Goal: Manage account settings

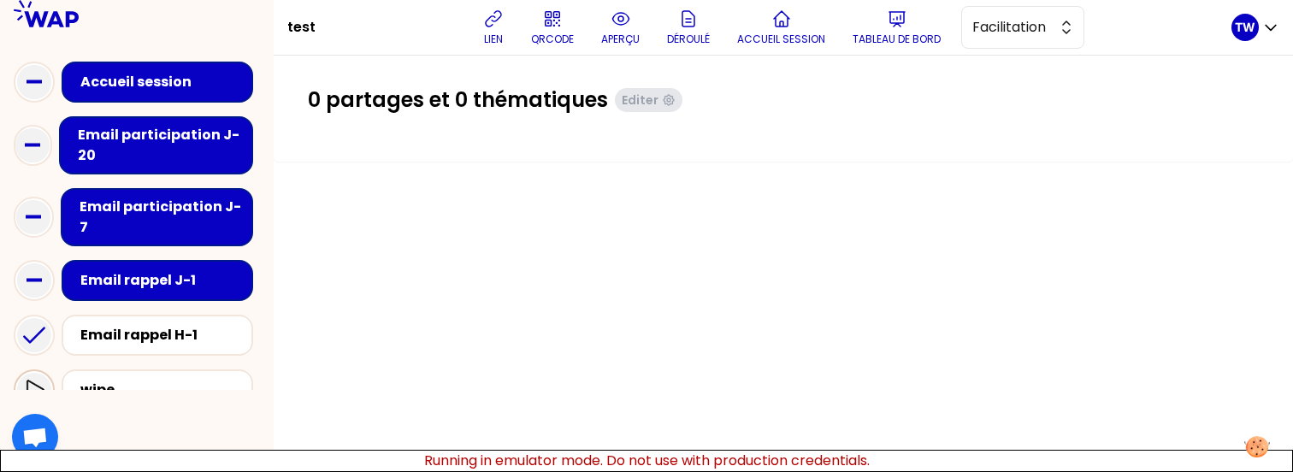
click at [42, 380] on icon at bounding box center [34, 390] width 21 height 21
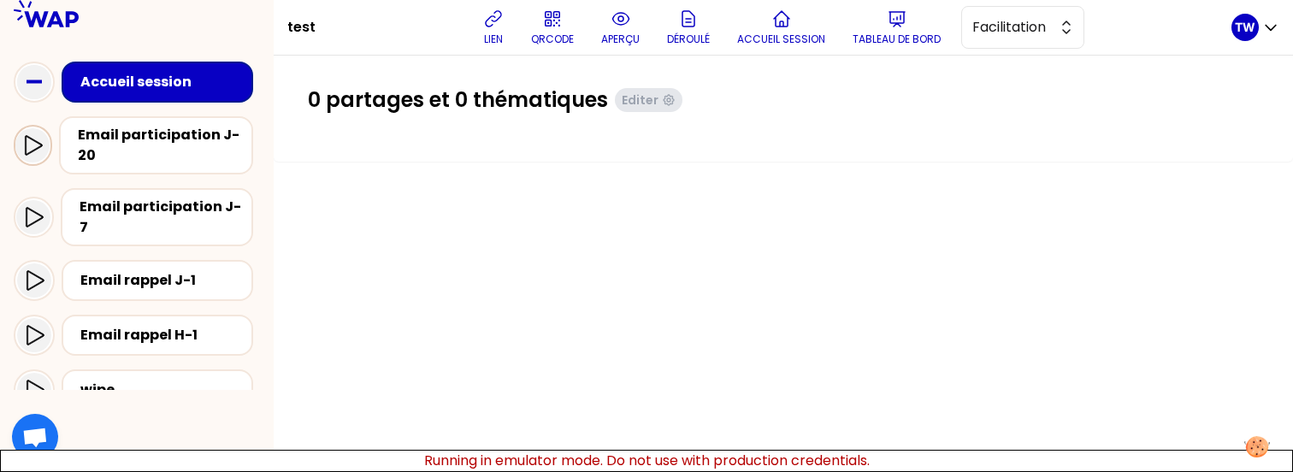
click at [33, 139] on icon at bounding box center [34, 145] width 17 height 20
click at [33, 207] on icon at bounding box center [33, 217] width 21 height 21
click at [1246, 28] on p "TW" at bounding box center [1245, 27] width 21 height 17
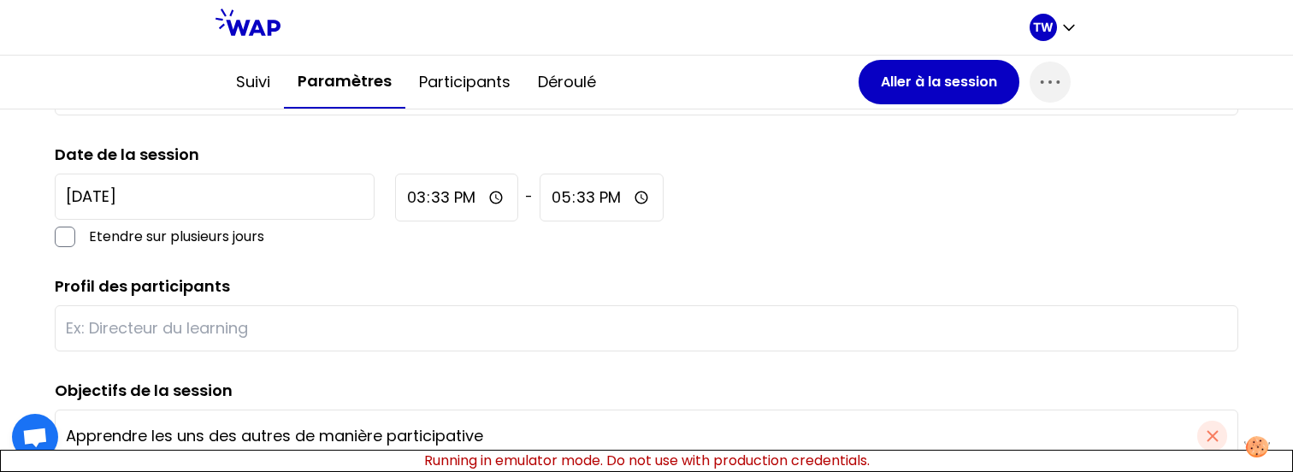
scroll to position [286, 0]
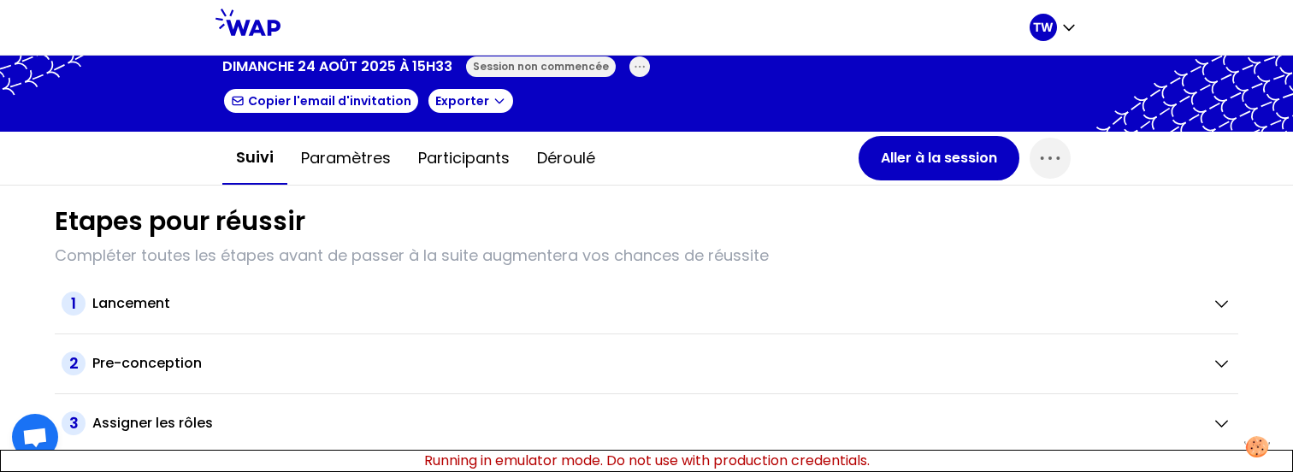
scroll to position [62, 0]
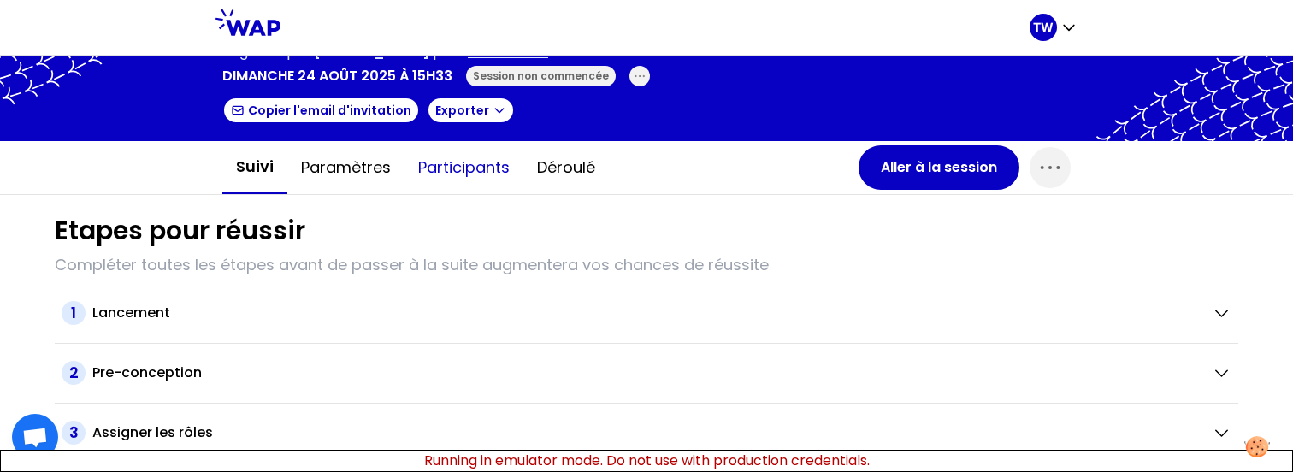
click at [446, 162] on button "Participants" at bounding box center [463, 167] width 119 height 51
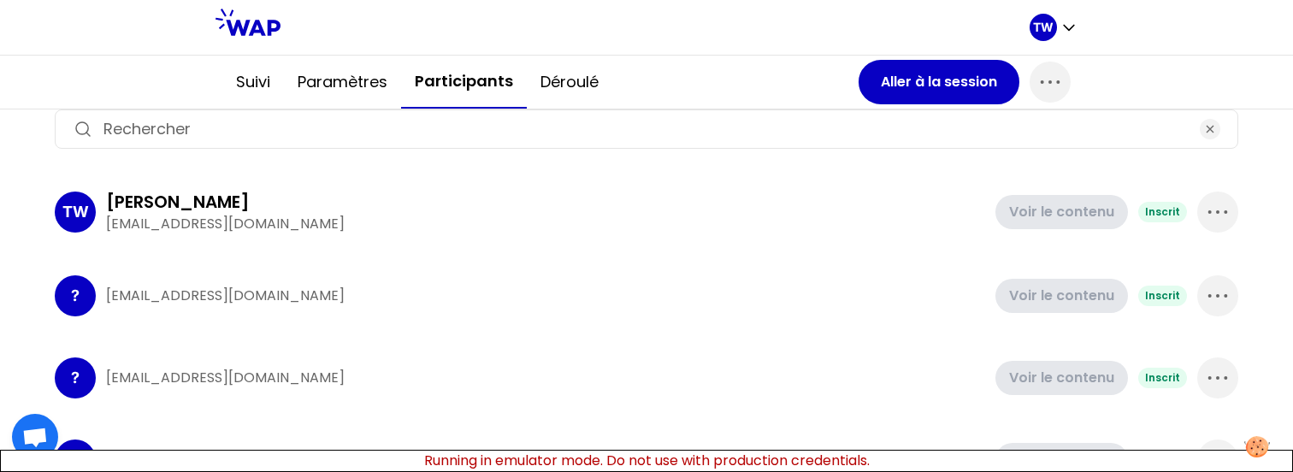
scroll to position [221, 0]
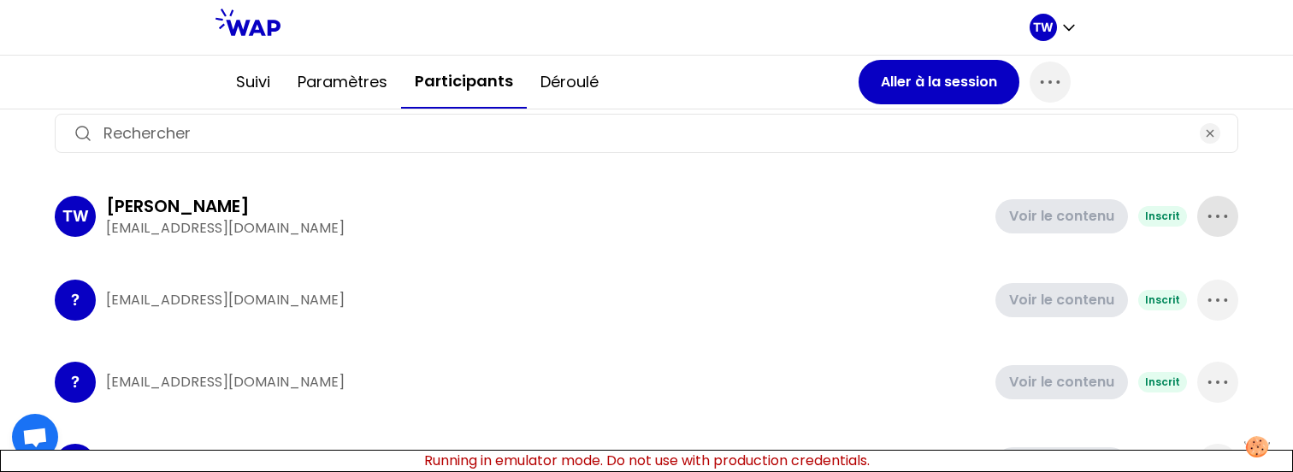
click at [1209, 211] on icon "button" at bounding box center [1217, 216] width 27 height 27
click at [996, 344] on div "TW Tristan WAGNER t.wagner66250@gmail.com Voir le contenu Inscrit Supprimer ? t…" at bounding box center [646, 421] width 1183 height 482
click at [1231, 306] on div "Participants (6) 0 Inviter des participants Exporter TW Tristan WAGNER t.wagner…" at bounding box center [646, 349] width 1211 height 628
click at [1220, 306] on span "button" at bounding box center [1217, 300] width 41 height 41
click at [1146, 356] on p "Supprimer" at bounding box center [1153, 357] width 80 height 24
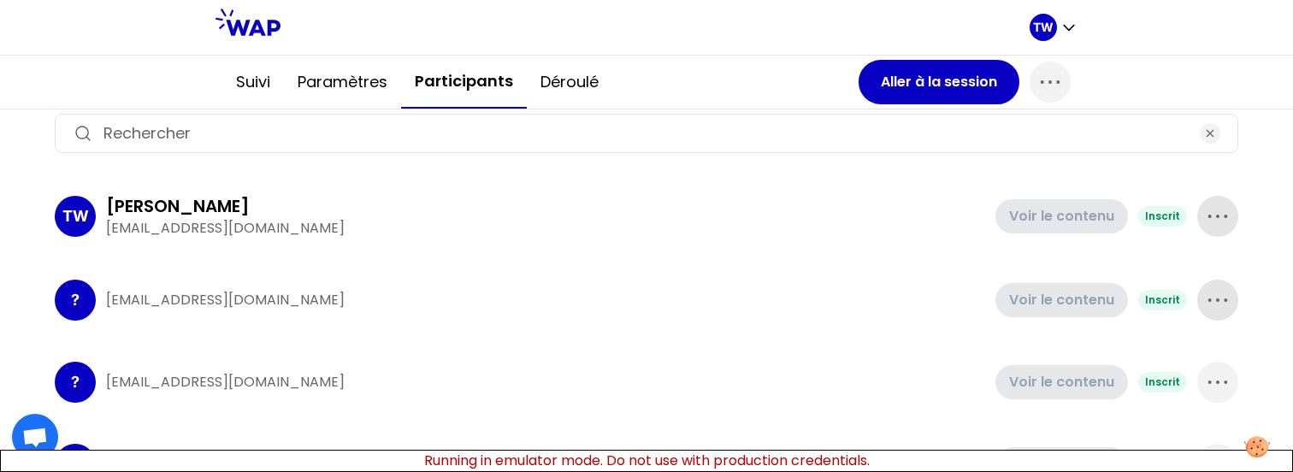
click at [1204, 304] on icon "button" at bounding box center [1217, 299] width 27 height 27
click at [1187, 368] on div "Supprimer" at bounding box center [1170, 358] width 134 height 38
click at [1207, 302] on icon "button" at bounding box center [1217, 299] width 27 height 27
click at [1189, 358] on div "Supprimer" at bounding box center [1170, 358] width 134 height 38
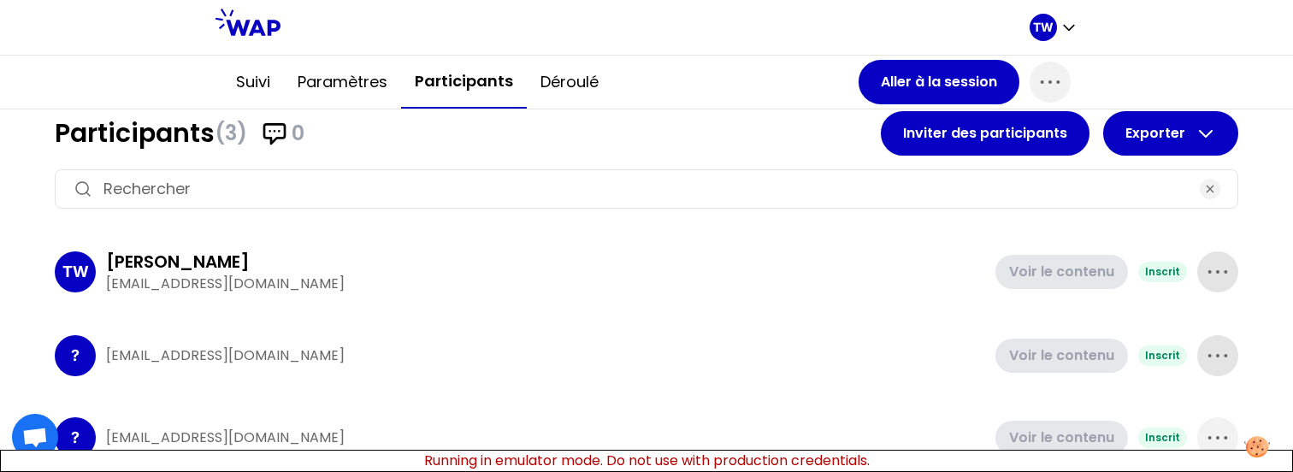
click at [1205, 370] on span "button" at bounding box center [1217, 355] width 41 height 41
click at [1206, 421] on icon at bounding box center [1216, 413] width 21 height 21
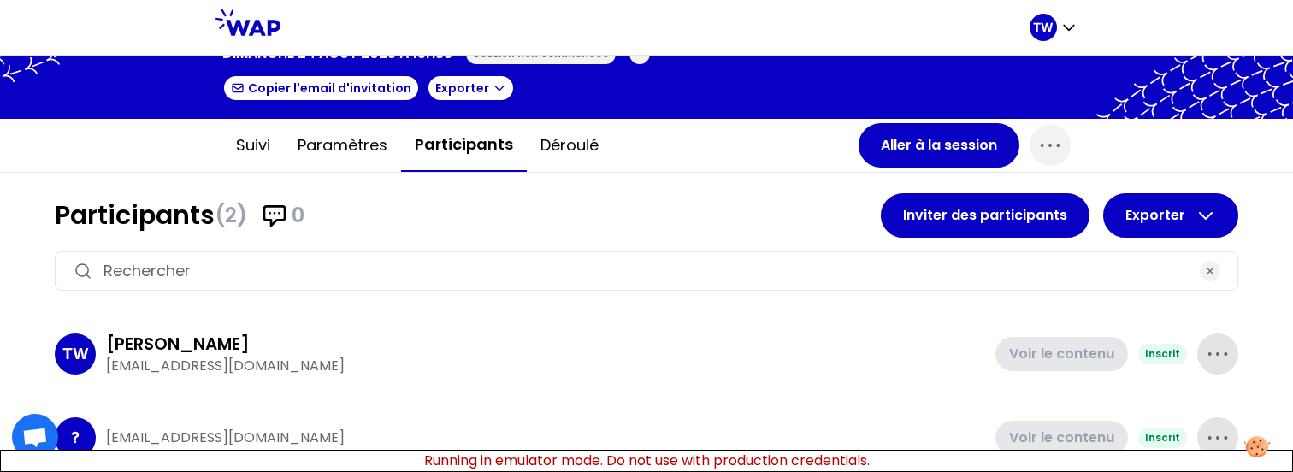
click at [1206, 432] on icon "button" at bounding box center [1217, 437] width 27 height 27
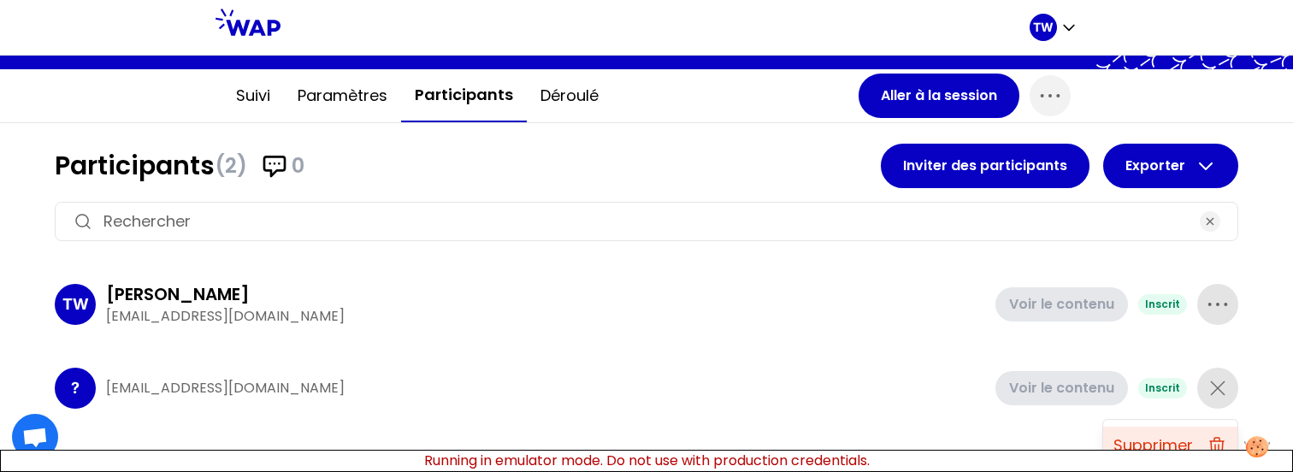
click at [1168, 433] on p "Supprimer" at bounding box center [1153, 445] width 80 height 24
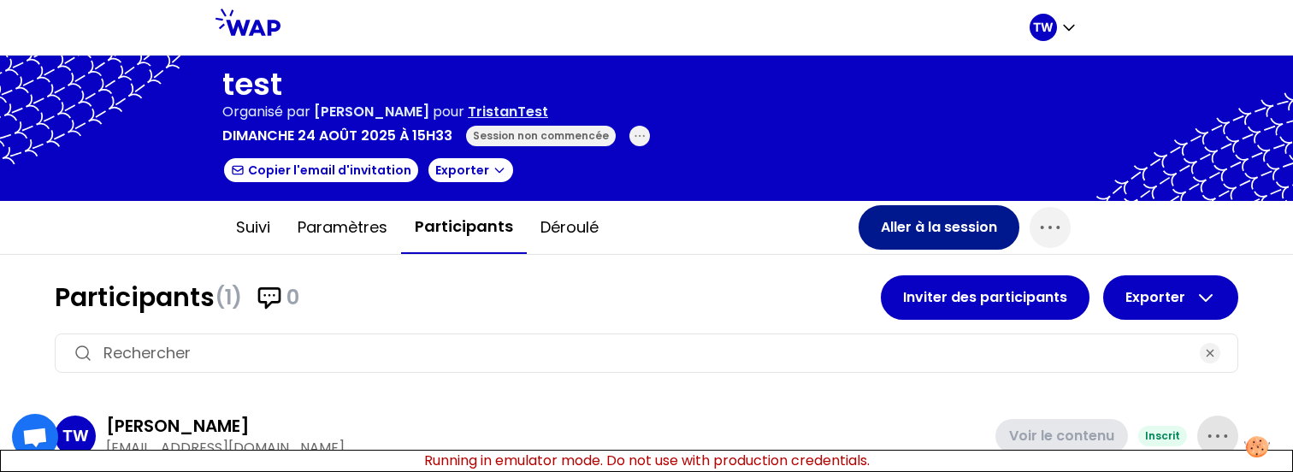
click at [924, 221] on button "Aller à la session" at bounding box center [938, 227] width 161 height 44
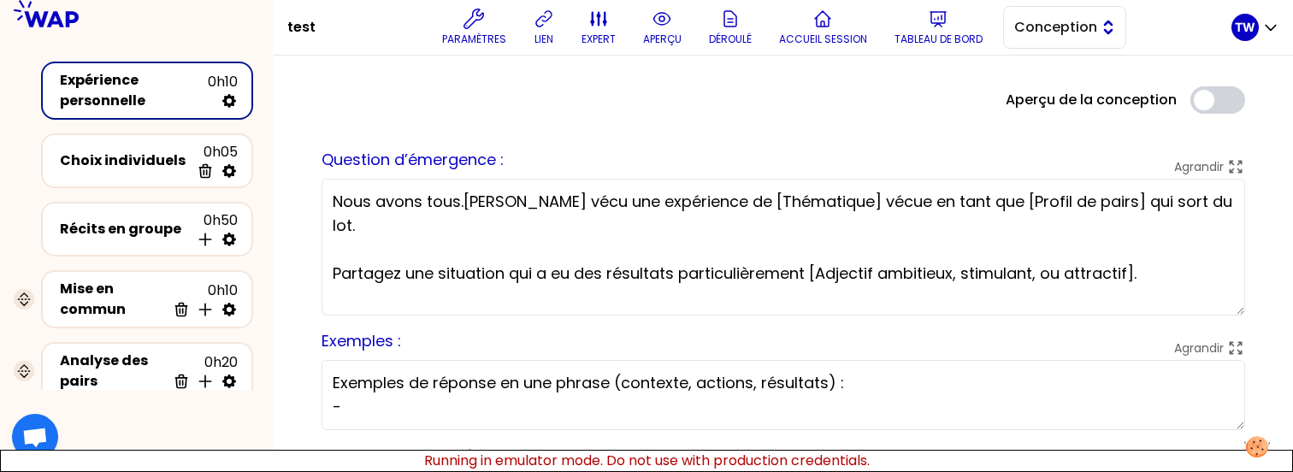
click at [1063, 25] on span "Conception" at bounding box center [1052, 27] width 77 height 21
click at [1031, 91] on li "Facilitation" at bounding box center [1064, 97] width 121 height 27
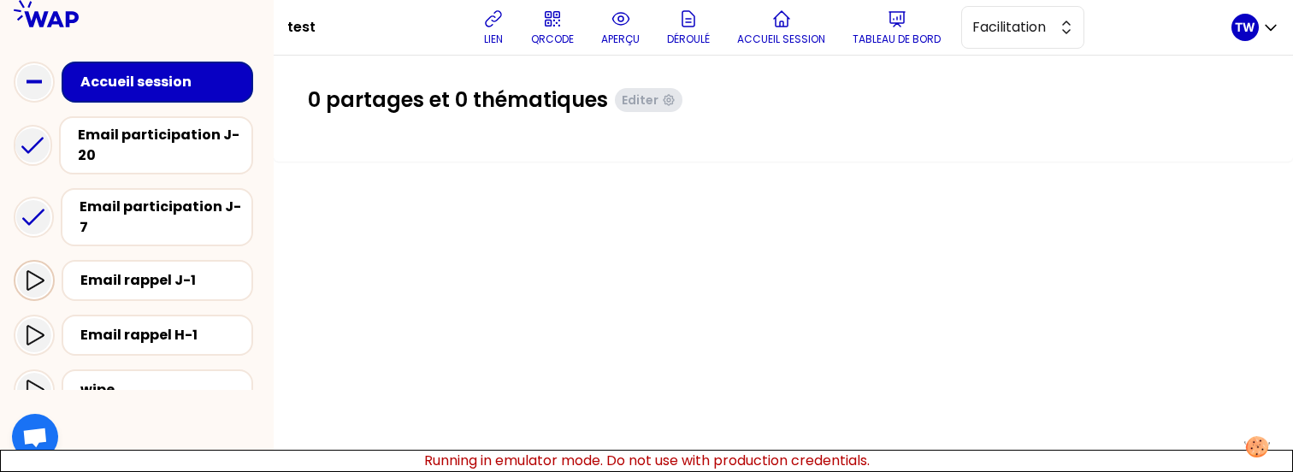
click at [35, 270] on icon at bounding box center [34, 280] width 21 height 21
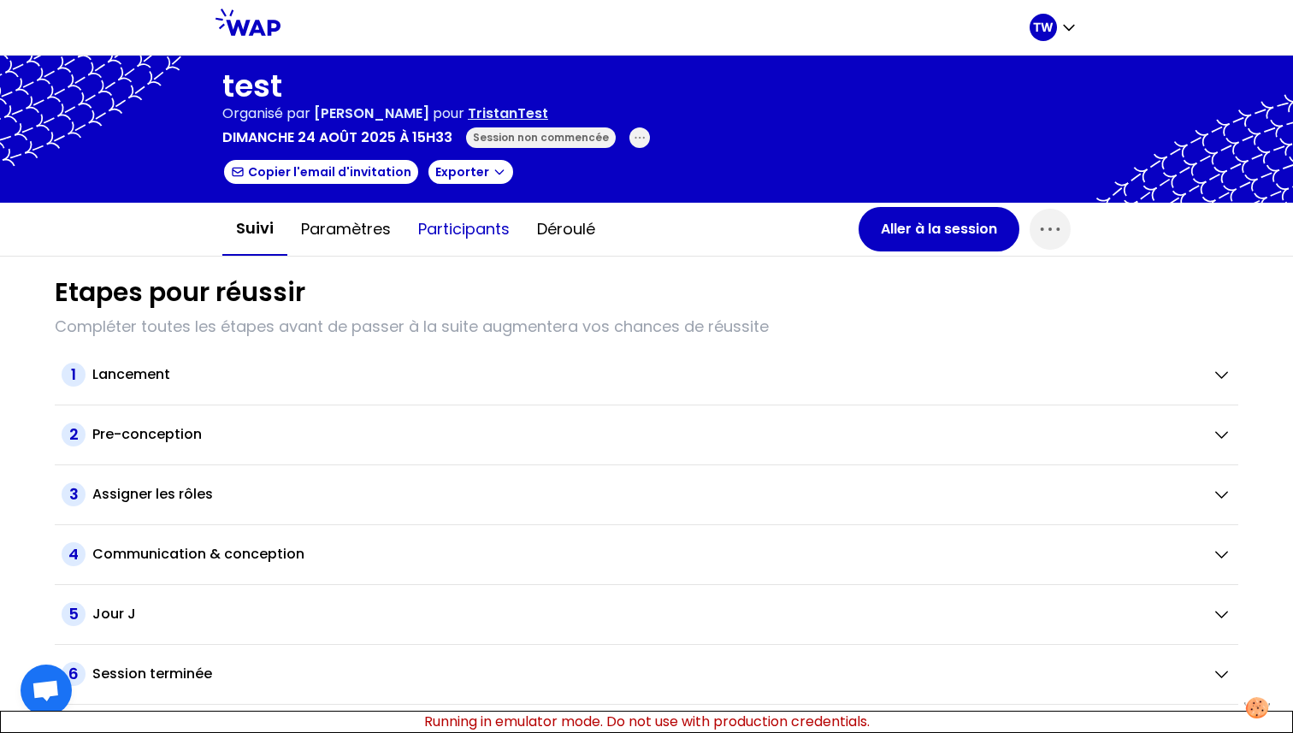
click at [441, 219] on button "Participants" at bounding box center [463, 228] width 119 height 51
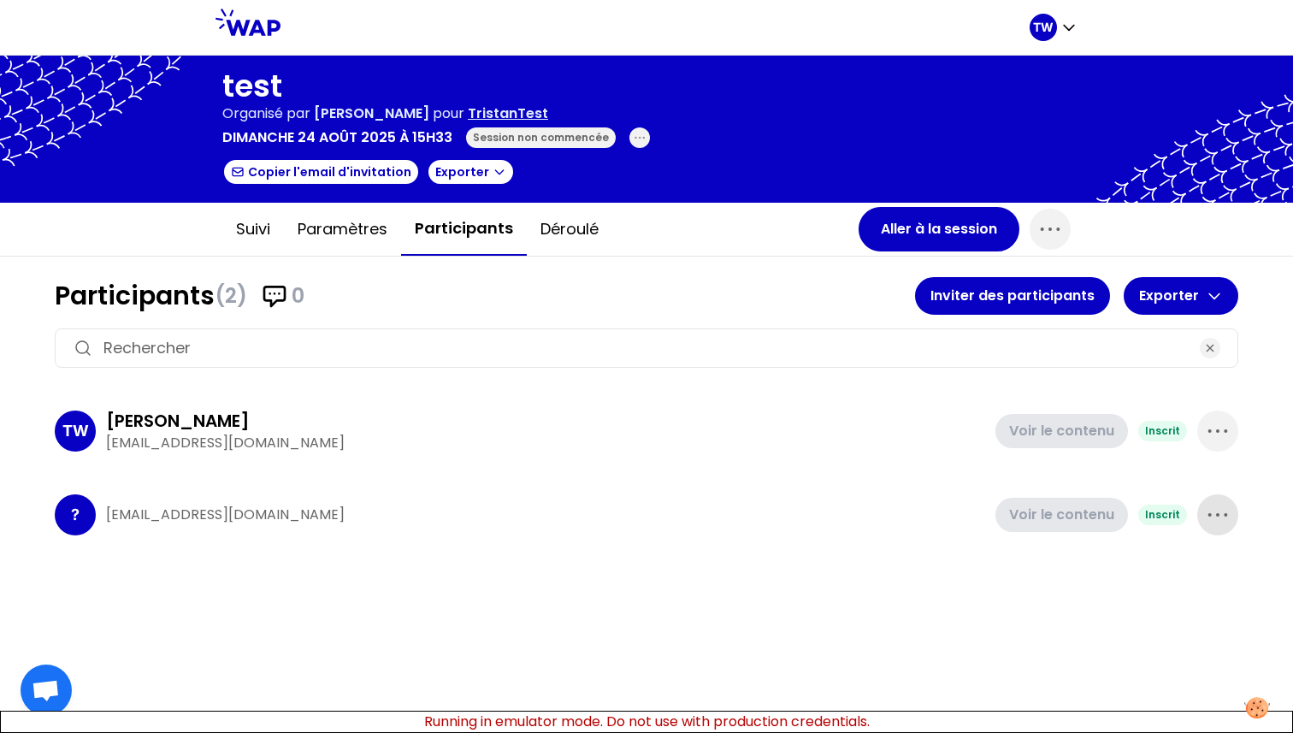
click at [1216, 514] on icon "button" at bounding box center [1217, 515] width 18 height 3
click at [1162, 575] on p "Supprimer" at bounding box center [1153, 572] width 80 height 24
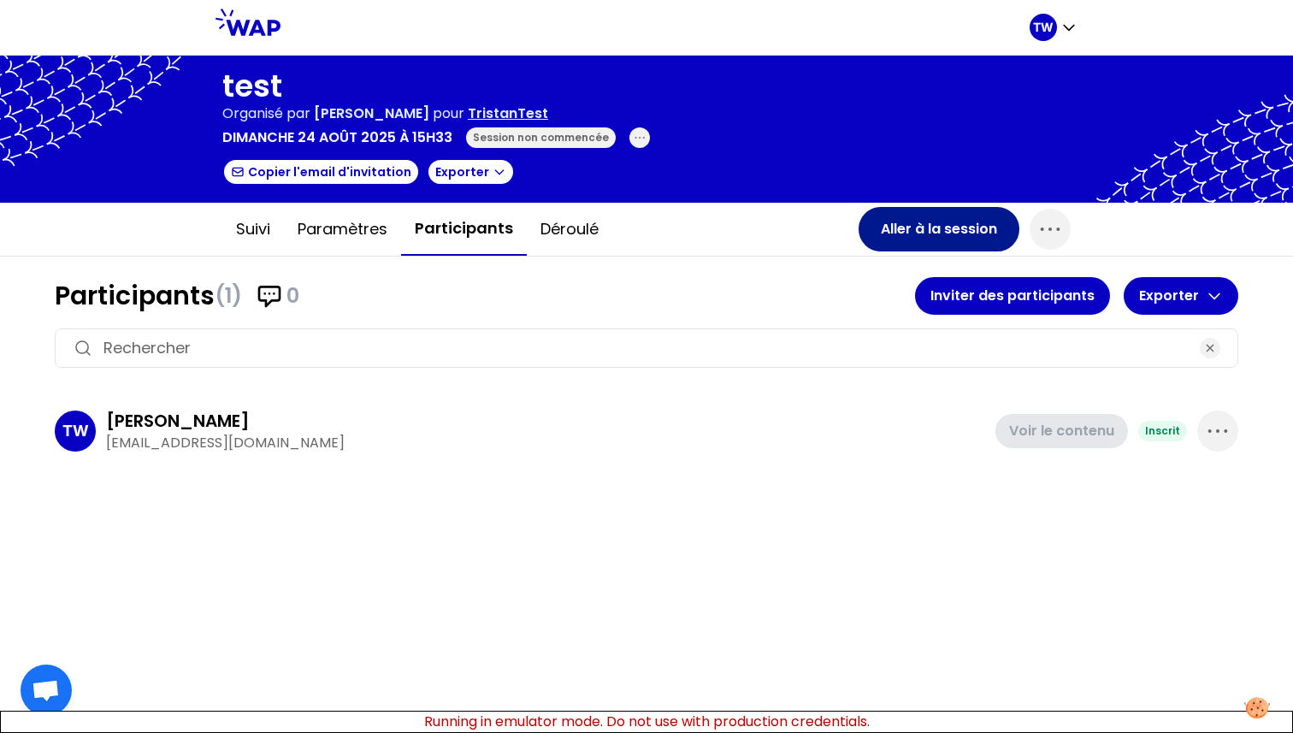
click at [941, 230] on button "Aller à la session" at bounding box center [938, 229] width 161 height 44
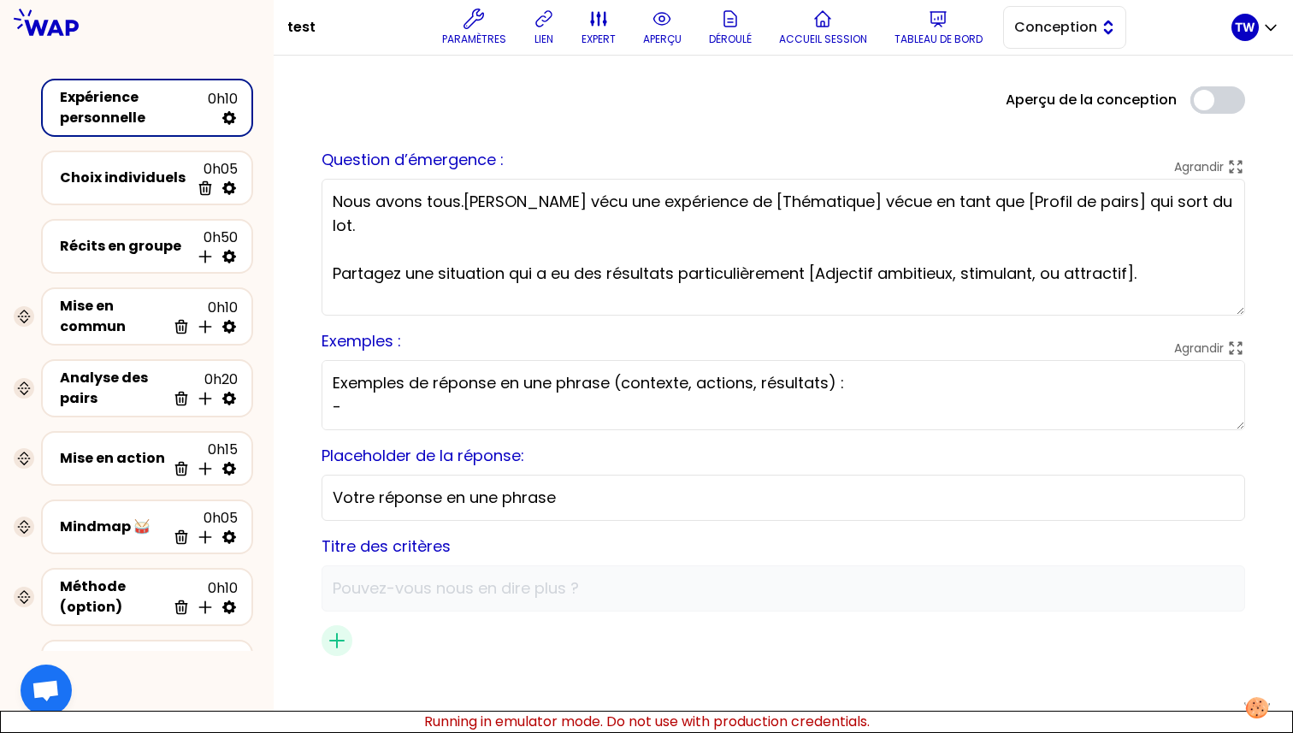
click at [1086, 20] on span "Conception" at bounding box center [1052, 27] width 77 height 21
click at [1046, 84] on li "Facilitation" at bounding box center [1064, 97] width 121 height 27
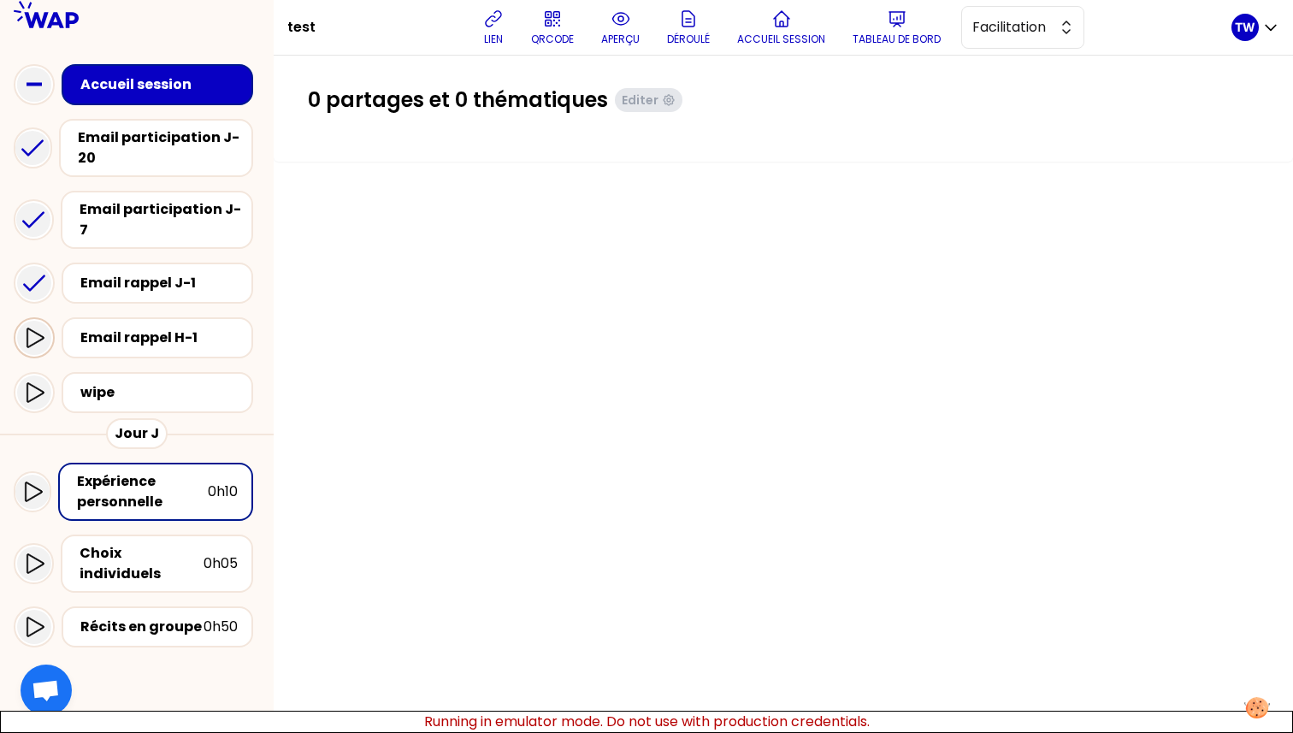
click at [31, 332] on icon at bounding box center [34, 337] width 21 height 21
click at [32, 327] on icon at bounding box center [34, 338] width 34 height 34
click at [38, 382] on icon at bounding box center [34, 392] width 21 height 21
click at [34, 327] on icon at bounding box center [34, 337] width 21 height 21
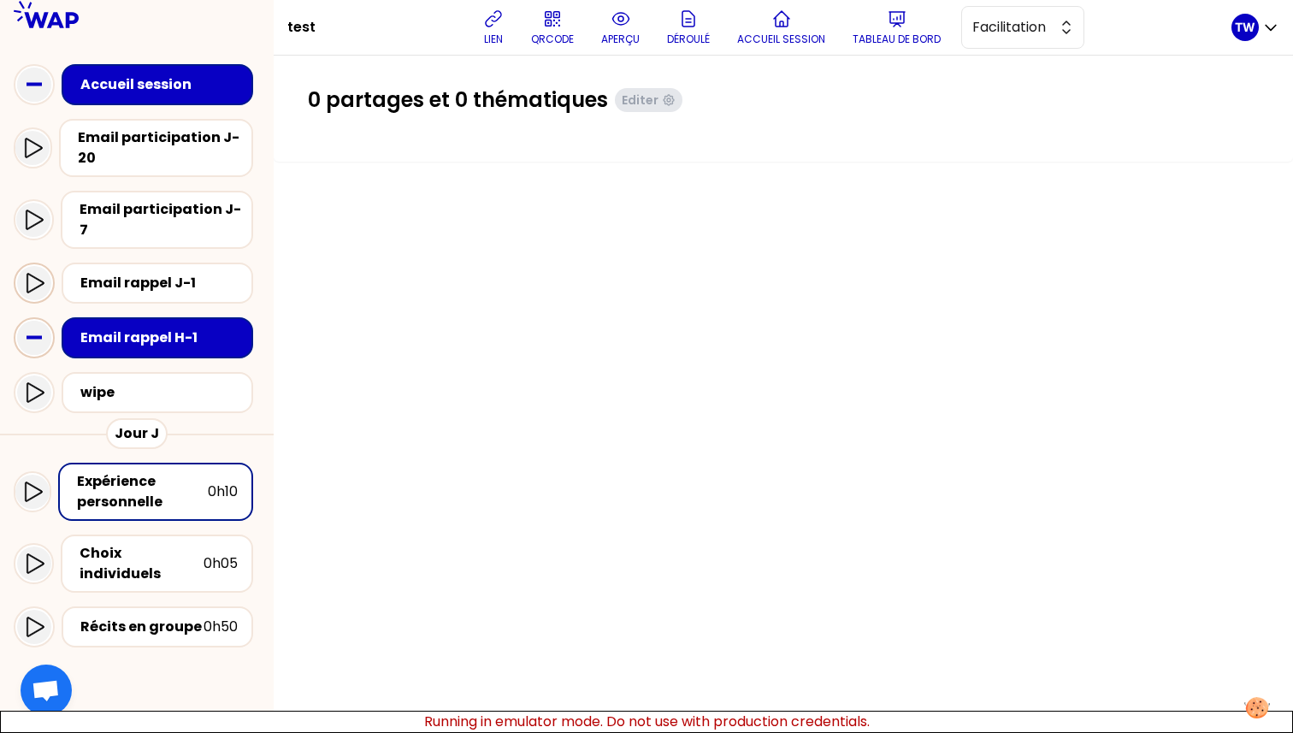
click at [34, 273] on icon at bounding box center [34, 283] width 21 height 21
click at [32, 231] on div at bounding box center [34, 219] width 40 height 41
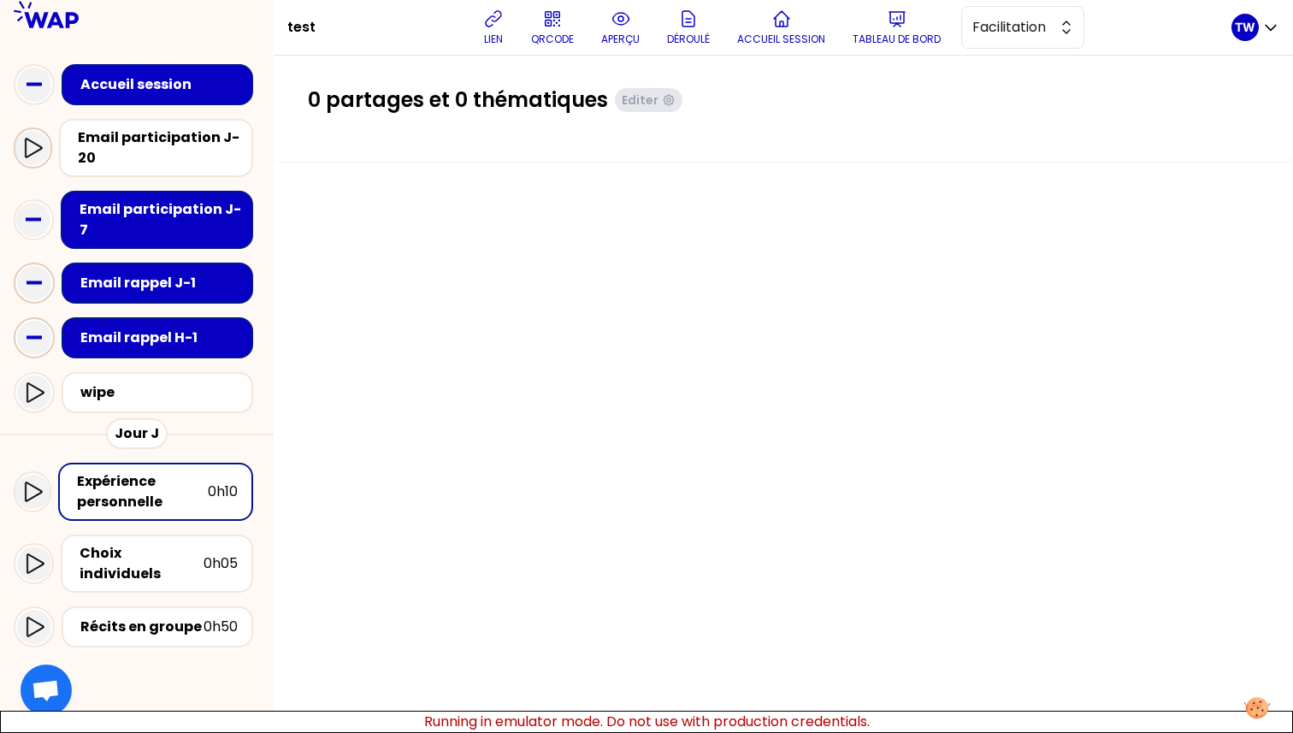
click at [49, 150] on div at bounding box center [32, 148] width 34 height 34
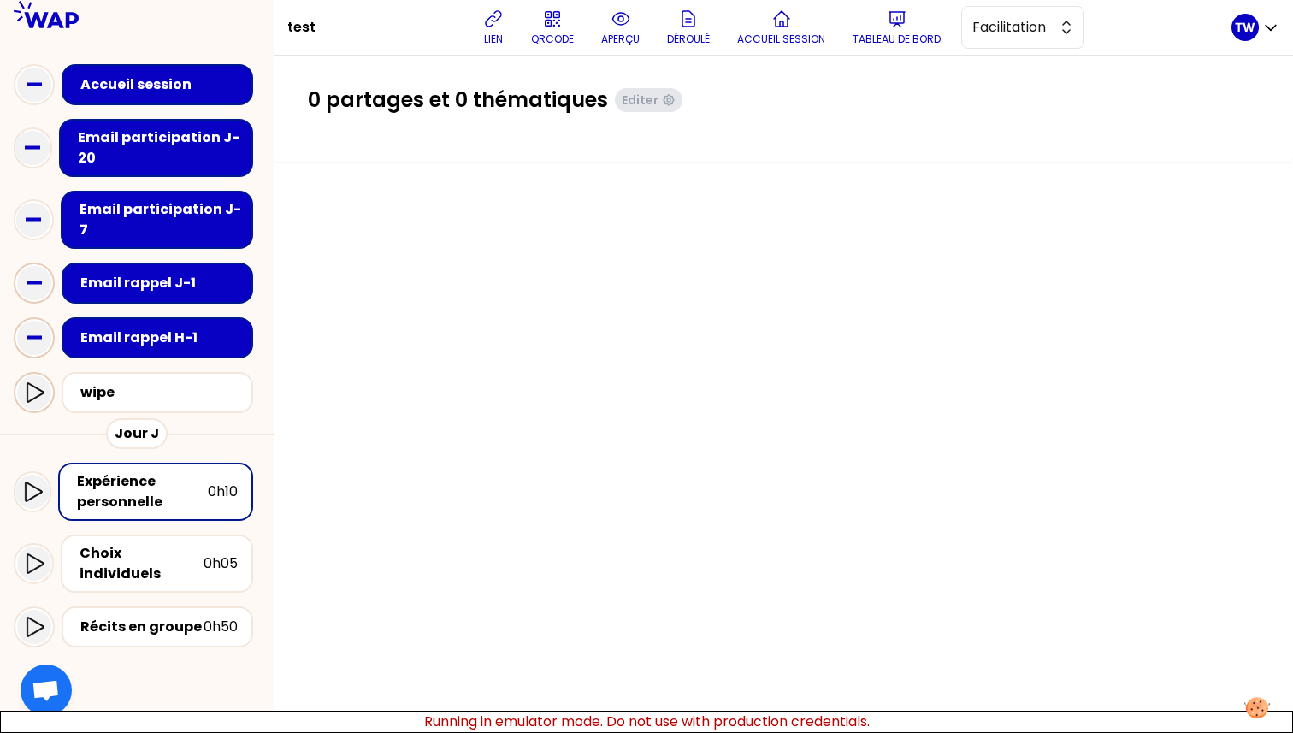
click at [26, 388] on div at bounding box center [34, 392] width 34 height 34
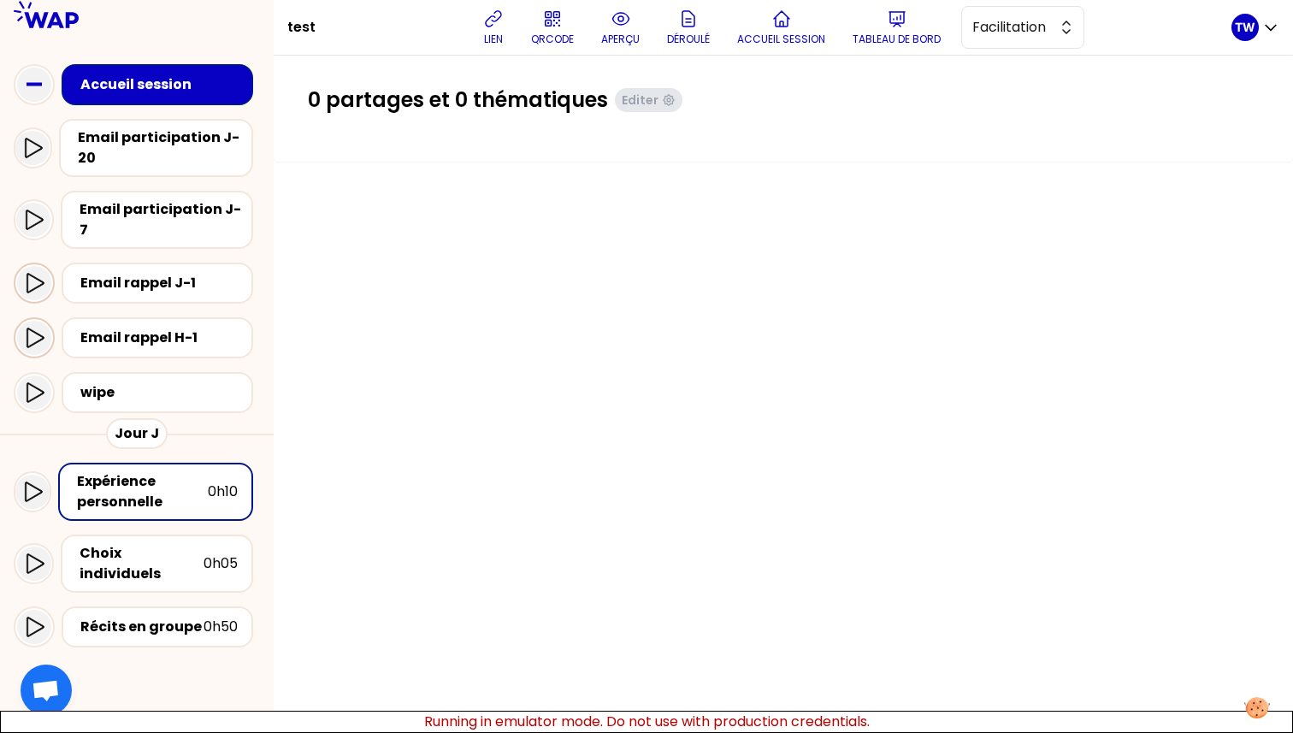
click at [32, 278] on div at bounding box center [34, 283] width 34 height 34
click at [34, 210] on icon at bounding box center [33, 219] width 21 height 21
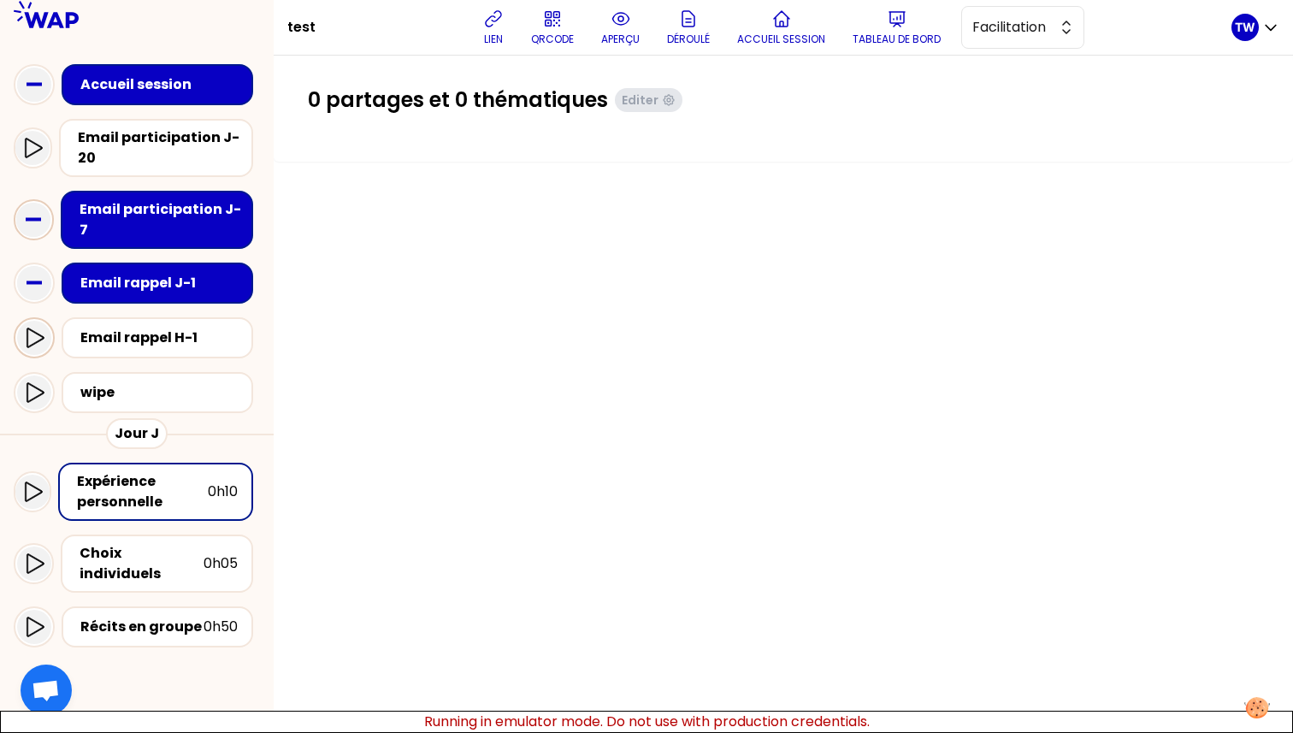
click at [28, 317] on div at bounding box center [34, 337] width 41 height 41
click at [25, 146] on icon at bounding box center [32, 148] width 21 height 21
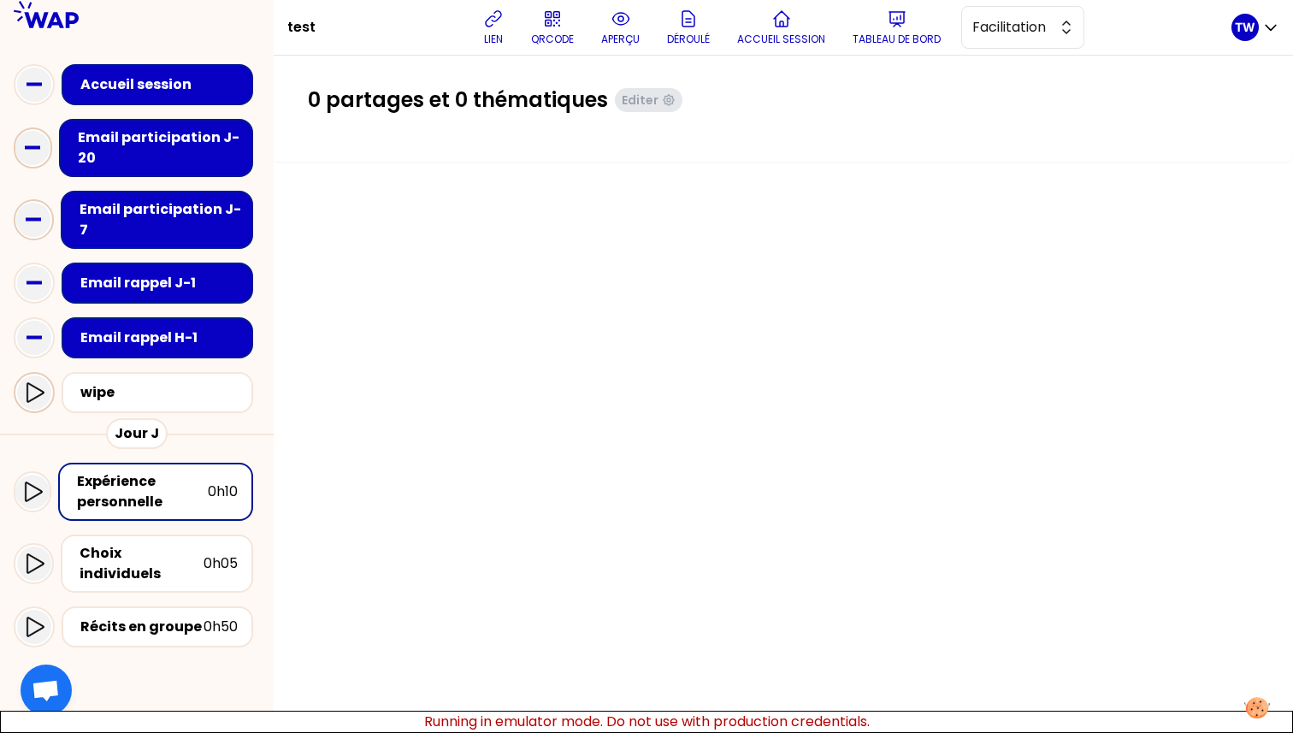
click at [42, 392] on div at bounding box center [34, 392] width 41 height 41
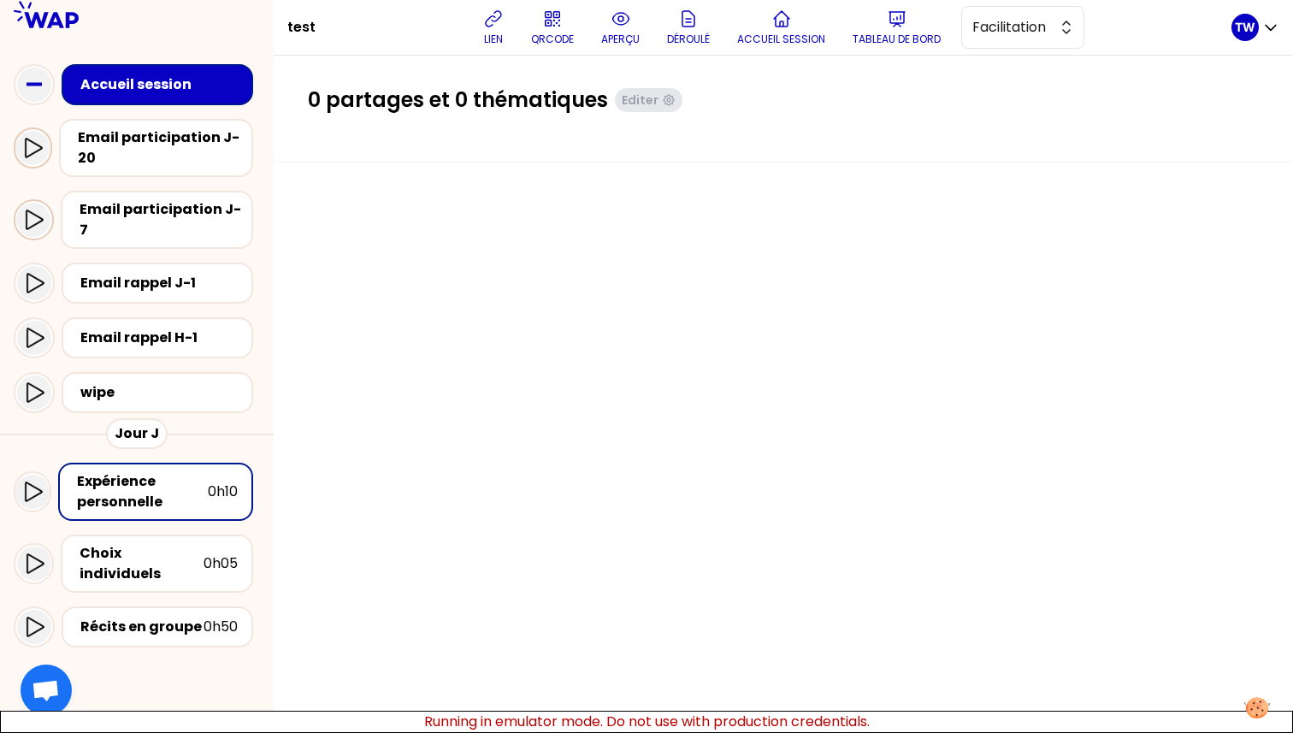
click at [32, 153] on icon at bounding box center [32, 148] width 21 height 21
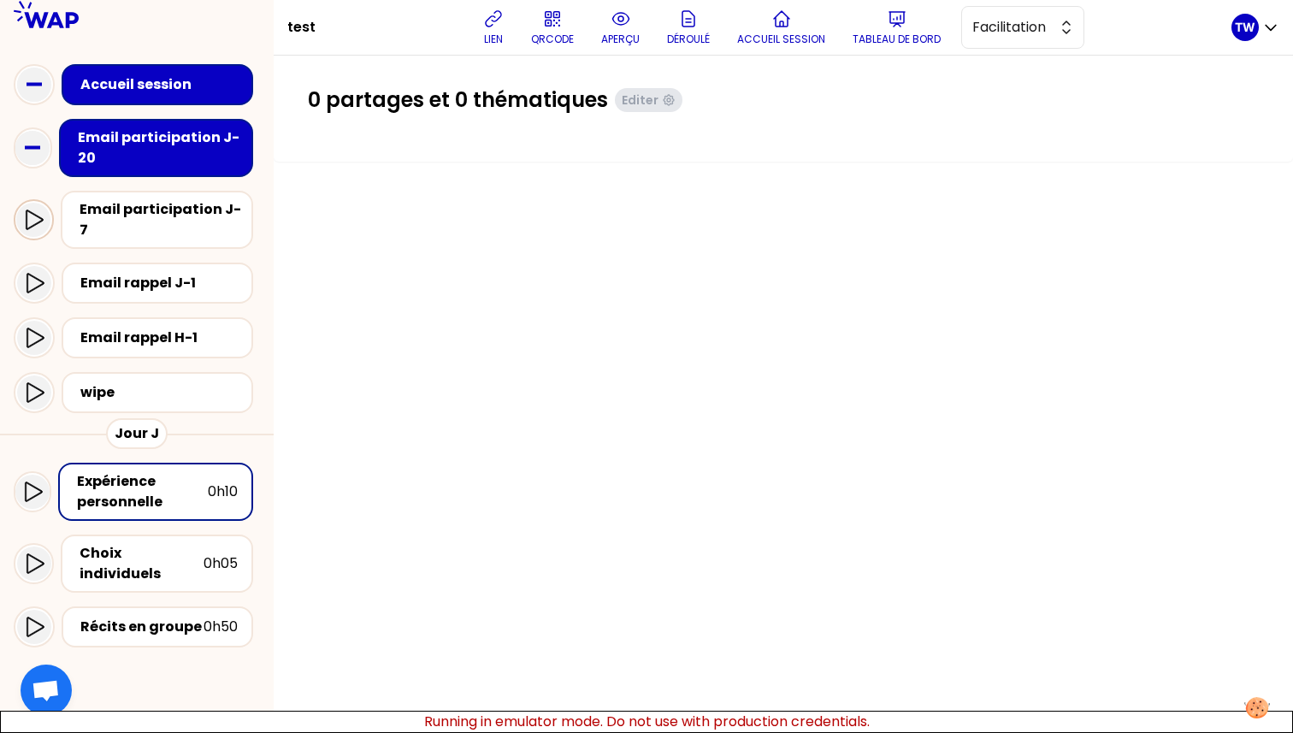
click at [26, 209] on icon at bounding box center [33, 219] width 21 height 21
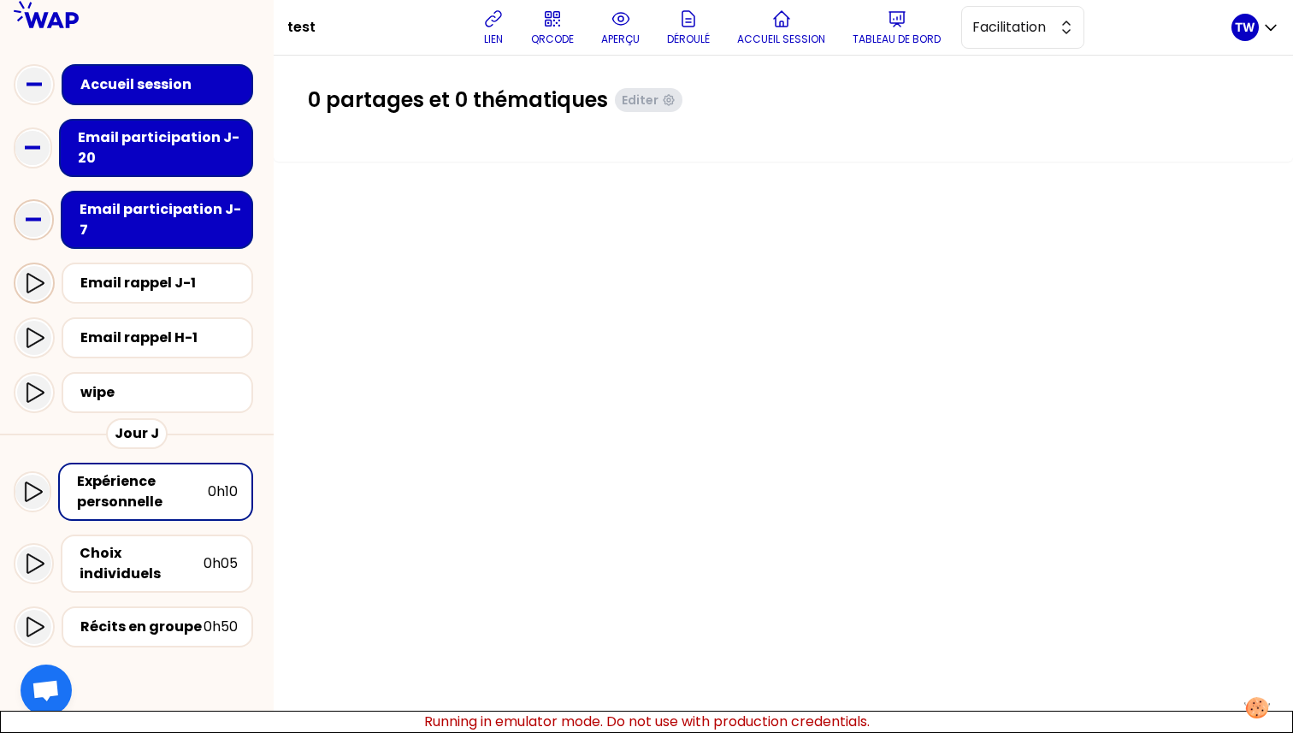
click at [30, 273] on icon at bounding box center [34, 283] width 21 height 21
click at [149, 152] on div "Email participation J-20" at bounding box center [161, 147] width 167 height 41
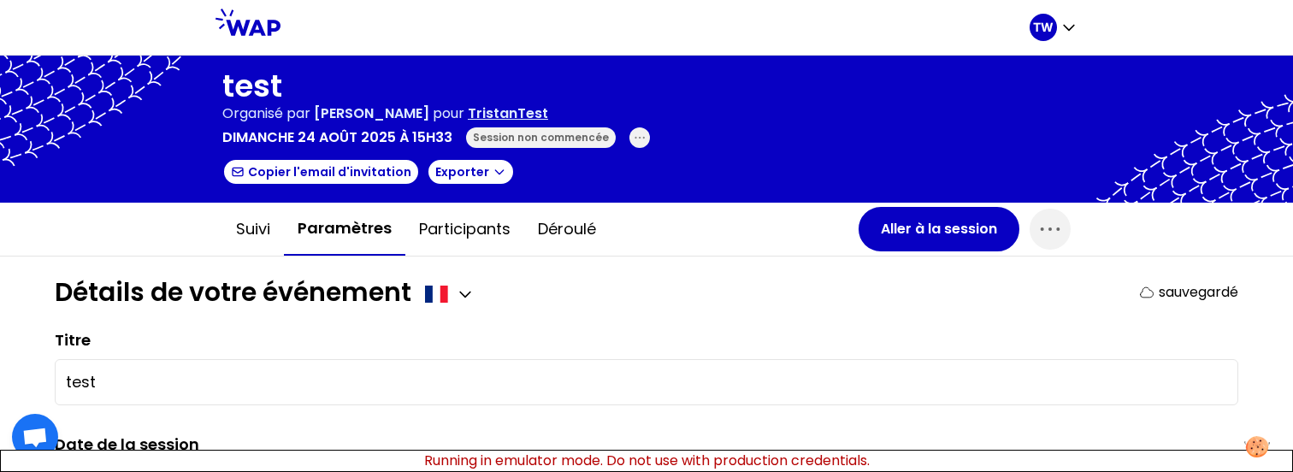
type input "[DATE]"
type input "18:33"
type input "20:33"
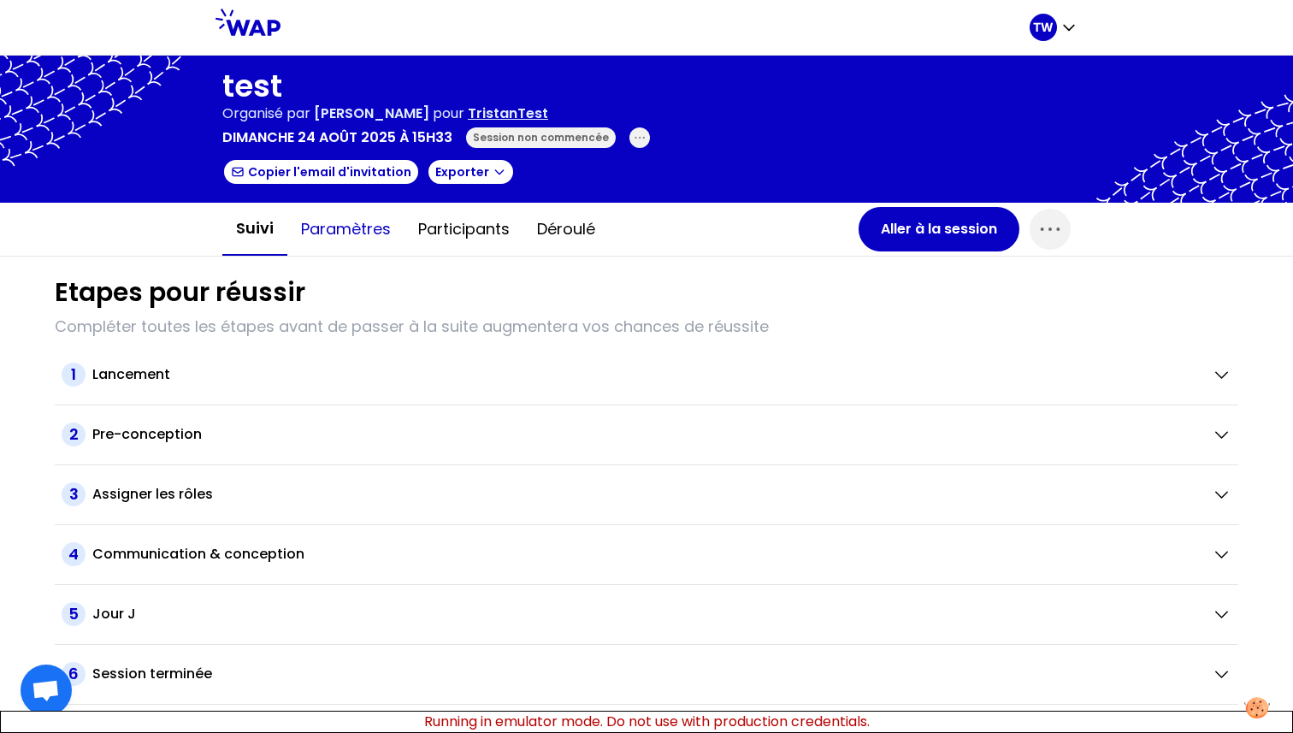
click at [321, 235] on button "Paramètres" at bounding box center [345, 228] width 117 height 51
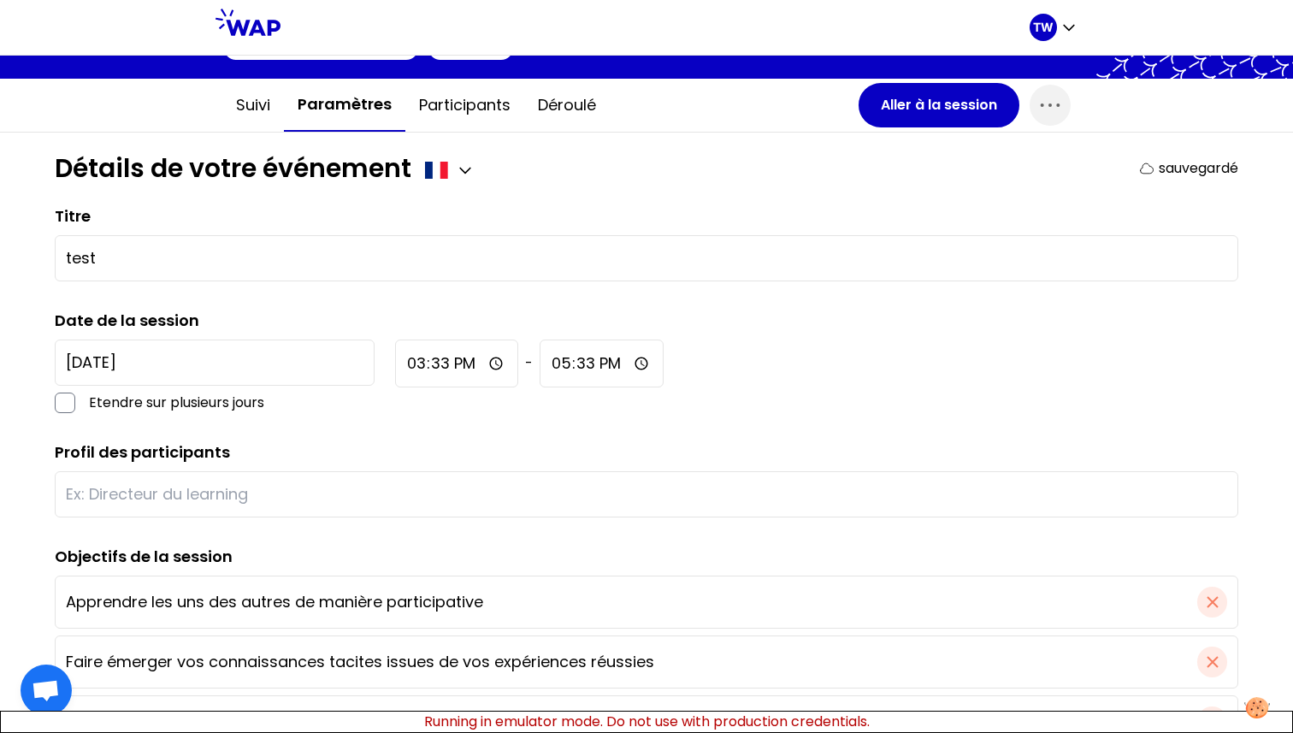
scroll to position [132, 0]
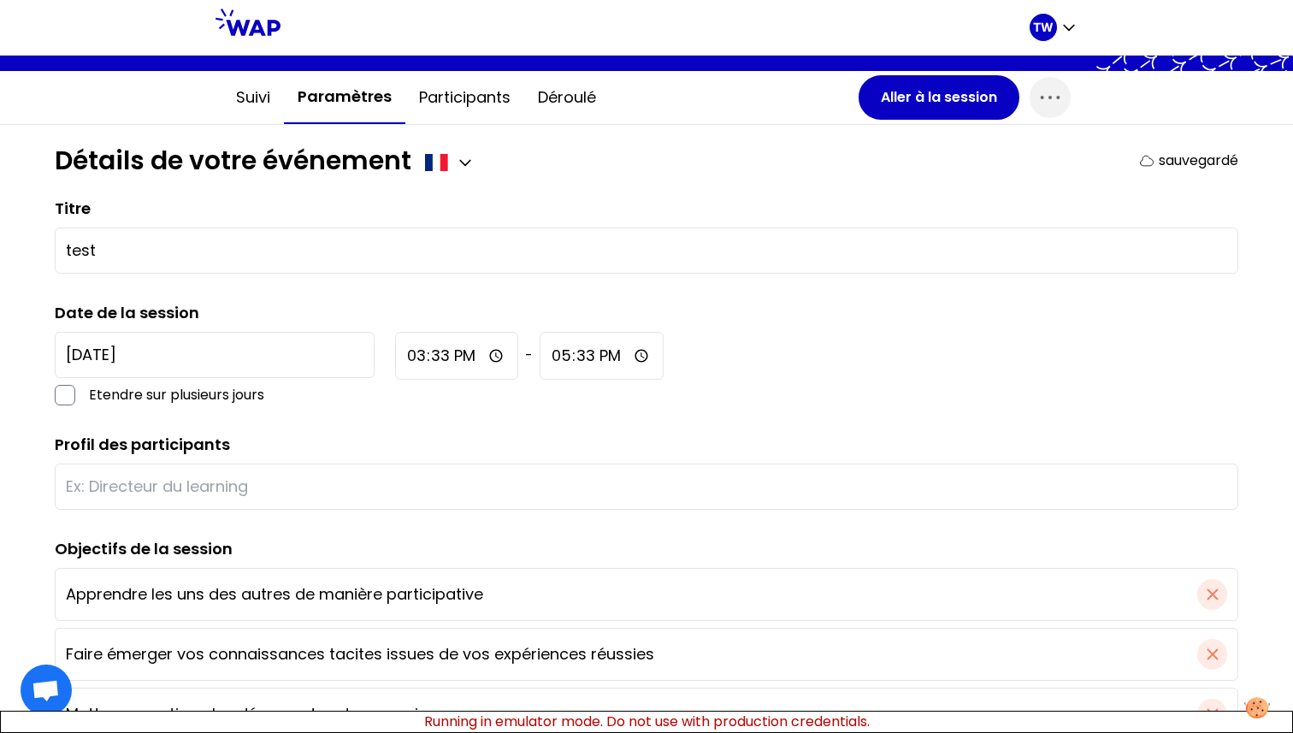
click at [147, 354] on input "[DATE]" at bounding box center [215, 355] width 320 height 46
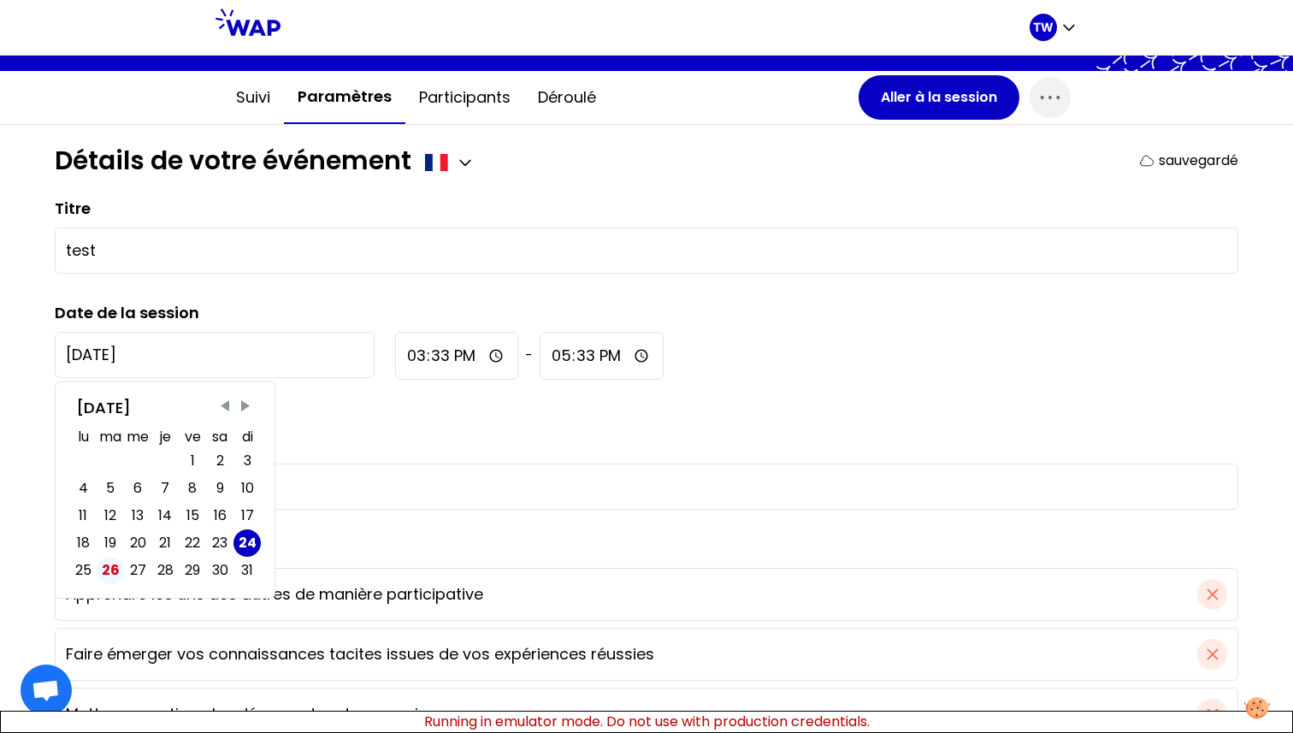
click at [107, 569] on div "26" at bounding box center [111, 570] width 18 height 21
type input "[DATE]"
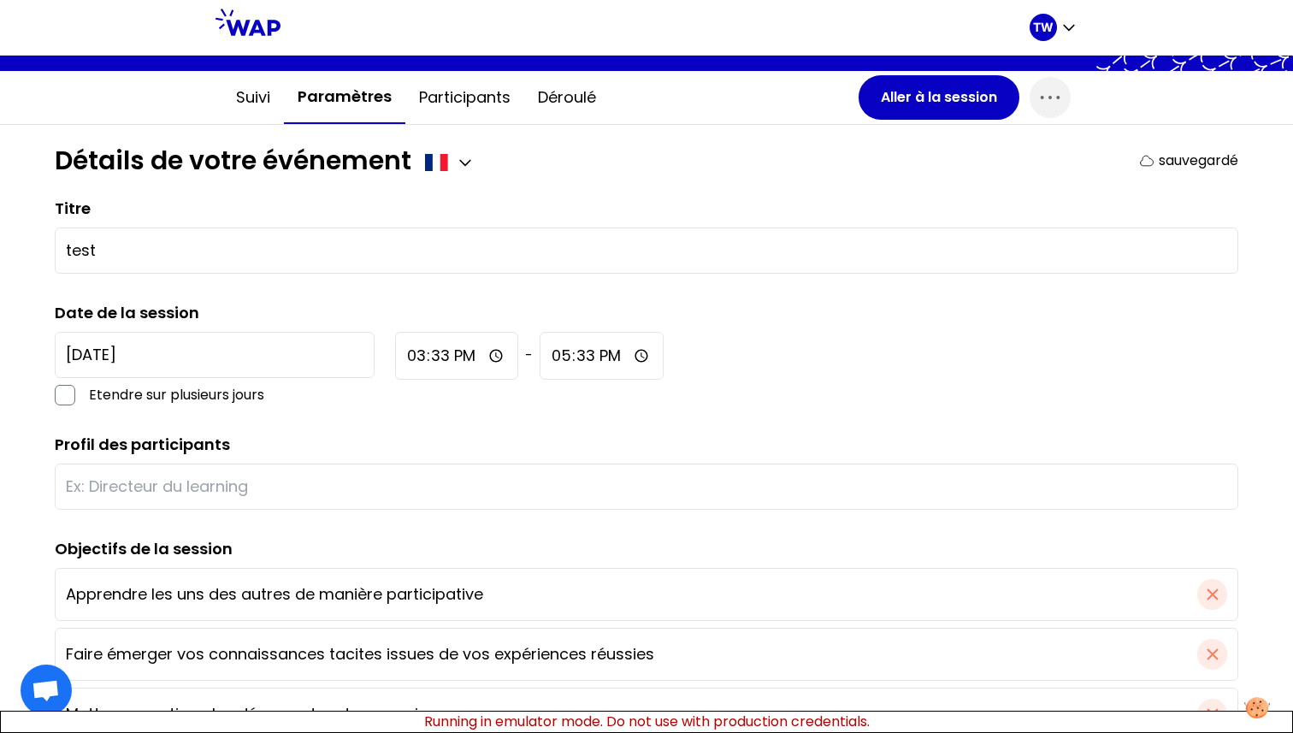
click at [395, 353] on input "15:33" at bounding box center [456, 356] width 123 height 48
type input "18:33"
click at [539, 357] on input "18:33" at bounding box center [600, 356] width 123 height 48
type input "20:33"
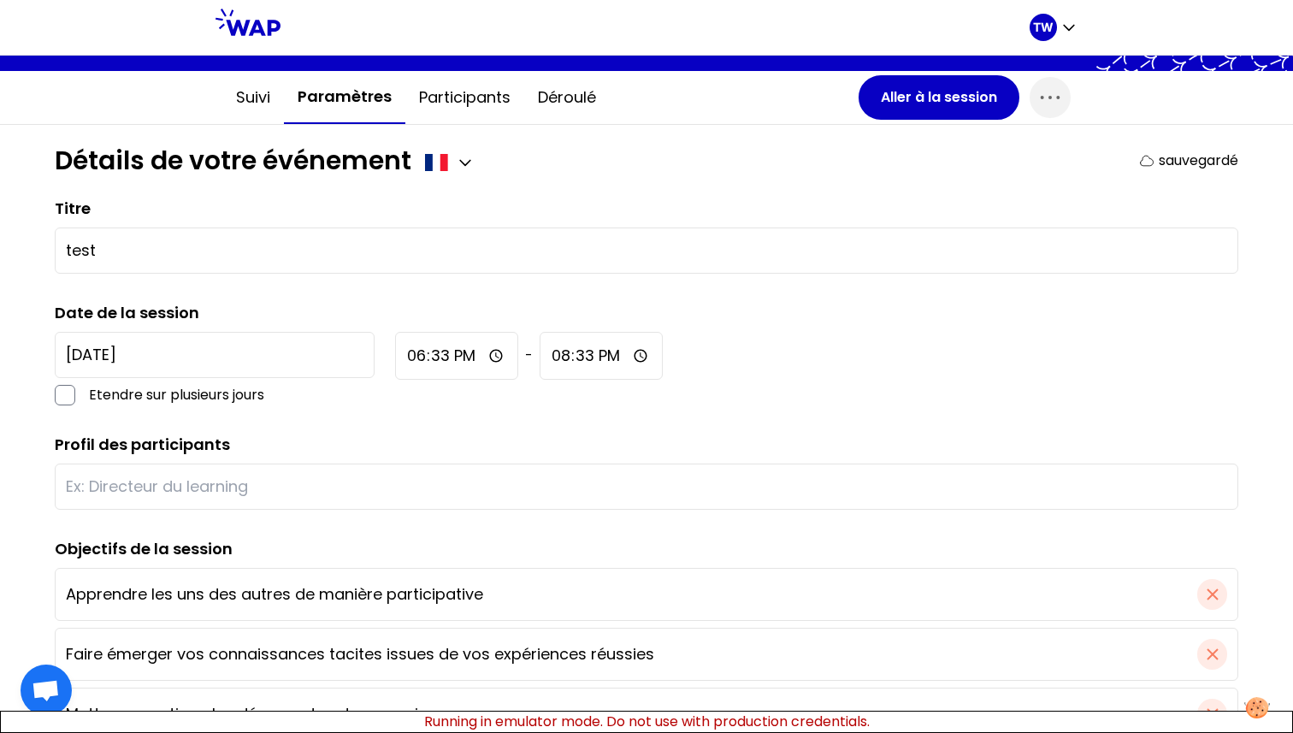
click at [395, 353] on input "18:33" at bounding box center [456, 356] width 123 height 48
click at [395, 358] on input "18:33" at bounding box center [456, 356] width 123 height 48
click at [395, 357] on input "17:26" at bounding box center [457, 356] width 124 height 48
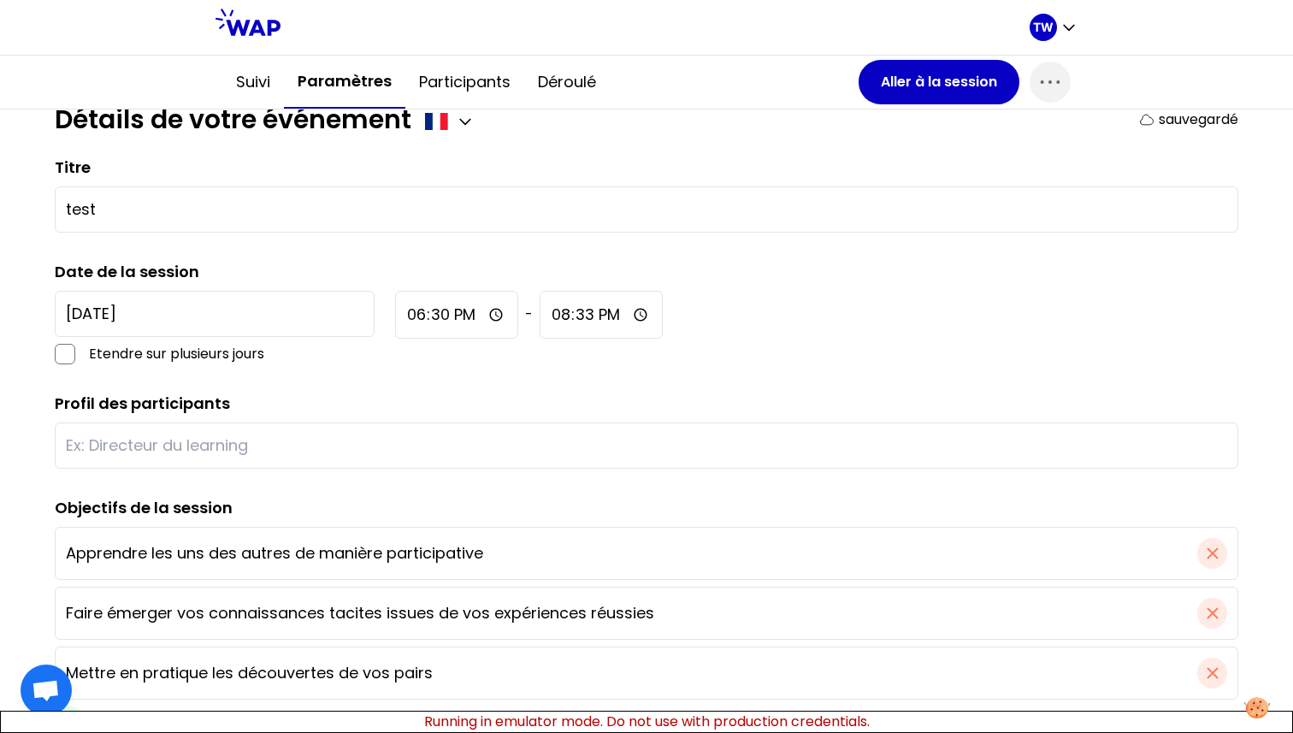
scroll to position [178, 0]
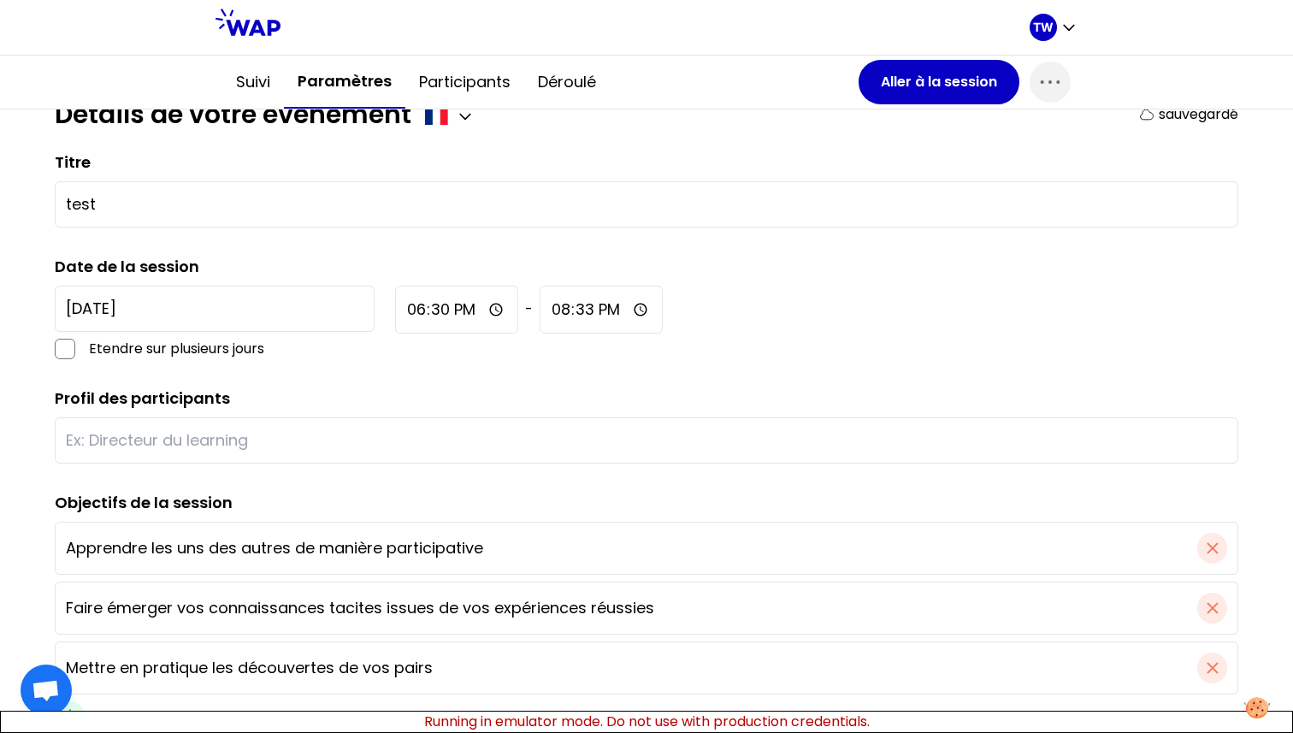
click at [395, 306] on input "18:30" at bounding box center [456, 310] width 123 height 48
click at [395, 307] on input "18:30" at bounding box center [456, 310] width 123 height 48
click at [395, 310] on input "18:30" at bounding box center [456, 310] width 123 height 48
click at [395, 309] on input "18:31" at bounding box center [456, 310] width 123 height 48
type input "18:38"
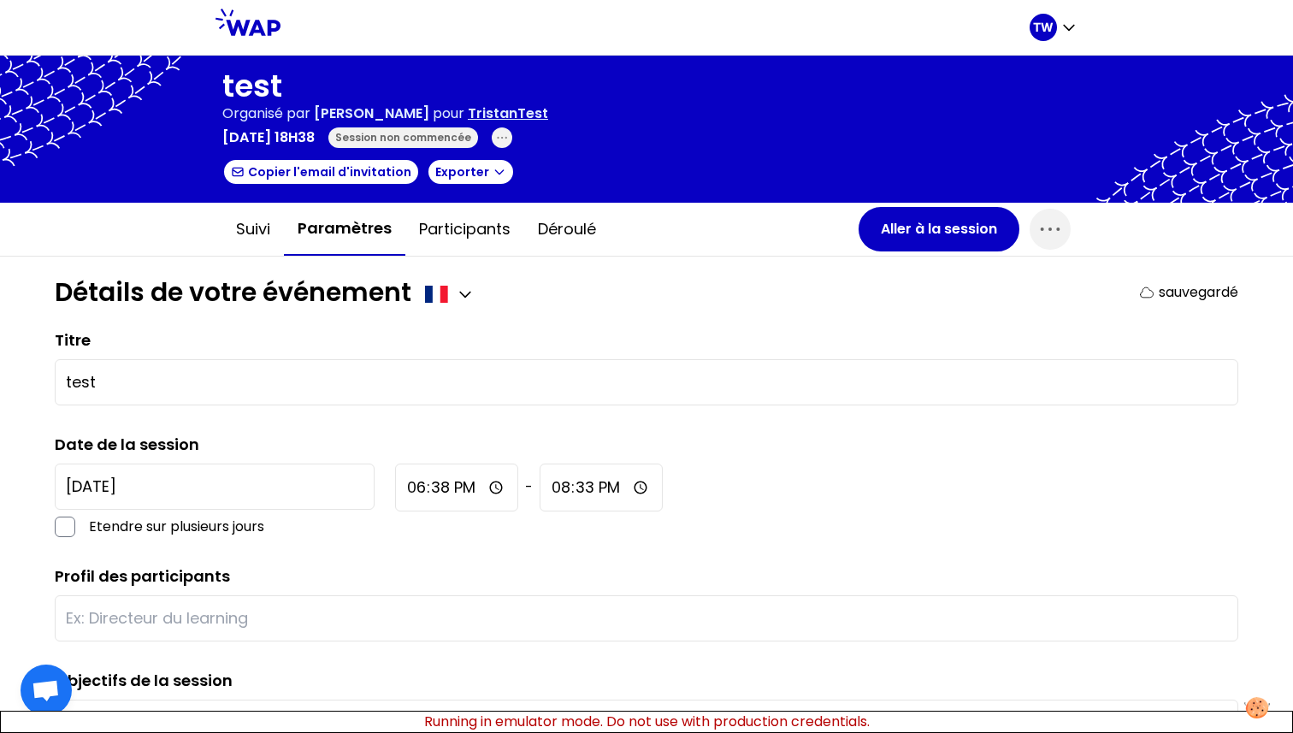
click at [395, 484] on input "18:38" at bounding box center [456, 487] width 123 height 48
type input "18:40"
click at [564, 497] on div "2025-8-26 Etendre sur plusieurs jours 18:40 - 20:33" at bounding box center [646, 500] width 1183 height 74
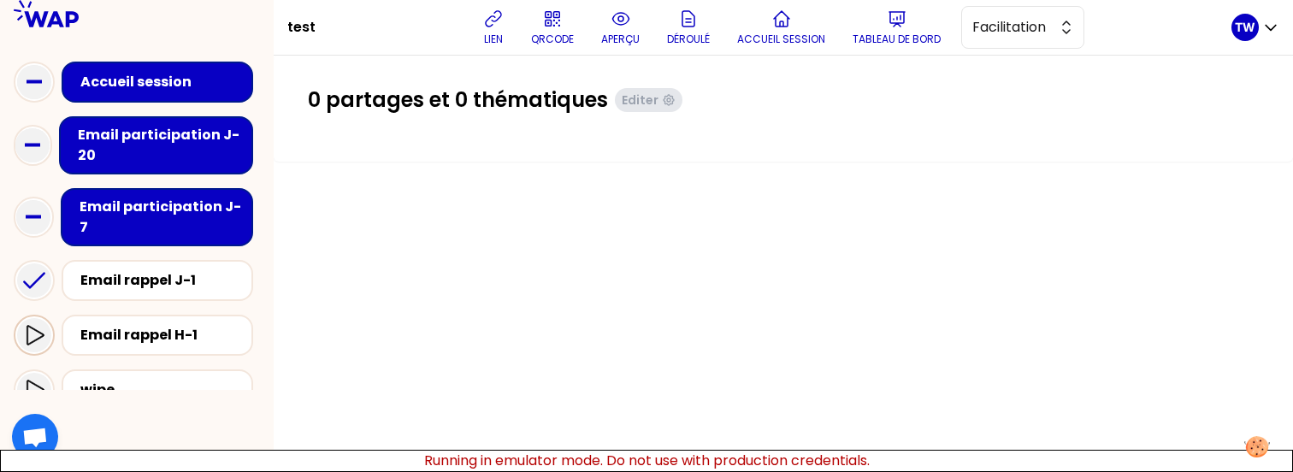
click at [42, 325] on icon at bounding box center [34, 335] width 21 height 21
click at [28, 380] on icon at bounding box center [34, 390] width 21 height 21
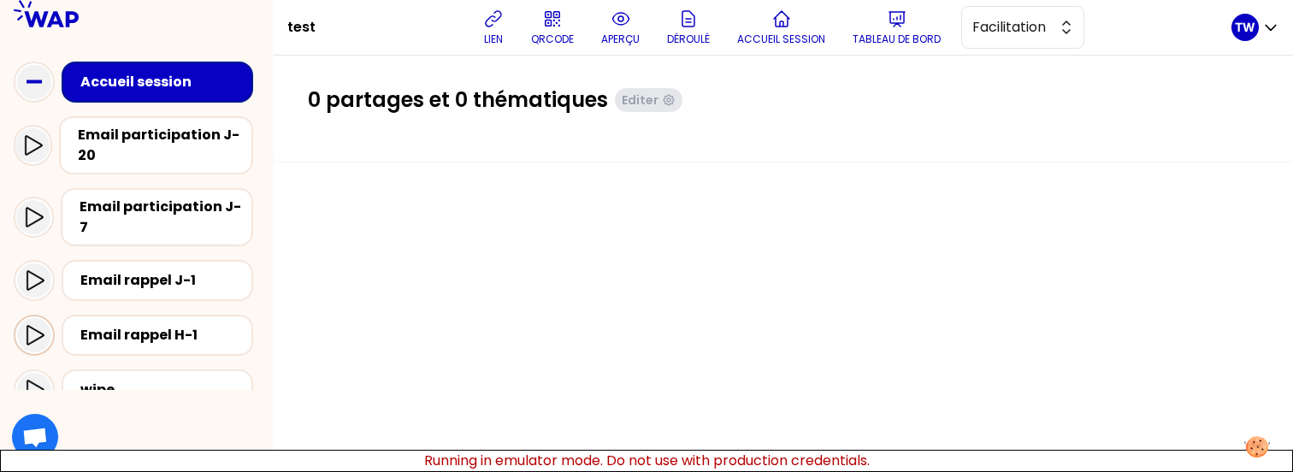
click at [31, 325] on icon at bounding box center [34, 335] width 21 height 21
click at [32, 380] on icon at bounding box center [34, 390] width 21 height 21
click at [33, 325] on icon at bounding box center [34, 335] width 21 height 21
click at [35, 144] on icon at bounding box center [32, 145] width 21 height 21
click at [33, 380] on icon at bounding box center [34, 390] width 21 height 21
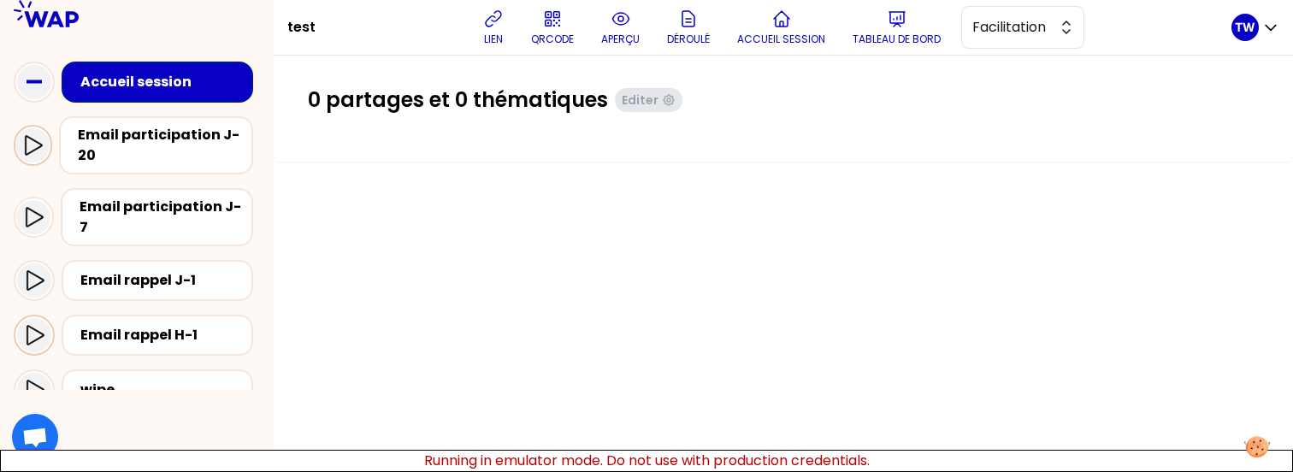
click at [38, 325] on icon at bounding box center [34, 335] width 21 height 21
click at [21, 373] on div at bounding box center [34, 390] width 34 height 34
click at [39, 325] on icon at bounding box center [35, 335] width 17 height 20
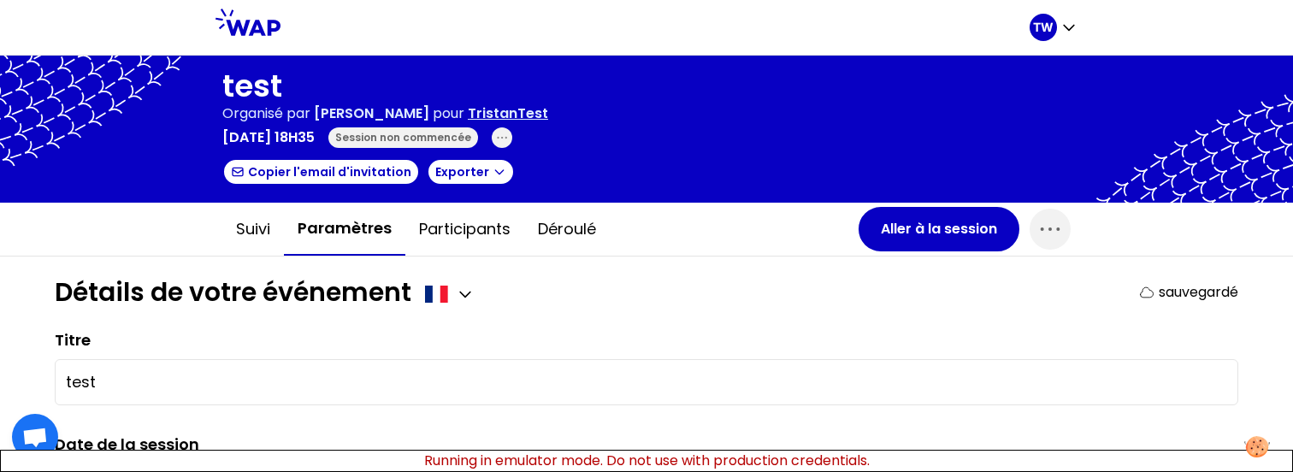
type input "18:38"
type input "18:40"
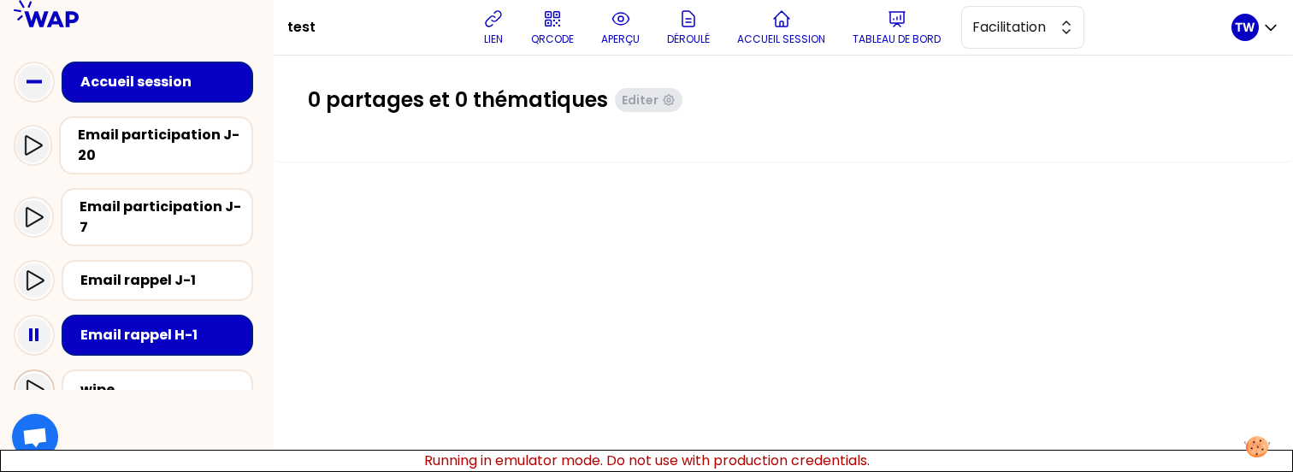
click at [33, 380] on icon at bounding box center [34, 390] width 21 height 21
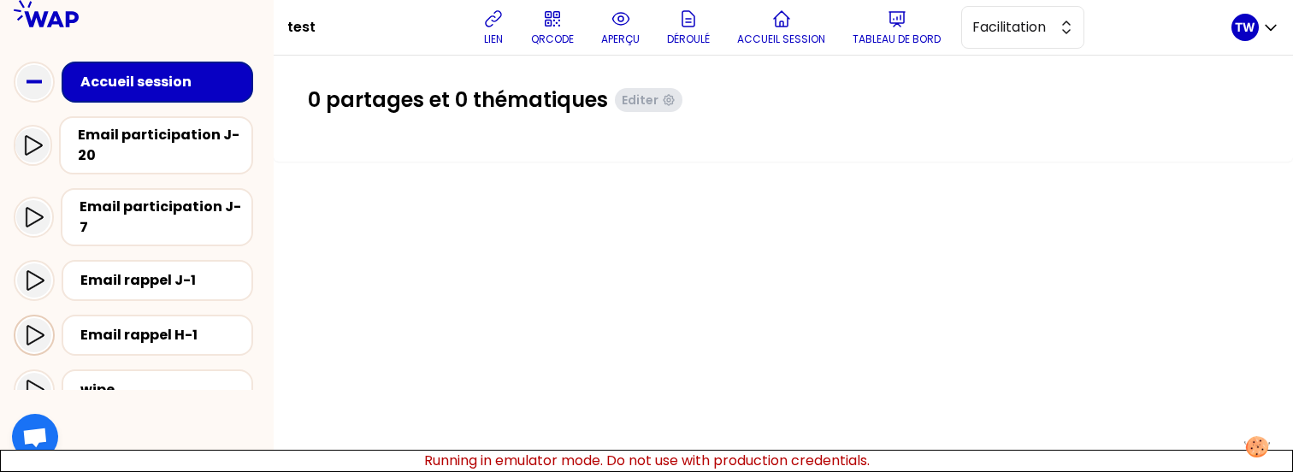
click at [31, 325] on icon at bounding box center [34, 335] width 21 height 21
click at [39, 271] on icon at bounding box center [34, 280] width 21 height 21
click at [30, 380] on icon at bounding box center [34, 390] width 21 height 21
click at [36, 325] on icon at bounding box center [34, 335] width 21 height 21
click at [38, 154] on icon at bounding box center [32, 145] width 21 height 21
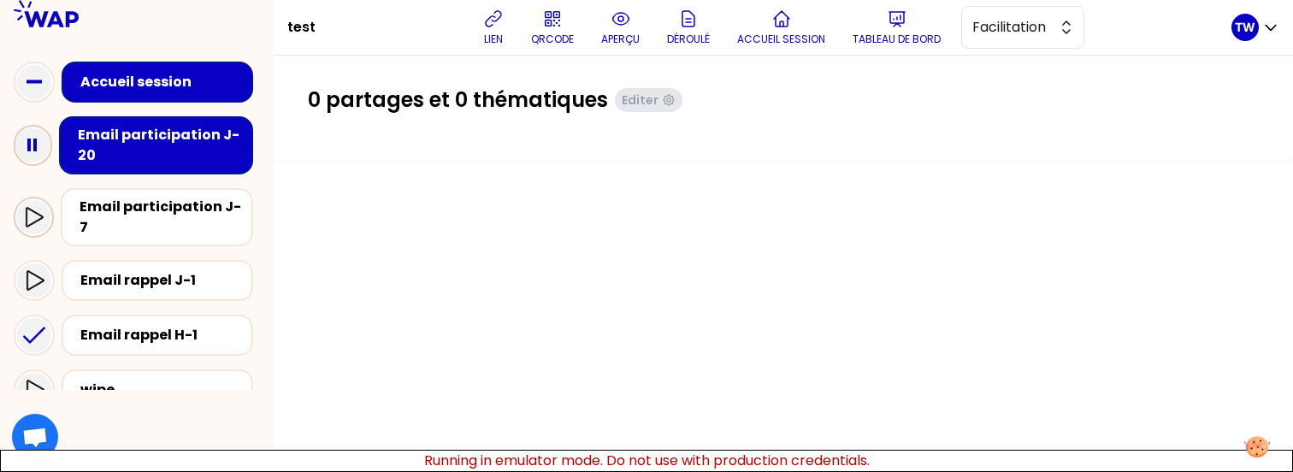
click at [32, 209] on icon at bounding box center [33, 217] width 21 height 21
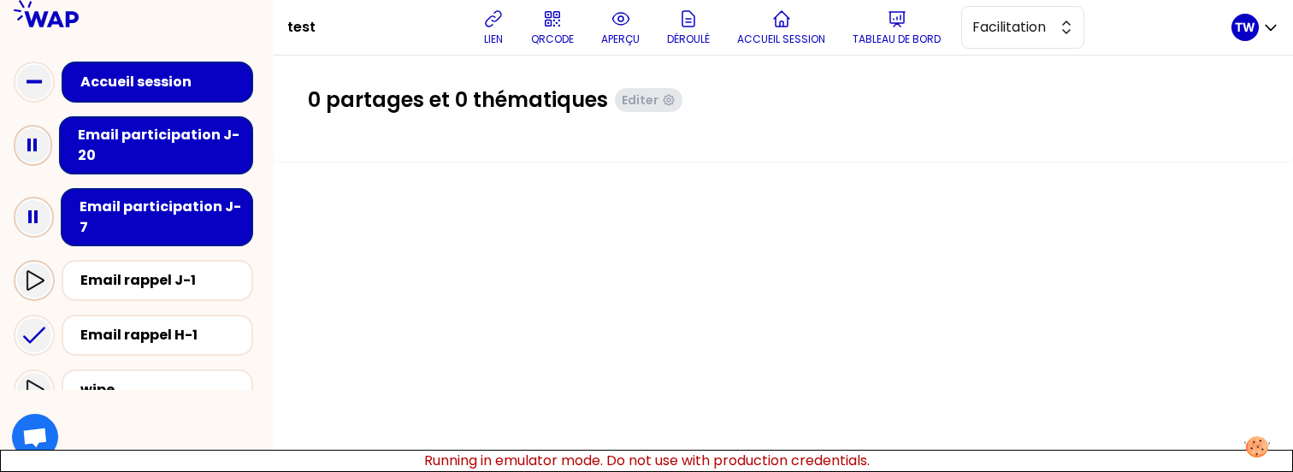
click at [31, 270] on icon at bounding box center [34, 280] width 21 height 21
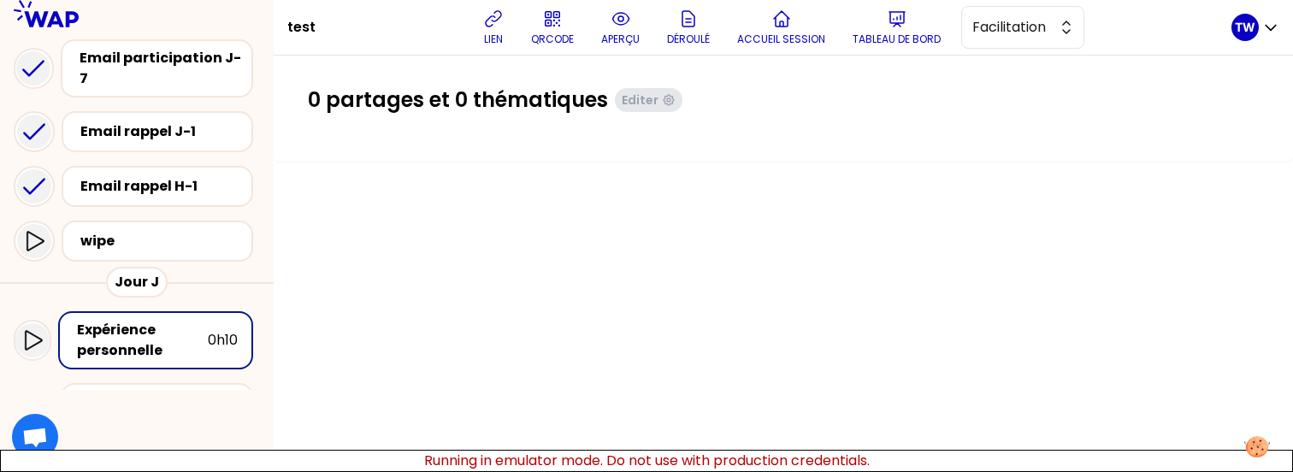
scroll to position [168, 0]
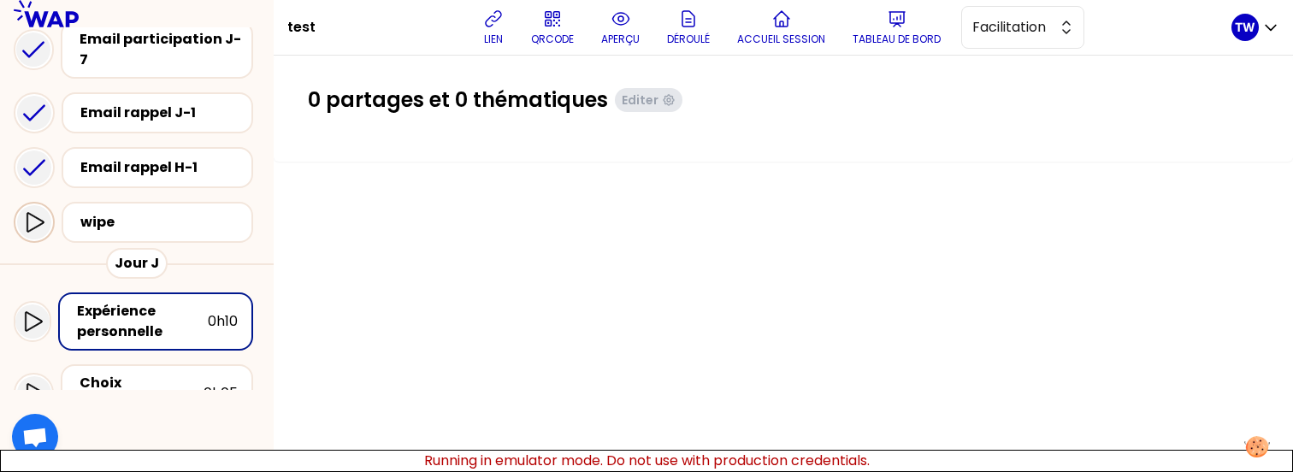
click at [42, 212] on icon at bounding box center [34, 222] width 21 height 21
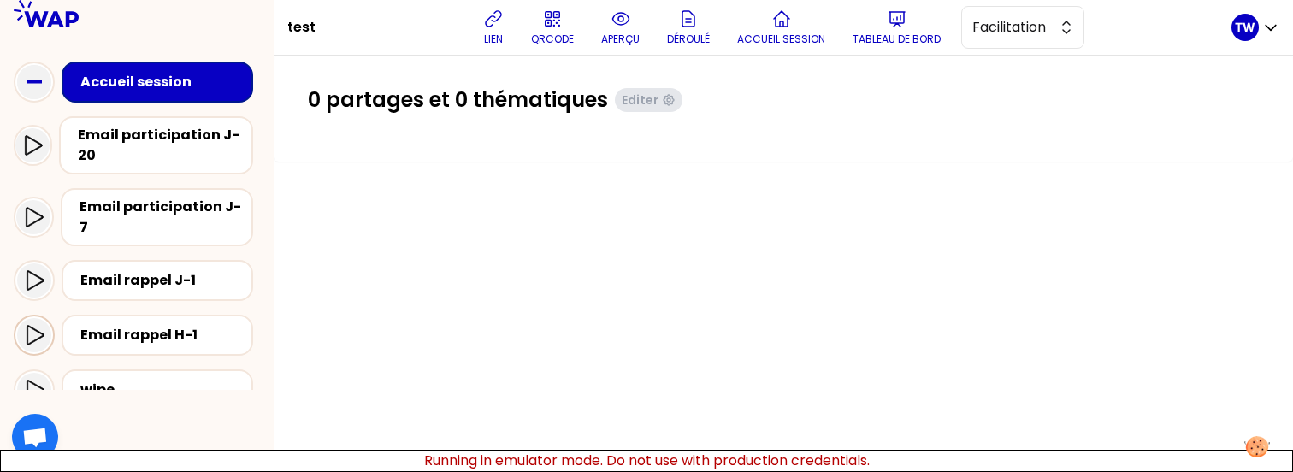
click at [39, 327] on icon at bounding box center [34, 335] width 21 height 21
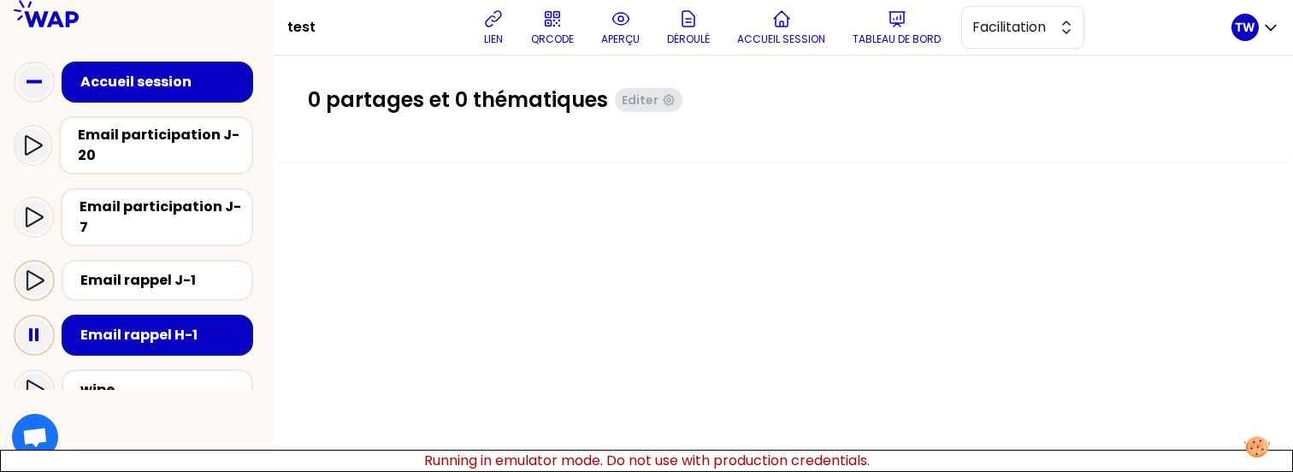
click at [39, 270] on icon at bounding box center [35, 280] width 17 height 20
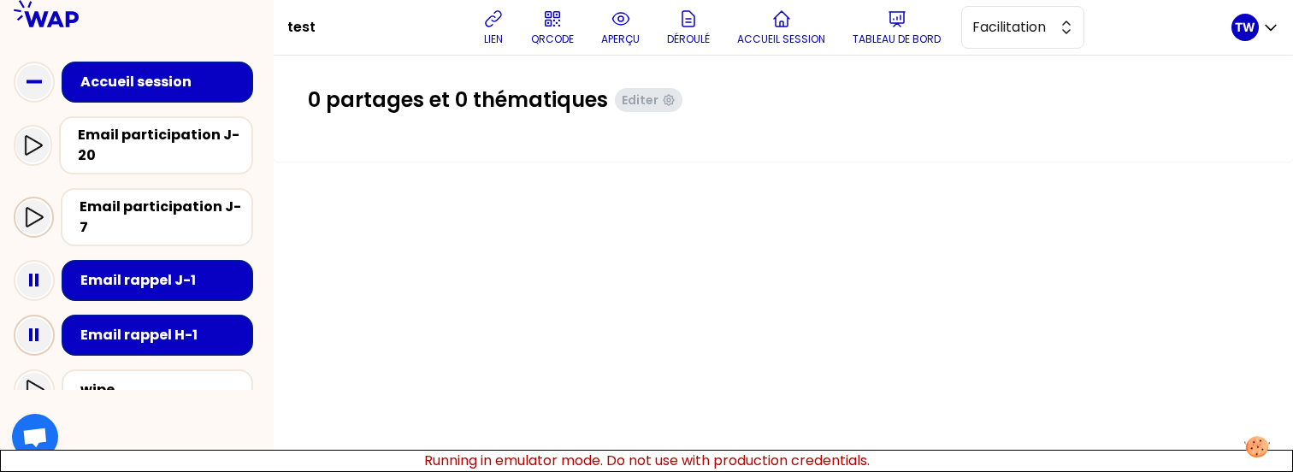
click at [39, 200] on div at bounding box center [33, 217] width 34 height 34
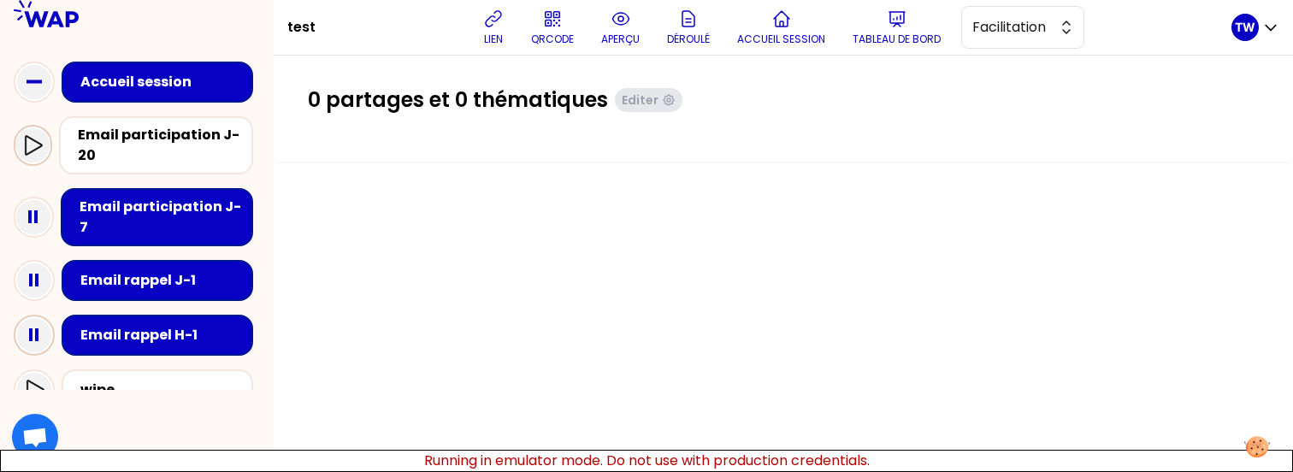
click at [36, 149] on icon at bounding box center [34, 145] width 17 height 20
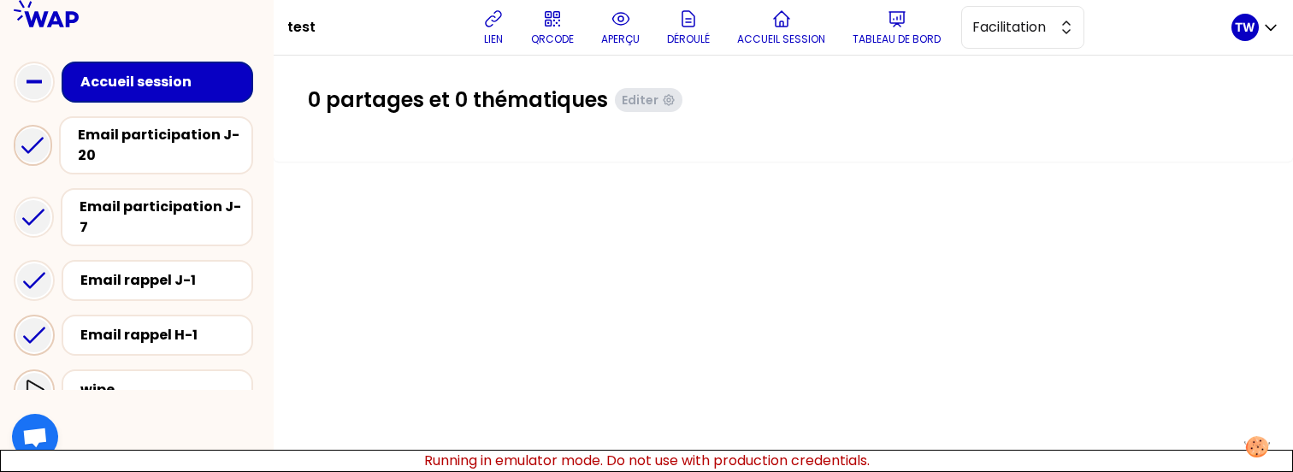
click at [42, 380] on icon at bounding box center [34, 390] width 21 height 21
click at [42, 151] on icon at bounding box center [32, 145] width 21 height 21
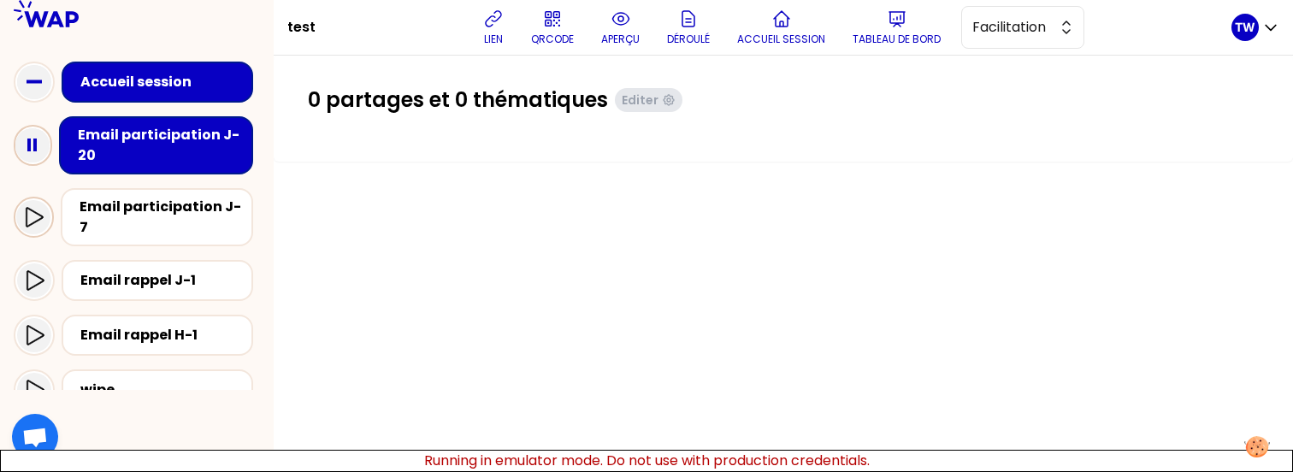
click at [42, 207] on icon at bounding box center [33, 217] width 21 height 21
click at [42, 270] on icon at bounding box center [34, 280] width 21 height 21
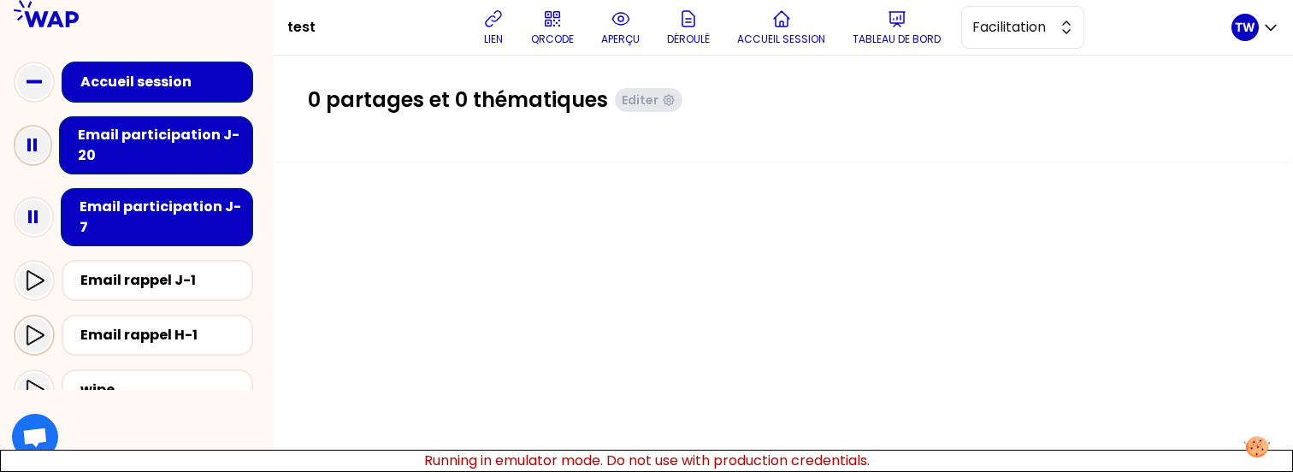
click at [37, 318] on div at bounding box center [34, 335] width 34 height 34
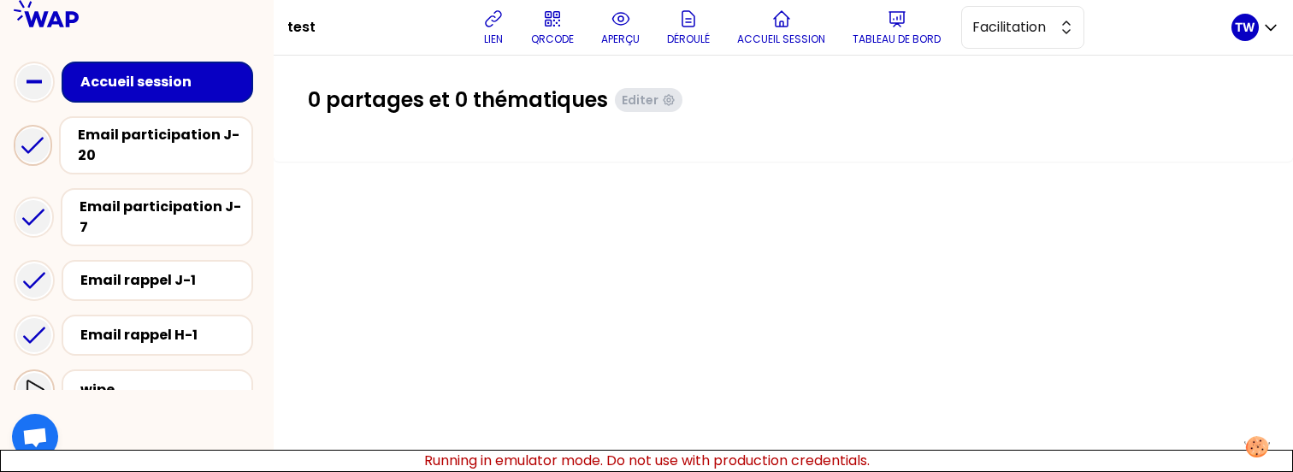
click at [32, 380] on icon at bounding box center [34, 390] width 21 height 21
click at [34, 149] on icon at bounding box center [32, 145] width 21 height 21
click at [34, 212] on icon at bounding box center [33, 217] width 21 height 21
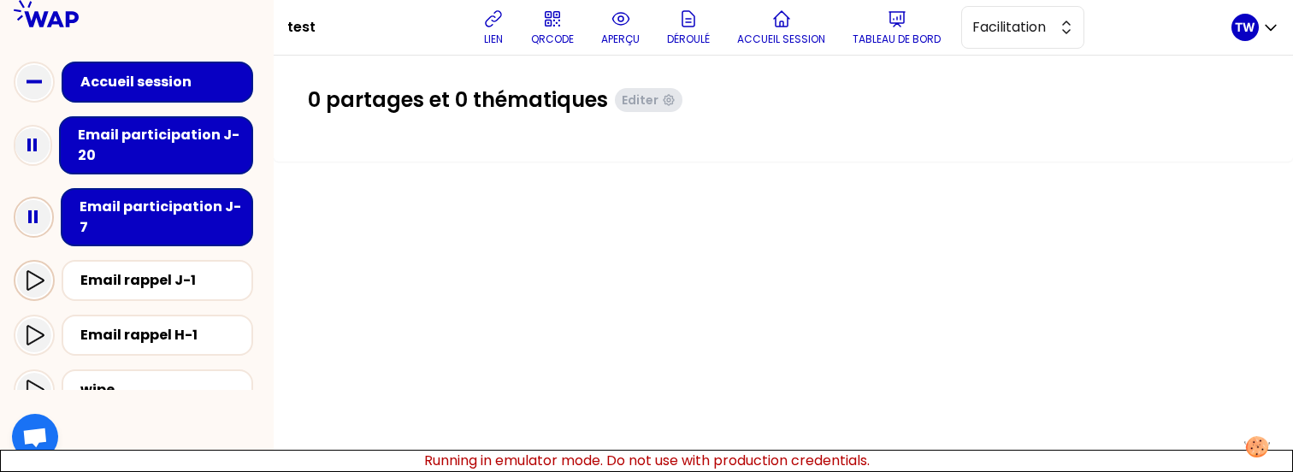
click at [35, 270] on icon at bounding box center [35, 280] width 17 height 20
click at [35, 325] on icon at bounding box center [34, 335] width 21 height 21
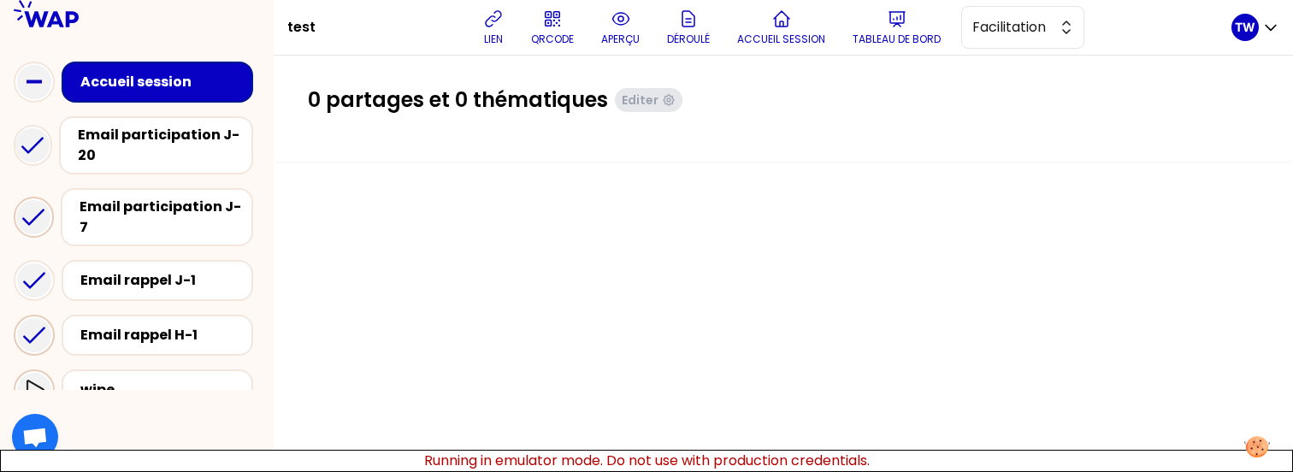
click at [38, 380] on icon at bounding box center [34, 390] width 21 height 21
click at [32, 325] on icon at bounding box center [34, 335] width 21 height 21
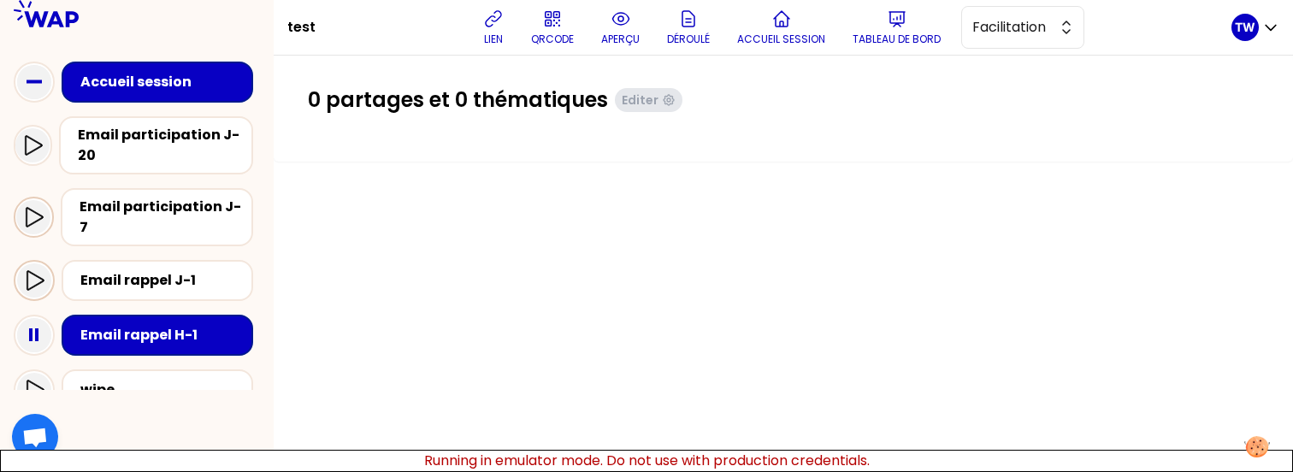
click at [32, 270] on icon at bounding box center [34, 280] width 21 height 21
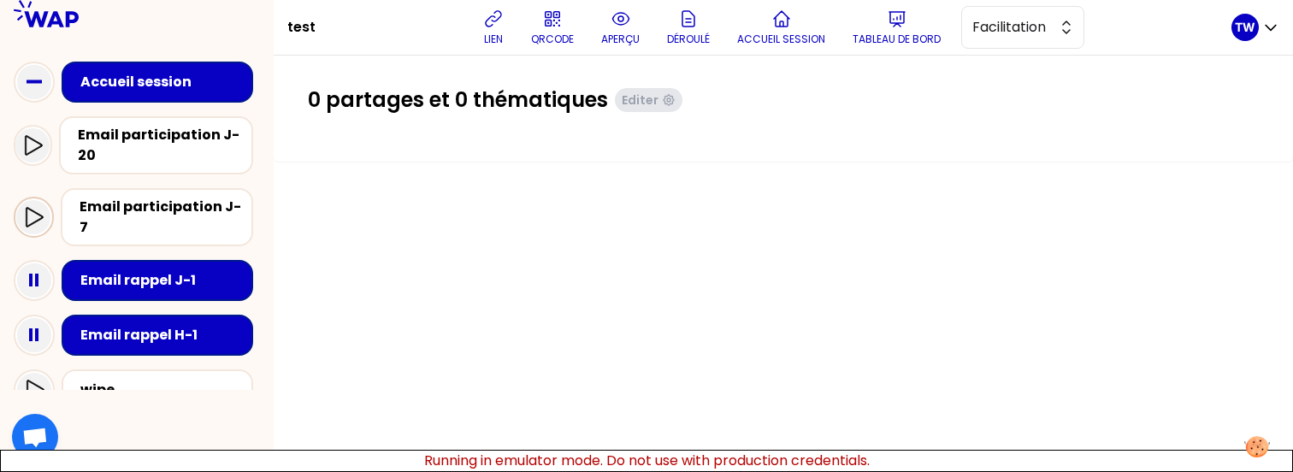
click at [32, 210] on icon at bounding box center [33, 217] width 21 height 21
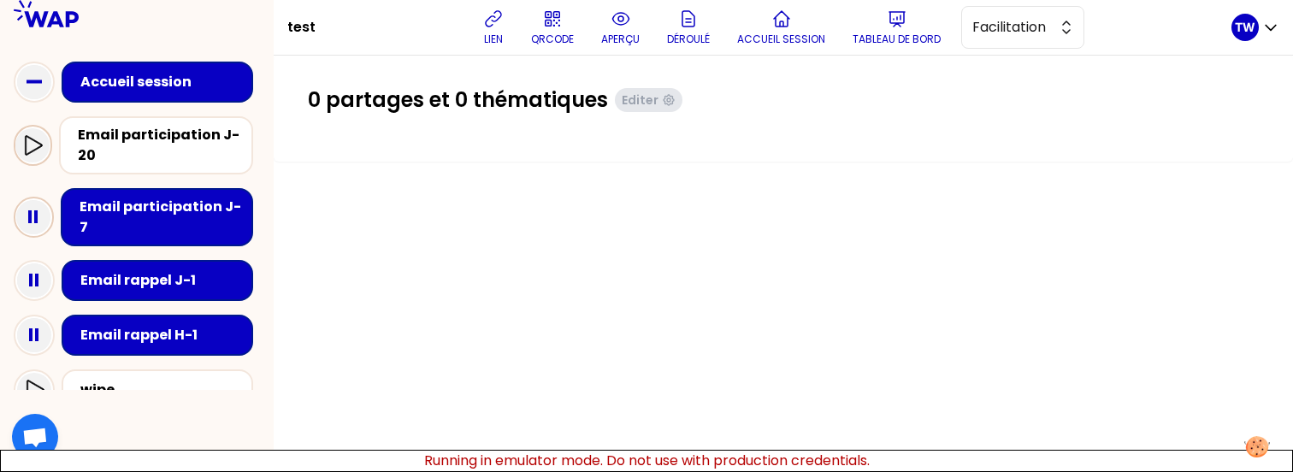
click at [26, 144] on icon at bounding box center [34, 145] width 17 height 20
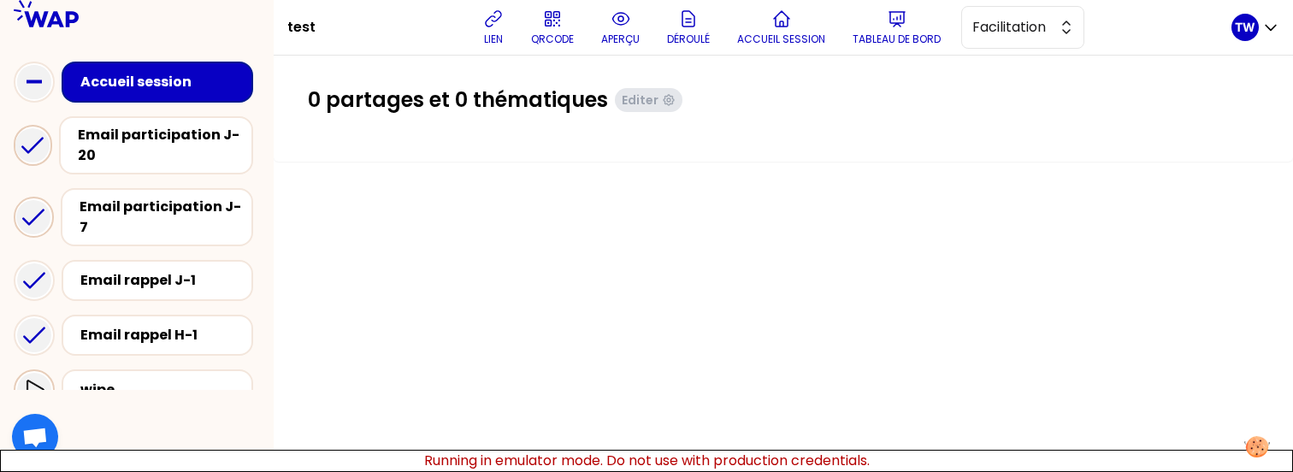
click at [50, 382] on div at bounding box center [34, 389] width 41 height 41
click at [37, 149] on icon at bounding box center [34, 145] width 17 height 20
click at [37, 200] on div at bounding box center [33, 217] width 34 height 34
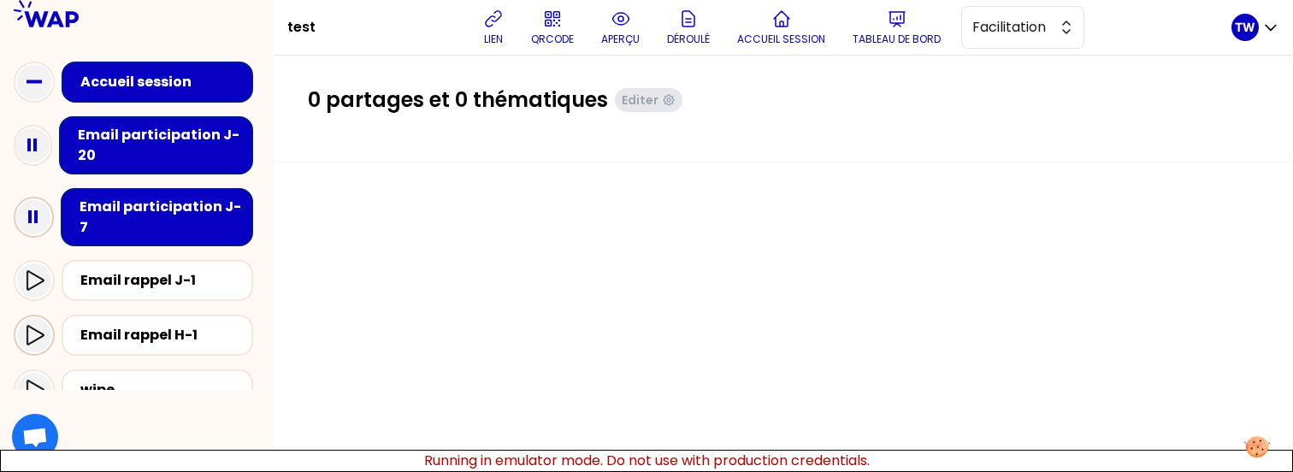
click at [38, 325] on icon at bounding box center [34, 335] width 21 height 21
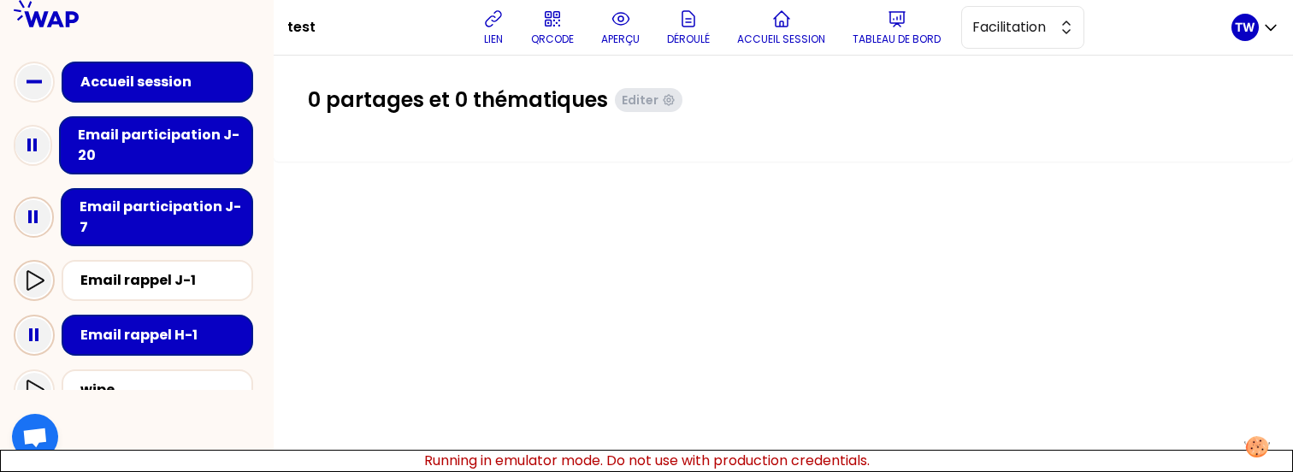
click at [36, 270] on icon at bounding box center [34, 280] width 21 height 21
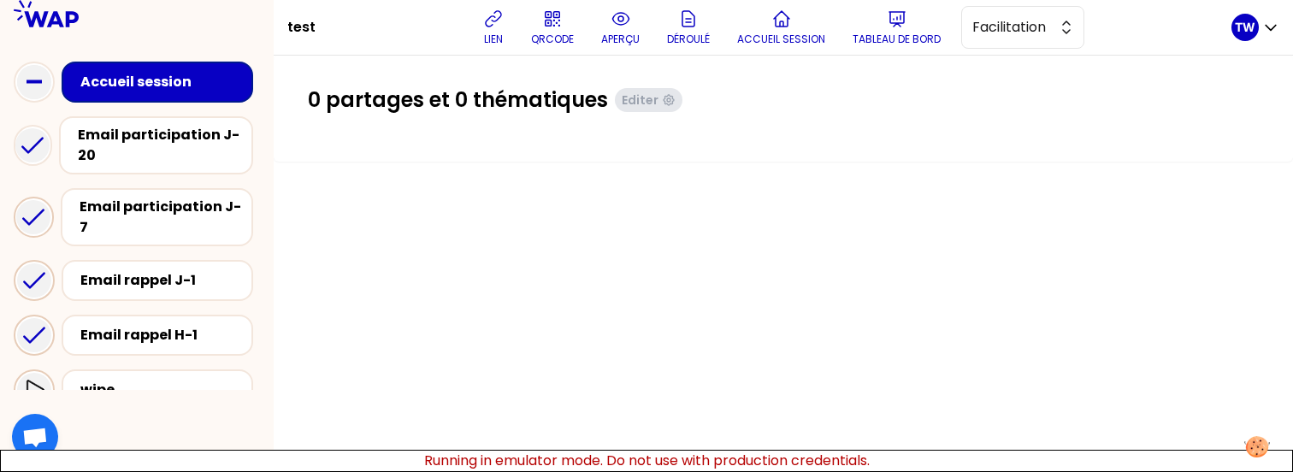
click at [36, 383] on div at bounding box center [34, 390] width 34 height 34
click at [34, 325] on icon at bounding box center [34, 335] width 21 height 21
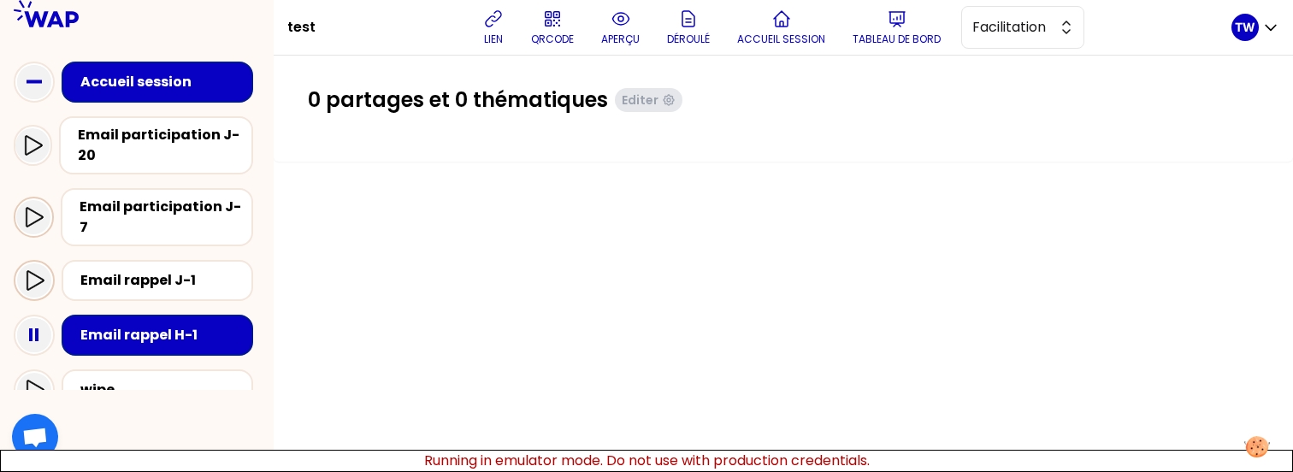
click at [34, 270] on icon at bounding box center [35, 280] width 17 height 20
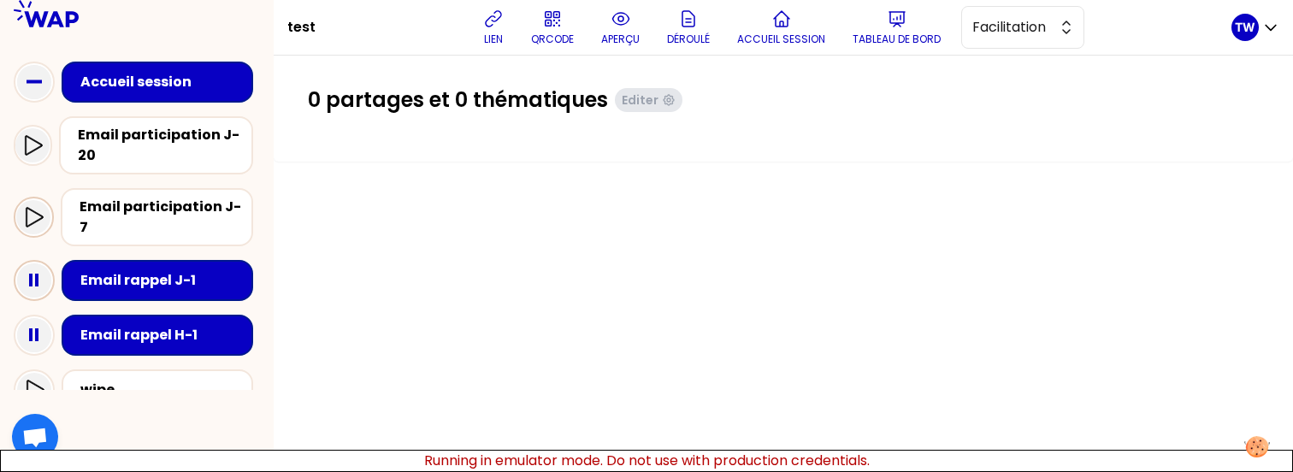
click at [33, 207] on icon at bounding box center [33, 217] width 21 height 21
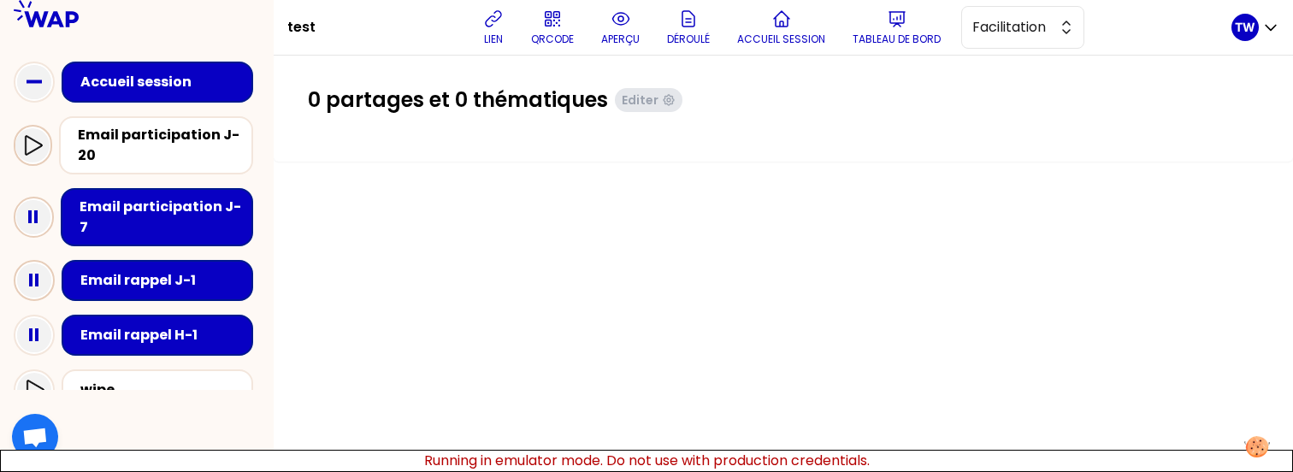
click at [33, 152] on icon at bounding box center [32, 145] width 21 height 21
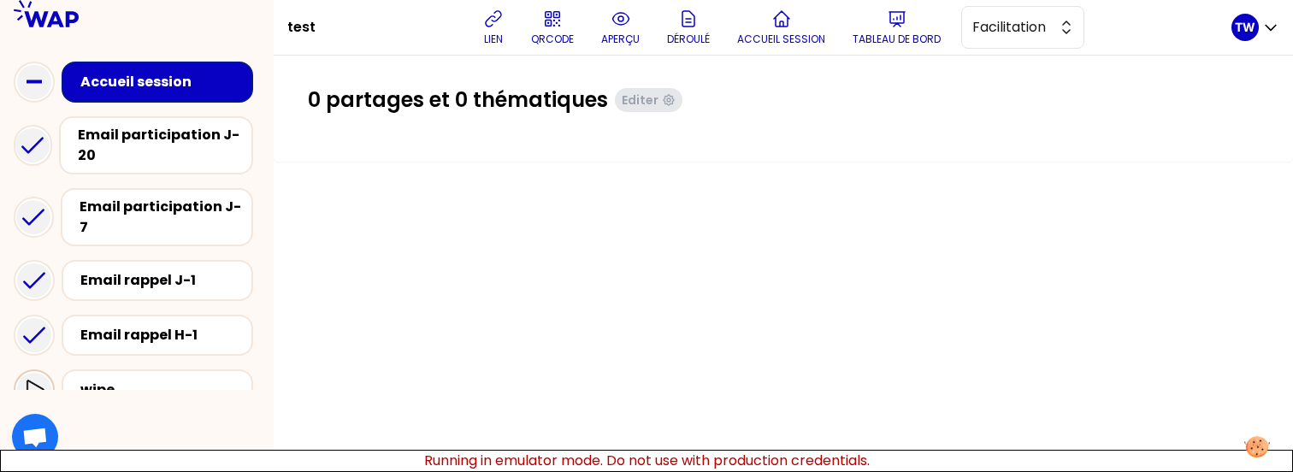
click at [30, 380] on icon at bounding box center [34, 390] width 21 height 21
click at [36, 325] on icon at bounding box center [34, 335] width 21 height 21
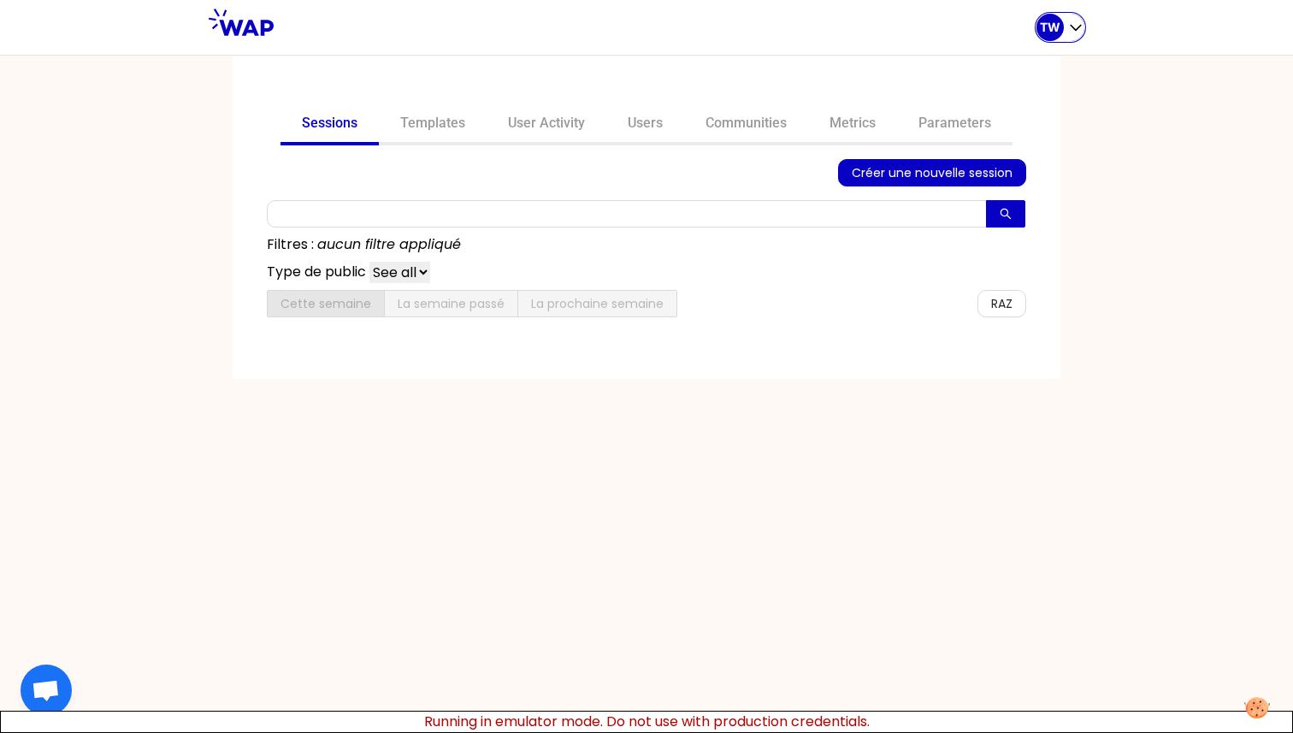
click at [1066, 31] on div "TW" at bounding box center [1060, 27] width 48 height 27
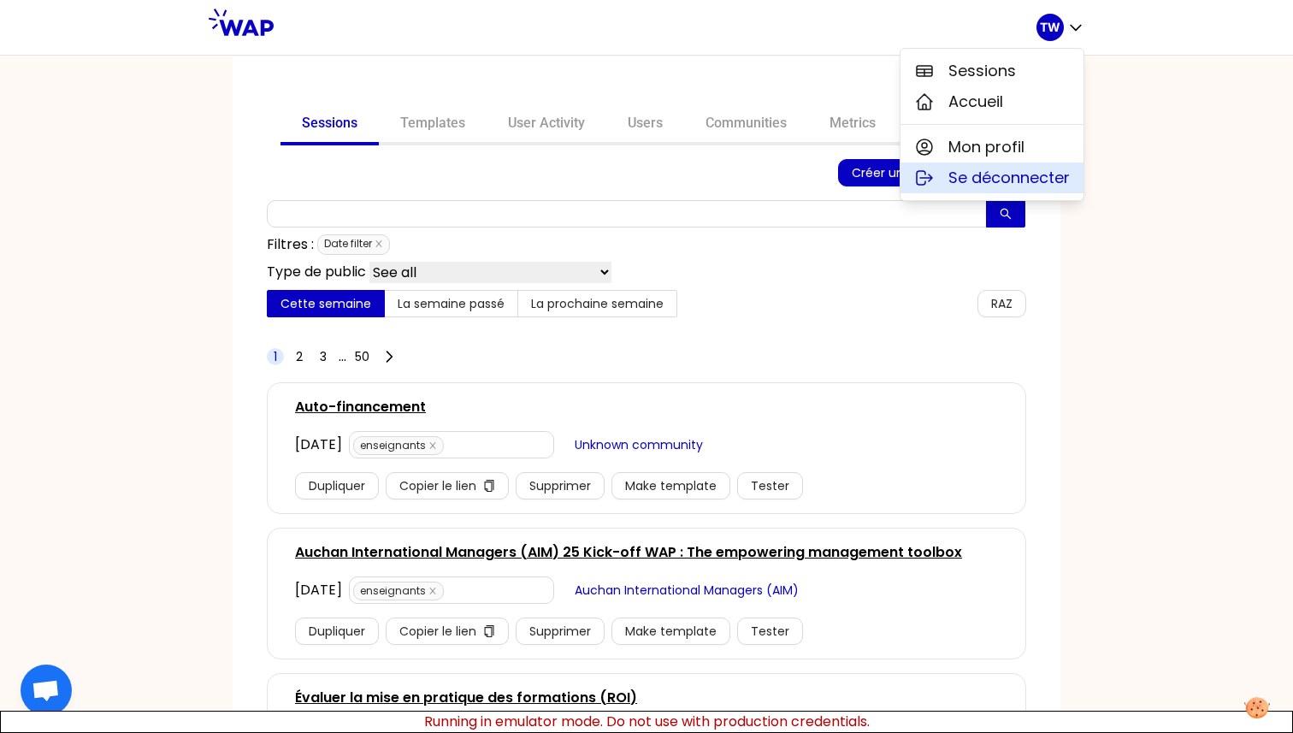
click at [987, 173] on span "Se déconnecter" at bounding box center [1008, 178] width 121 height 24
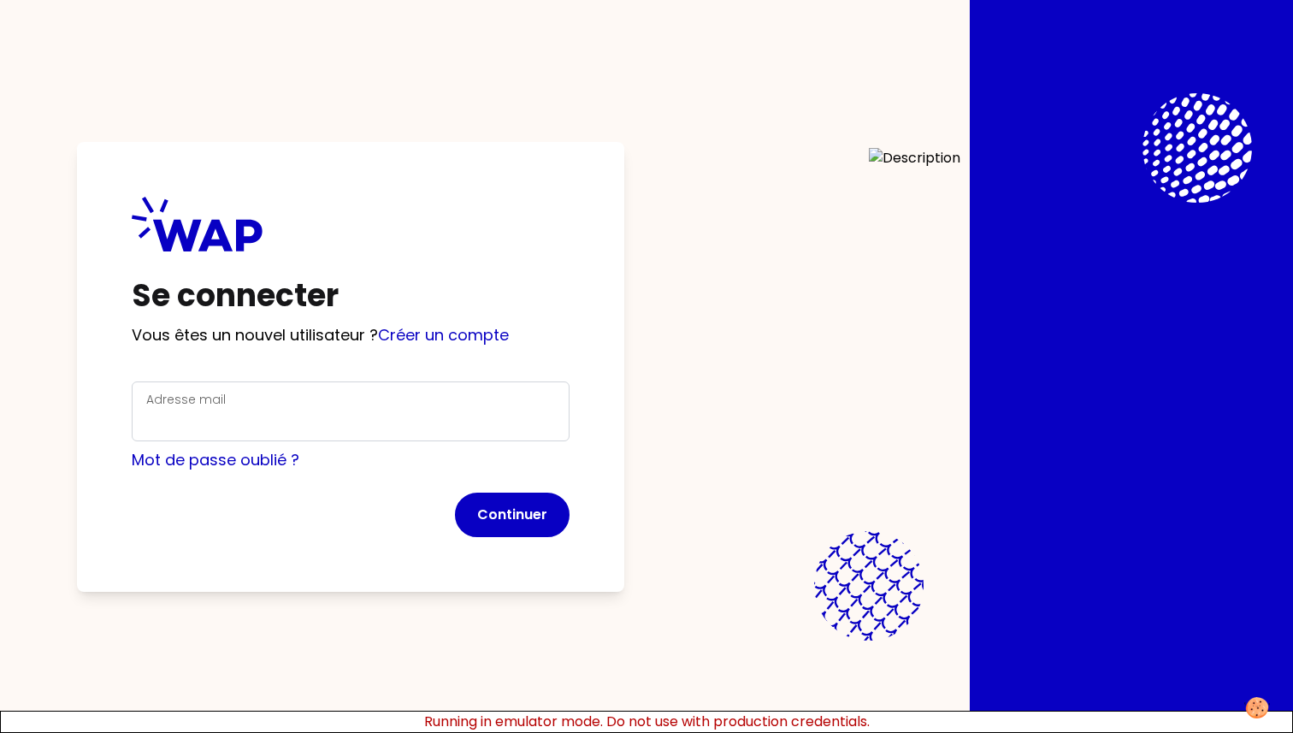
click at [196, 383] on div "Adresse mail" at bounding box center [351, 411] width 438 height 60
click at [209, 424] on input "Adresse mail" at bounding box center [350, 422] width 409 height 24
click at [151, 477] on form "Adresse mail Mot de passe oublié ? Continuer" at bounding box center [351, 459] width 438 height 156
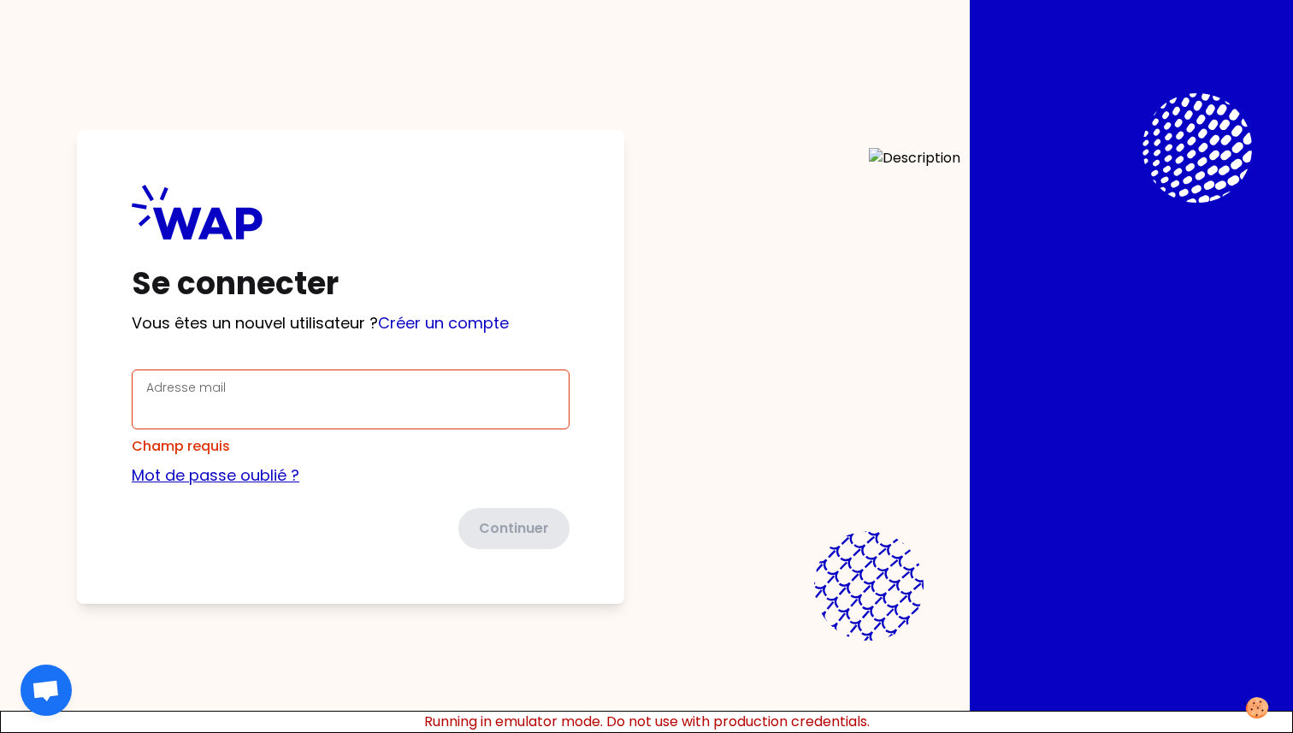
click at [168, 471] on link "Mot de passe oublié ?" at bounding box center [216, 474] width 168 height 21
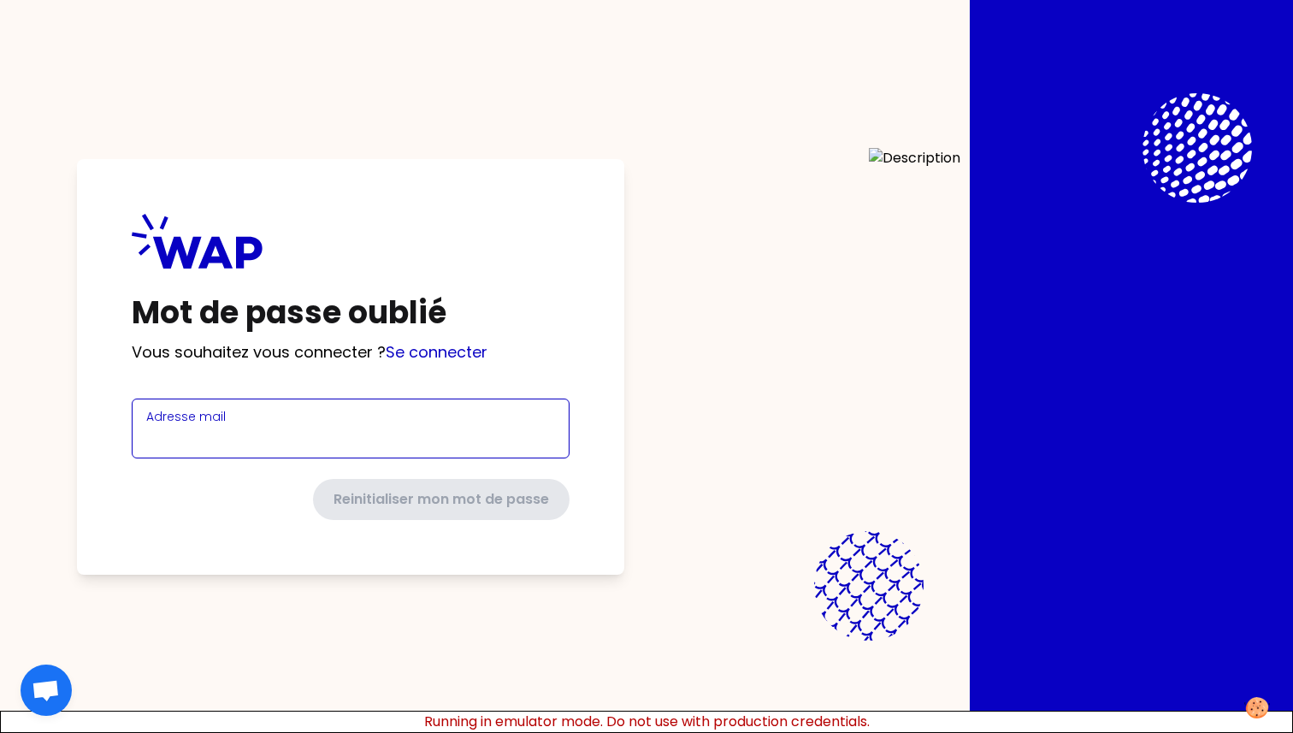
click at [211, 430] on input "Adresse mail" at bounding box center [350, 439] width 409 height 24
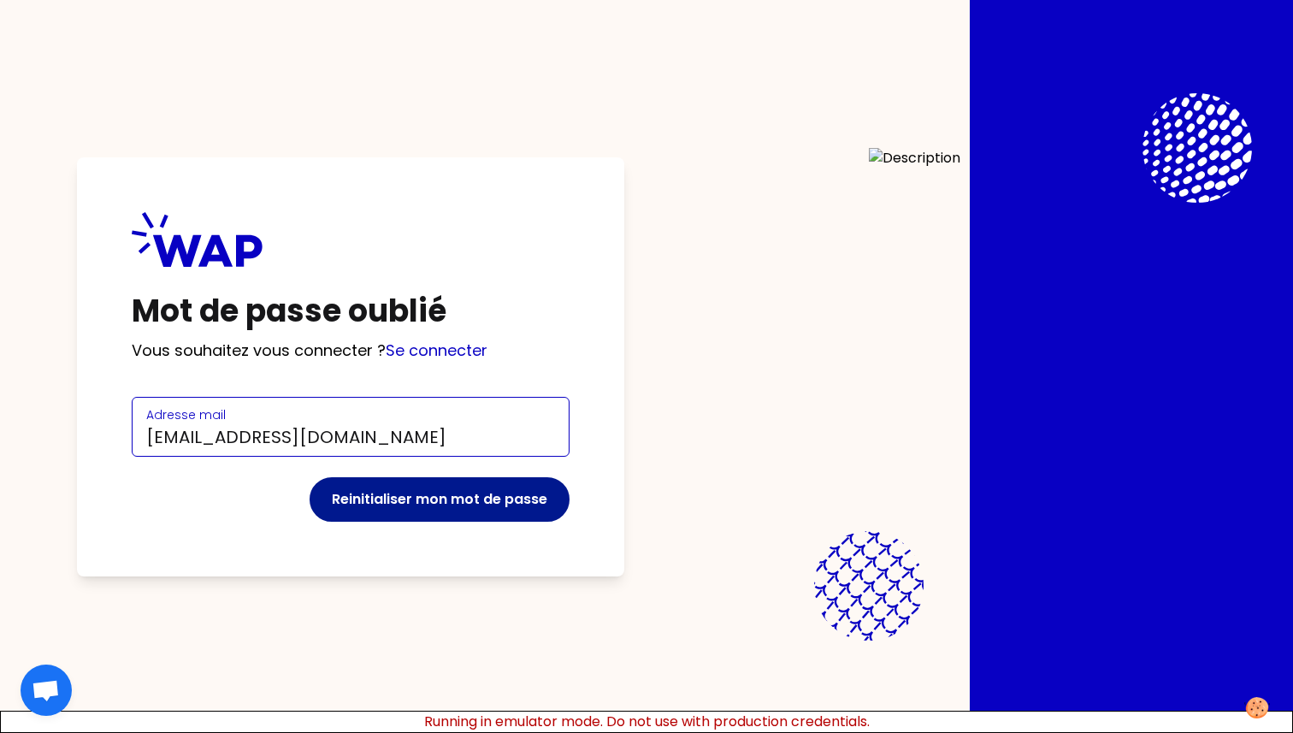
type input "t.wagner66250@gmail.com"
click at [386, 498] on button "Reinitialiser mon mot de passe" at bounding box center [439, 499] width 260 height 44
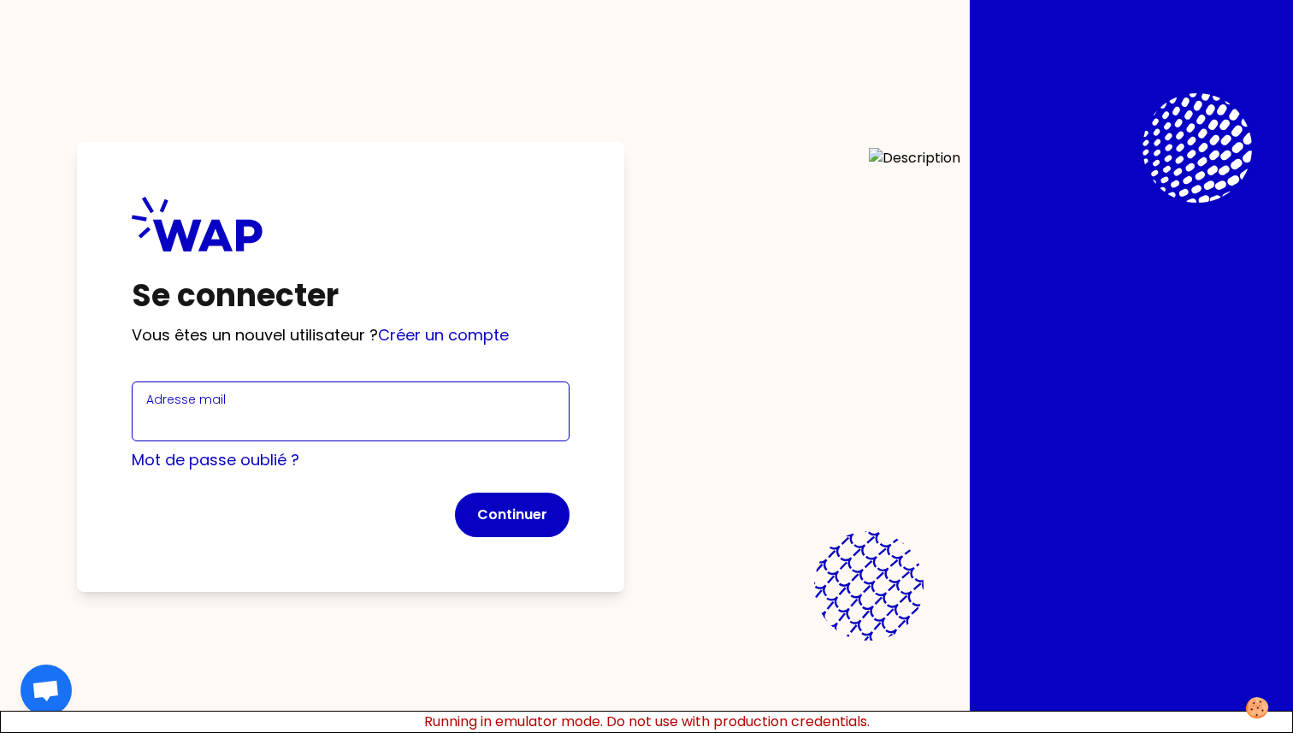
click at [237, 431] on input "Adresse mail" at bounding box center [350, 422] width 409 height 24
type input "[EMAIL_ADDRESS][DOMAIN_NAME]"
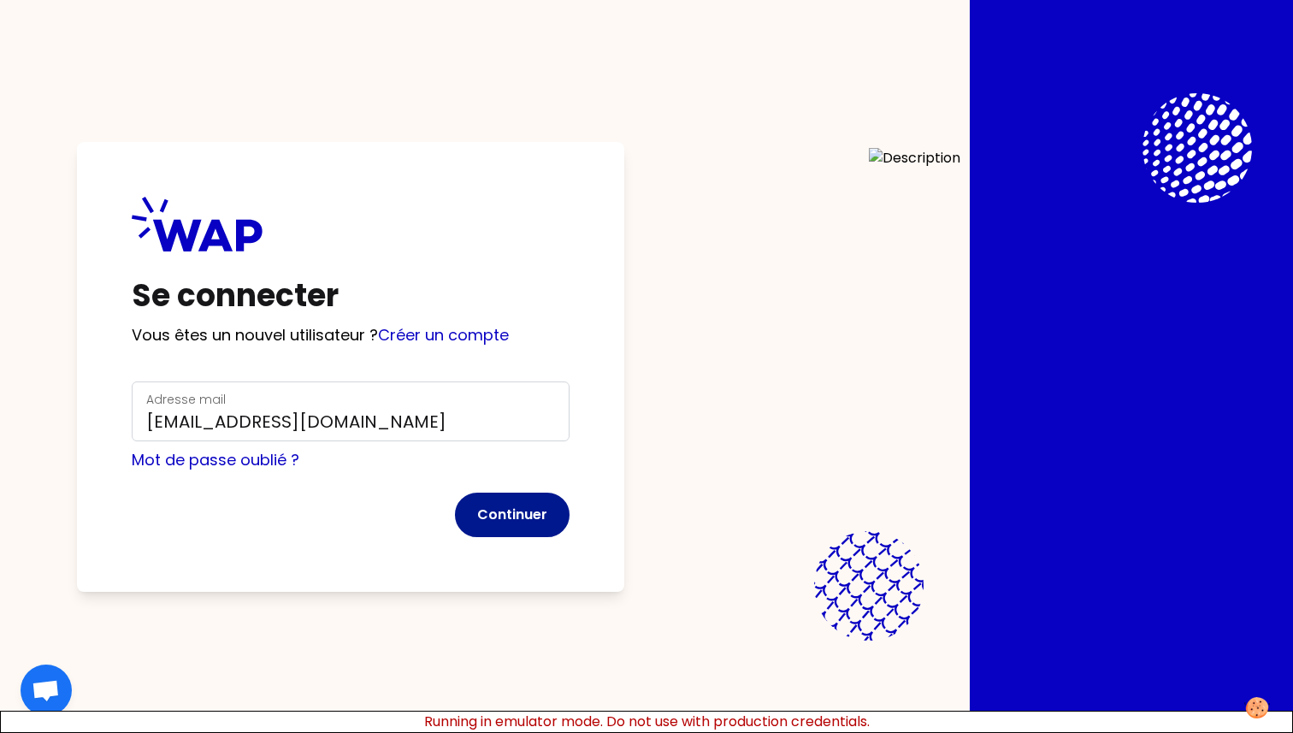
click at [498, 512] on button "Continuer" at bounding box center [512, 514] width 115 height 44
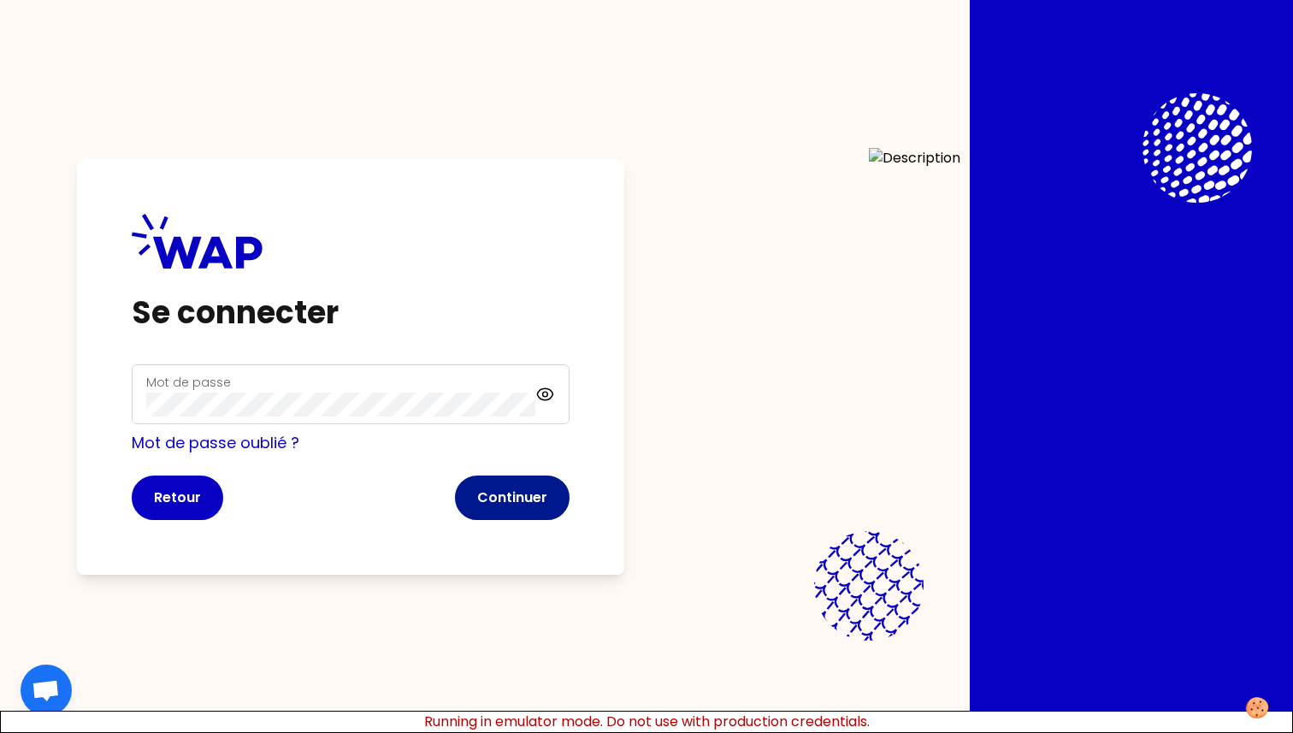
click at [496, 496] on button "Continuer" at bounding box center [512, 497] width 115 height 44
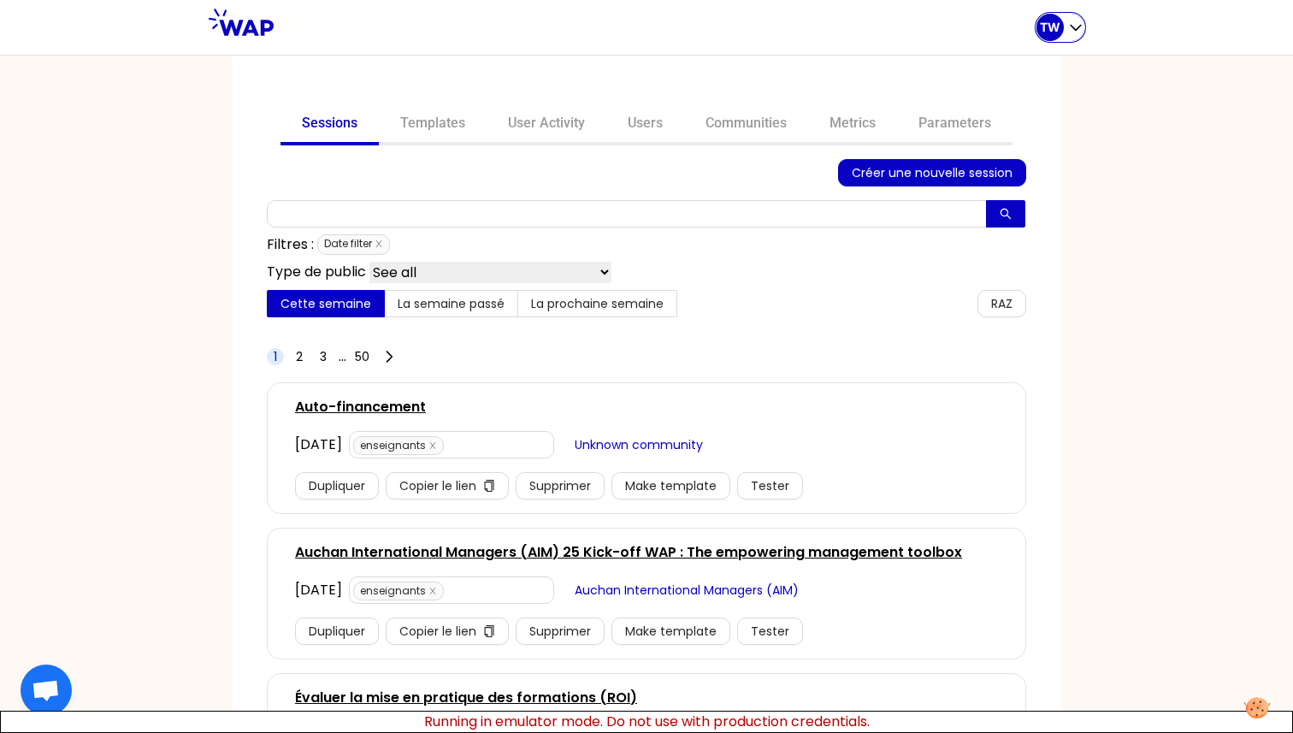
click at [1049, 29] on p "TW" at bounding box center [1050, 27] width 21 height 17
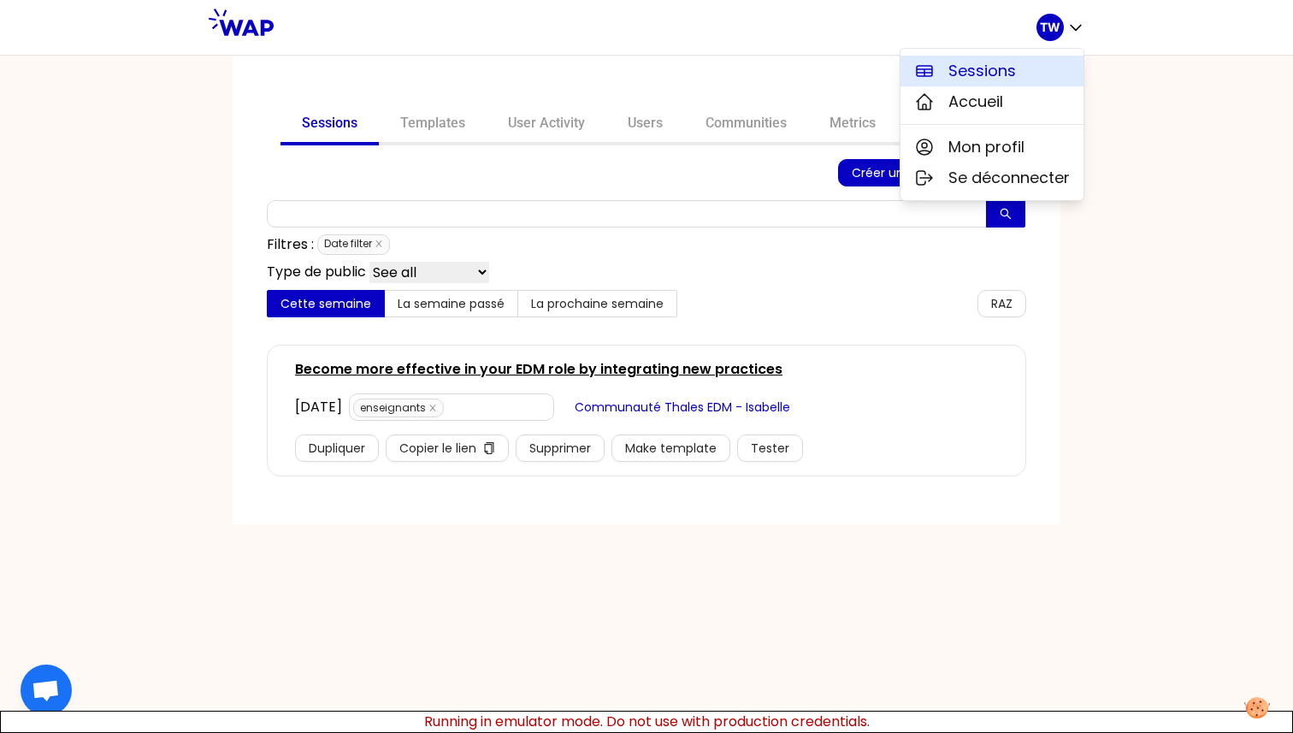
click at [1009, 82] on span "Sessions" at bounding box center [982, 71] width 68 height 24
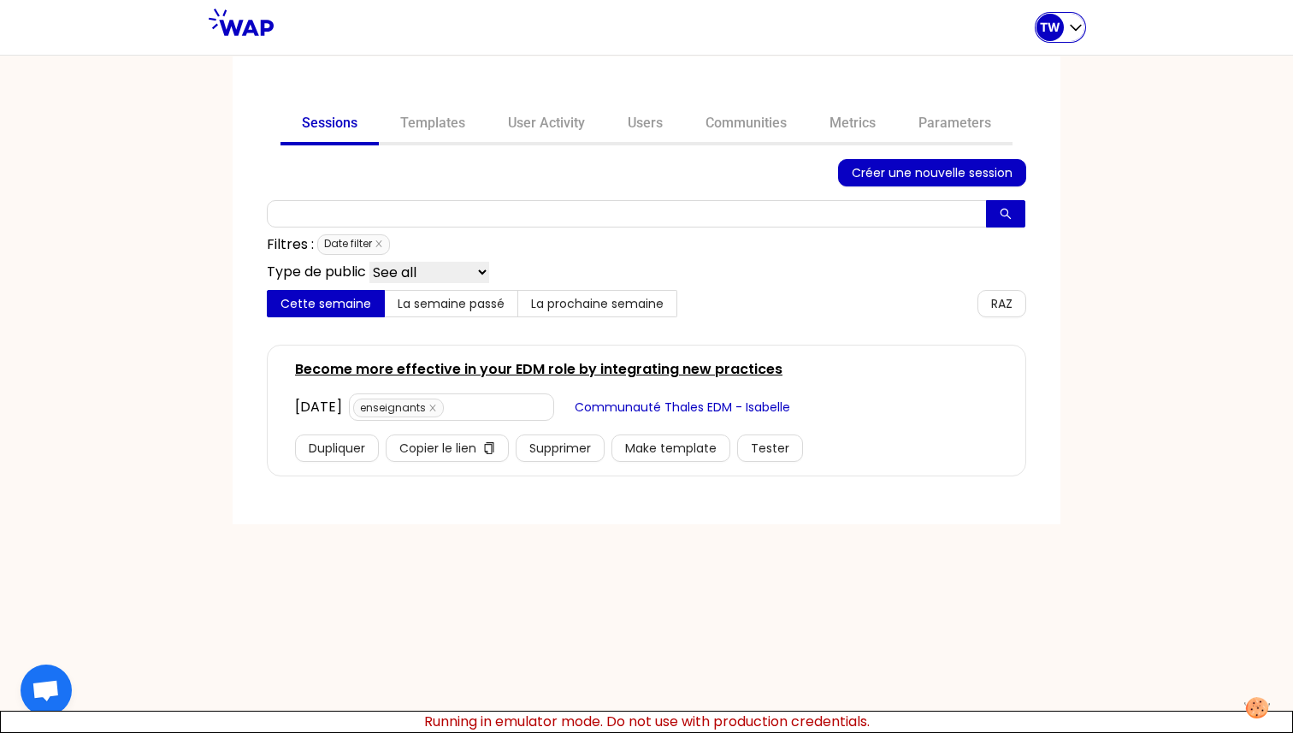
click at [1076, 31] on icon "button" at bounding box center [1075, 27] width 17 height 17
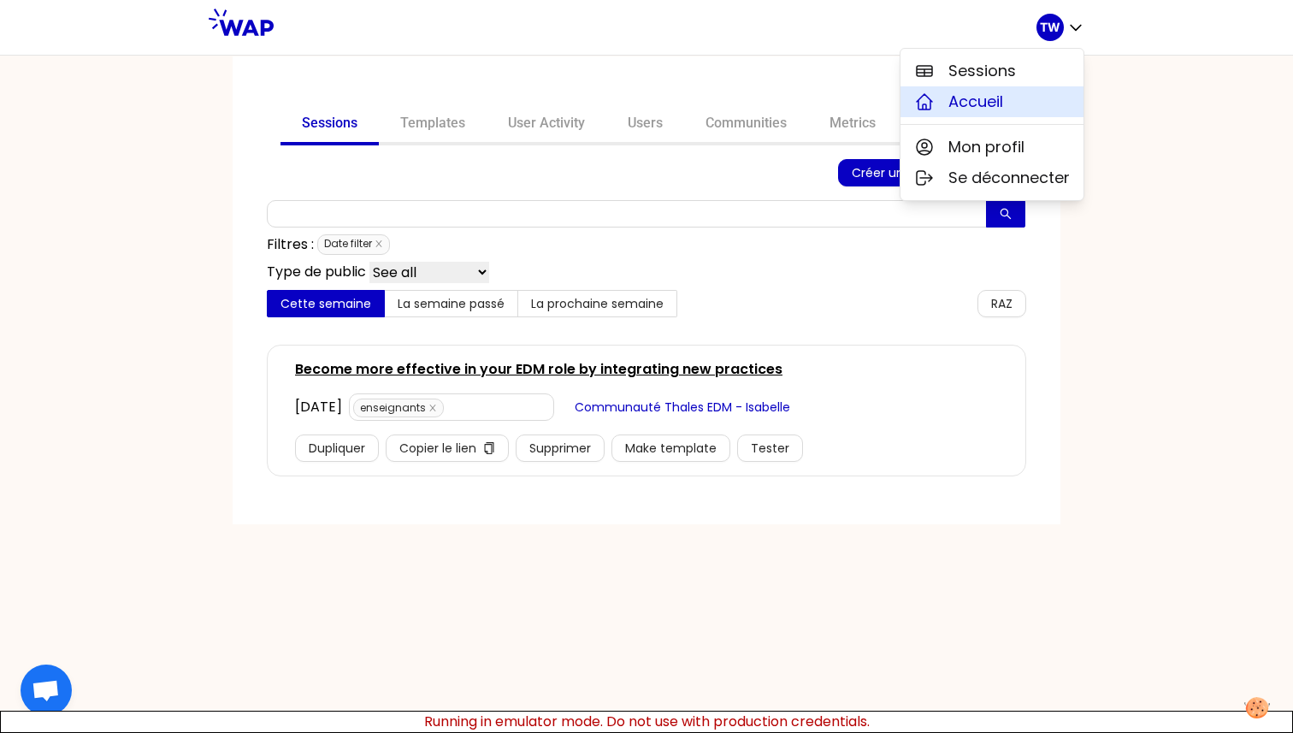
click at [1012, 103] on button "Accueil" at bounding box center [991, 101] width 183 height 31
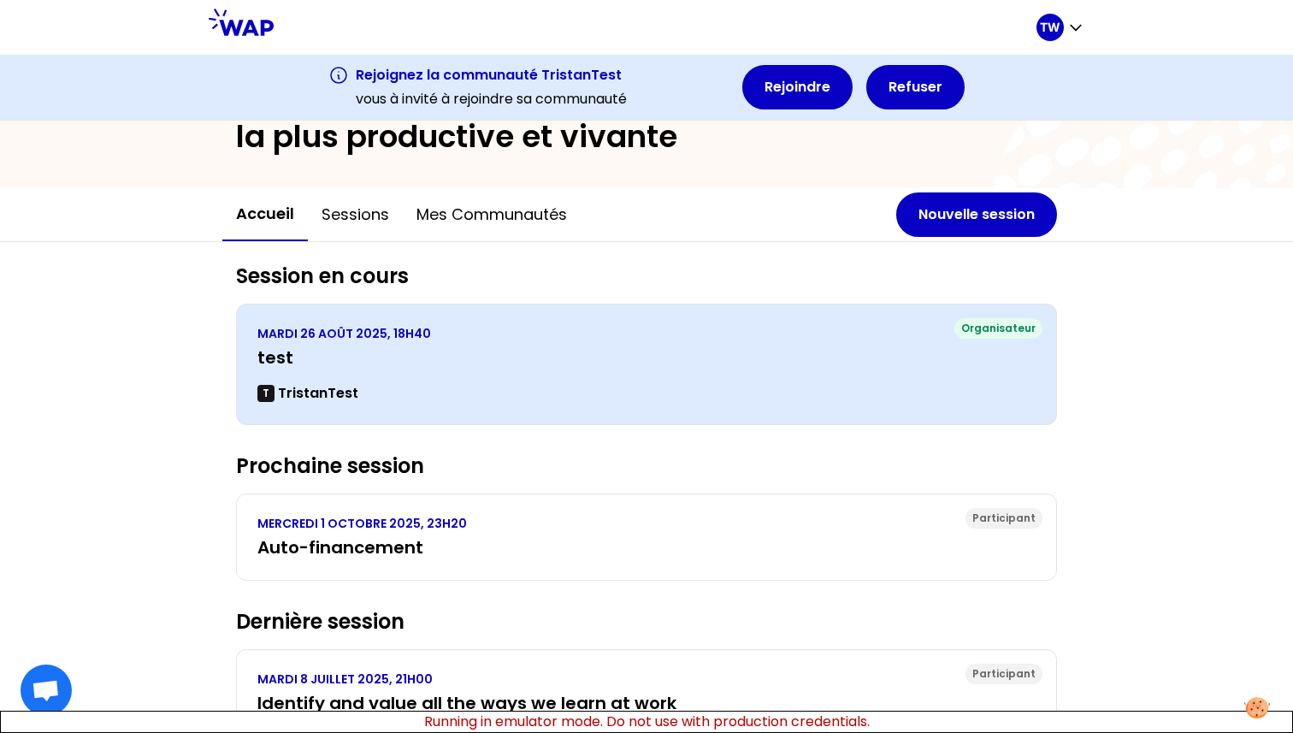
scroll to position [97, 0]
click at [459, 394] on div "T TristanTest" at bounding box center [646, 392] width 778 height 21
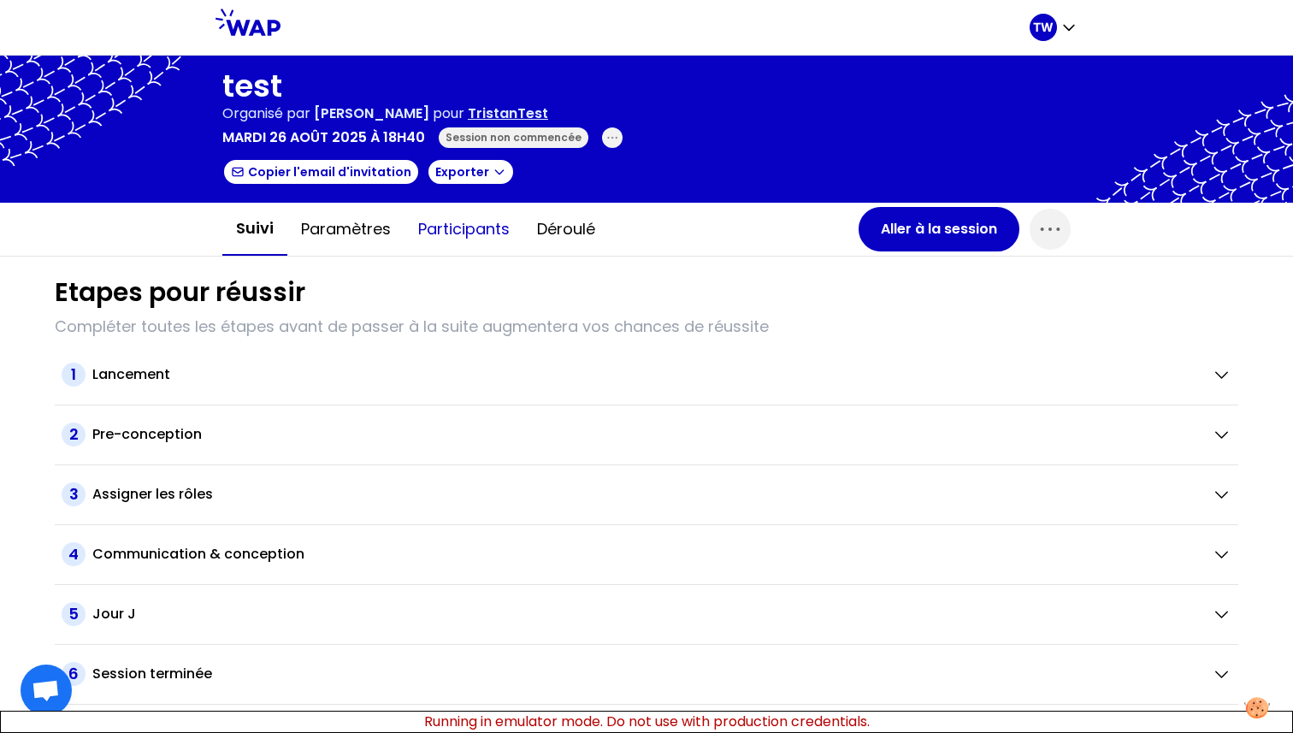
click at [456, 229] on button "Participants" at bounding box center [463, 228] width 119 height 51
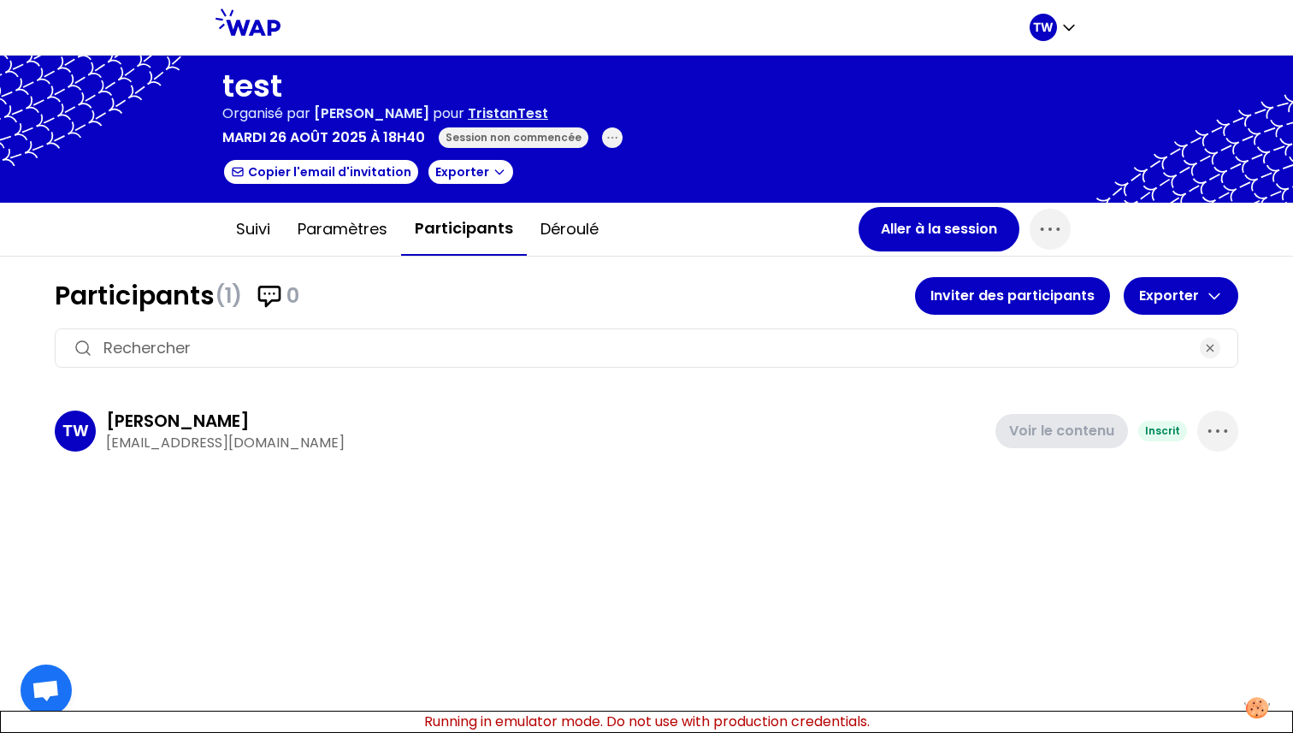
click at [916, 203] on div "Suivi Paramètres Participants Déroulé Aller à la session" at bounding box center [646, 229] width 875 height 53
click at [903, 233] on button "Aller à la session" at bounding box center [938, 229] width 161 height 44
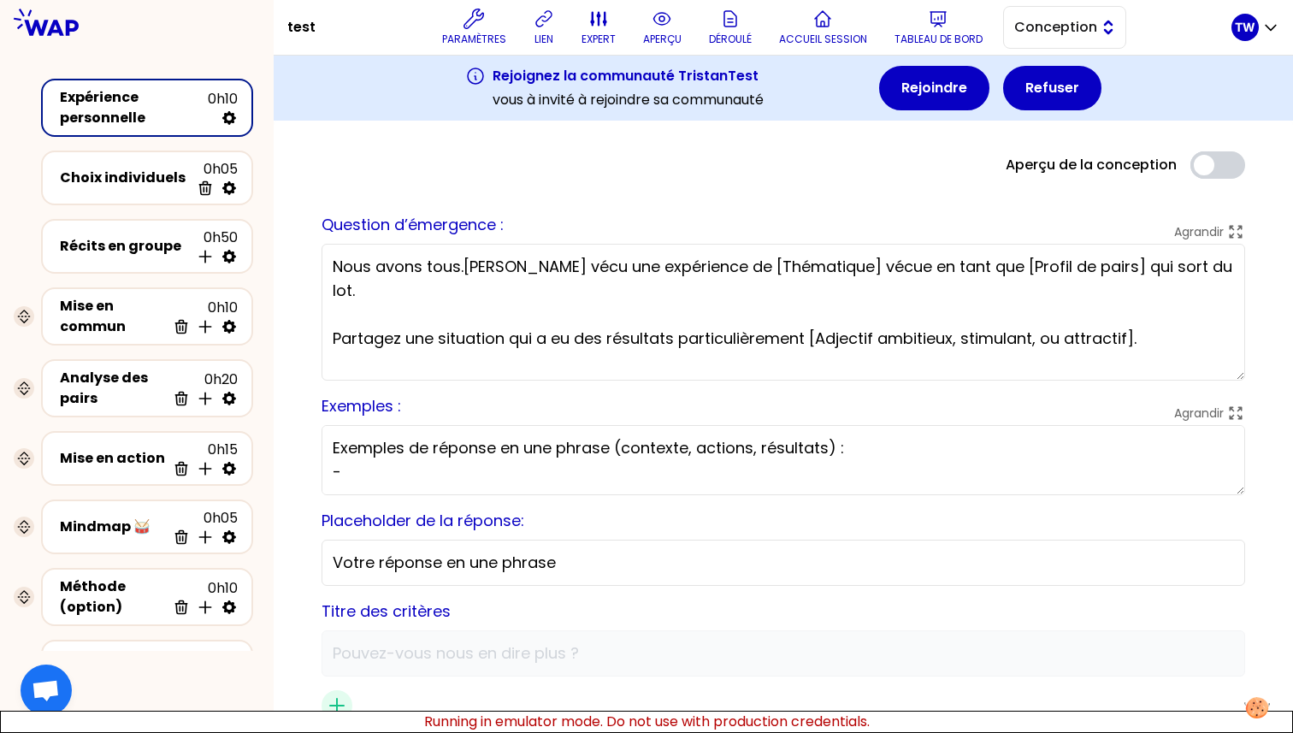
click at [1091, 21] on span "Conception" at bounding box center [1052, 27] width 77 height 21
click at [1045, 86] on li "Facilitation" at bounding box center [1064, 97] width 121 height 27
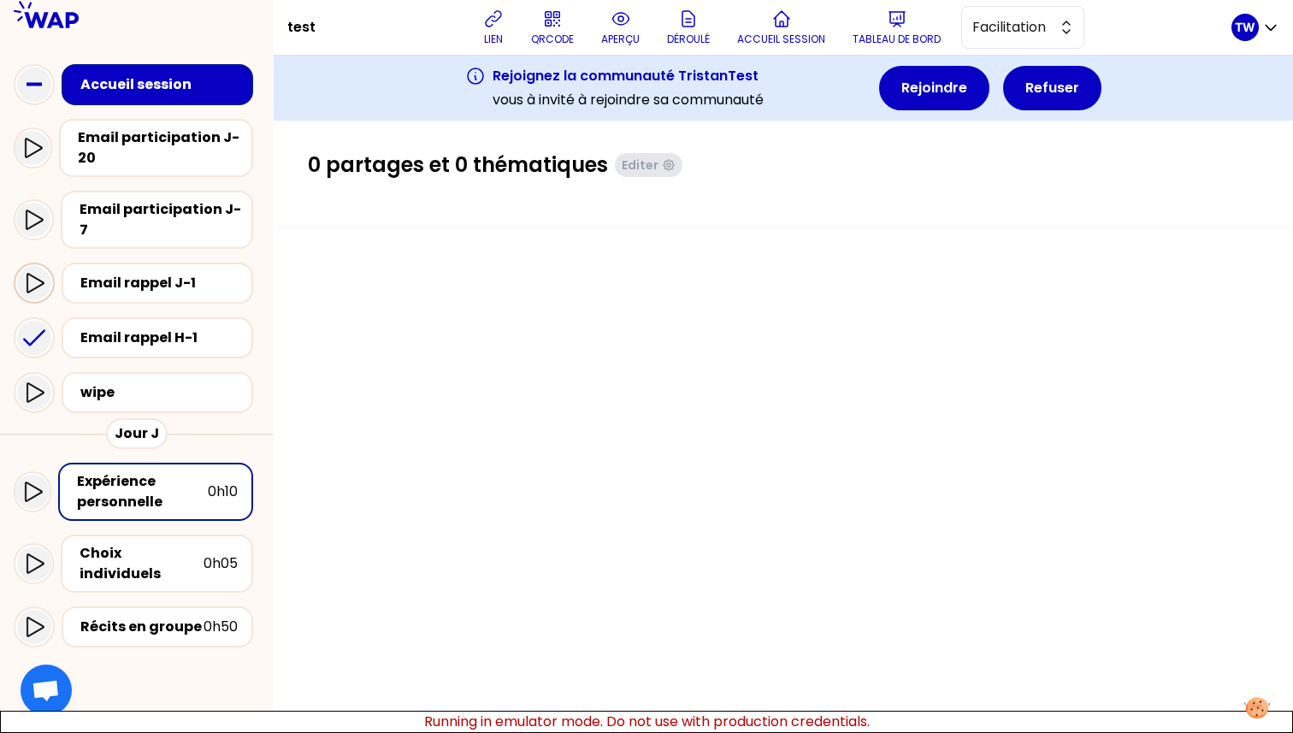
click at [40, 278] on div at bounding box center [34, 283] width 34 height 34
click at [44, 221] on icon at bounding box center [33, 219] width 21 height 21
